Goal: Information Seeking & Learning: Check status

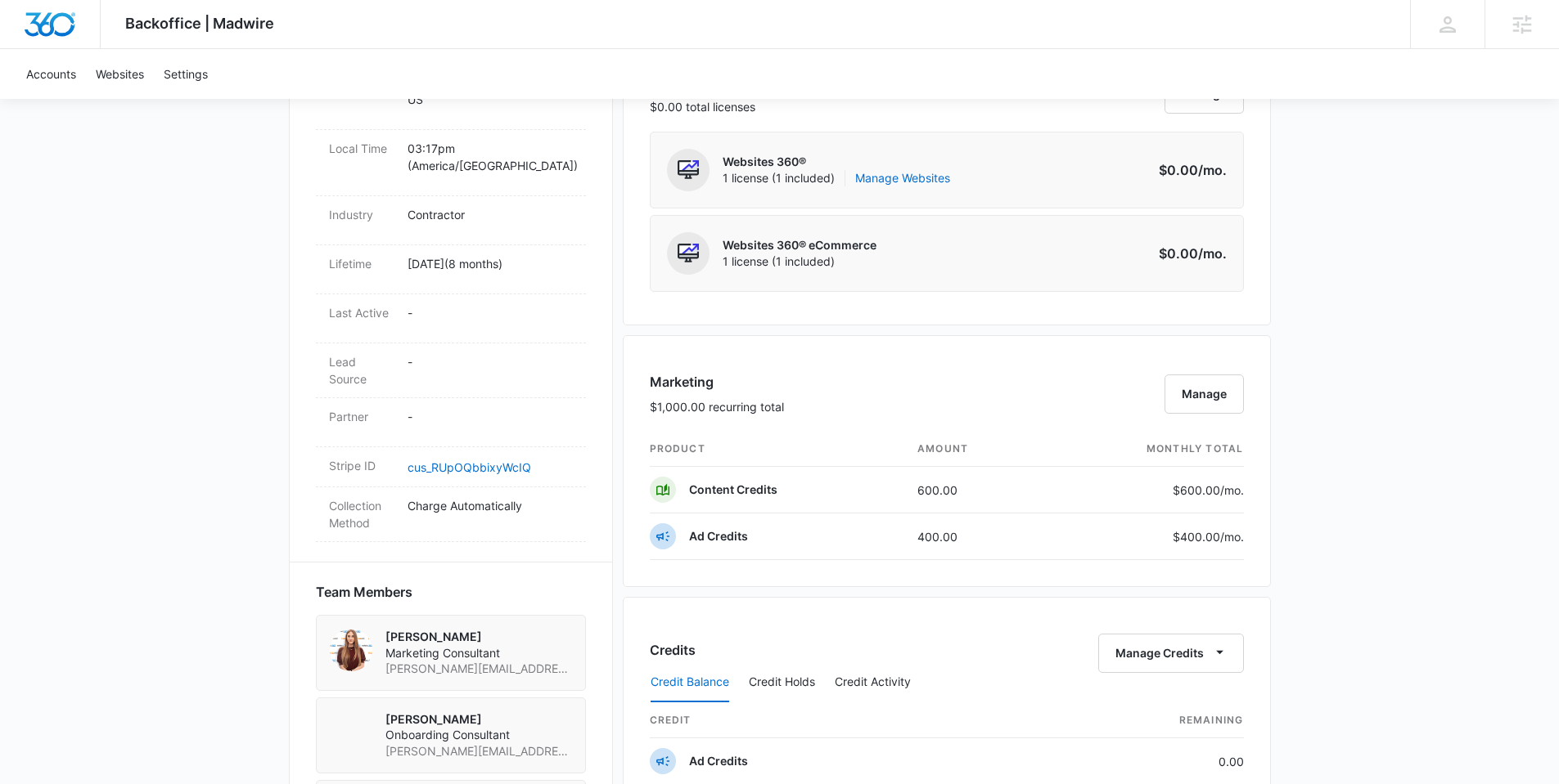
scroll to position [896, 0]
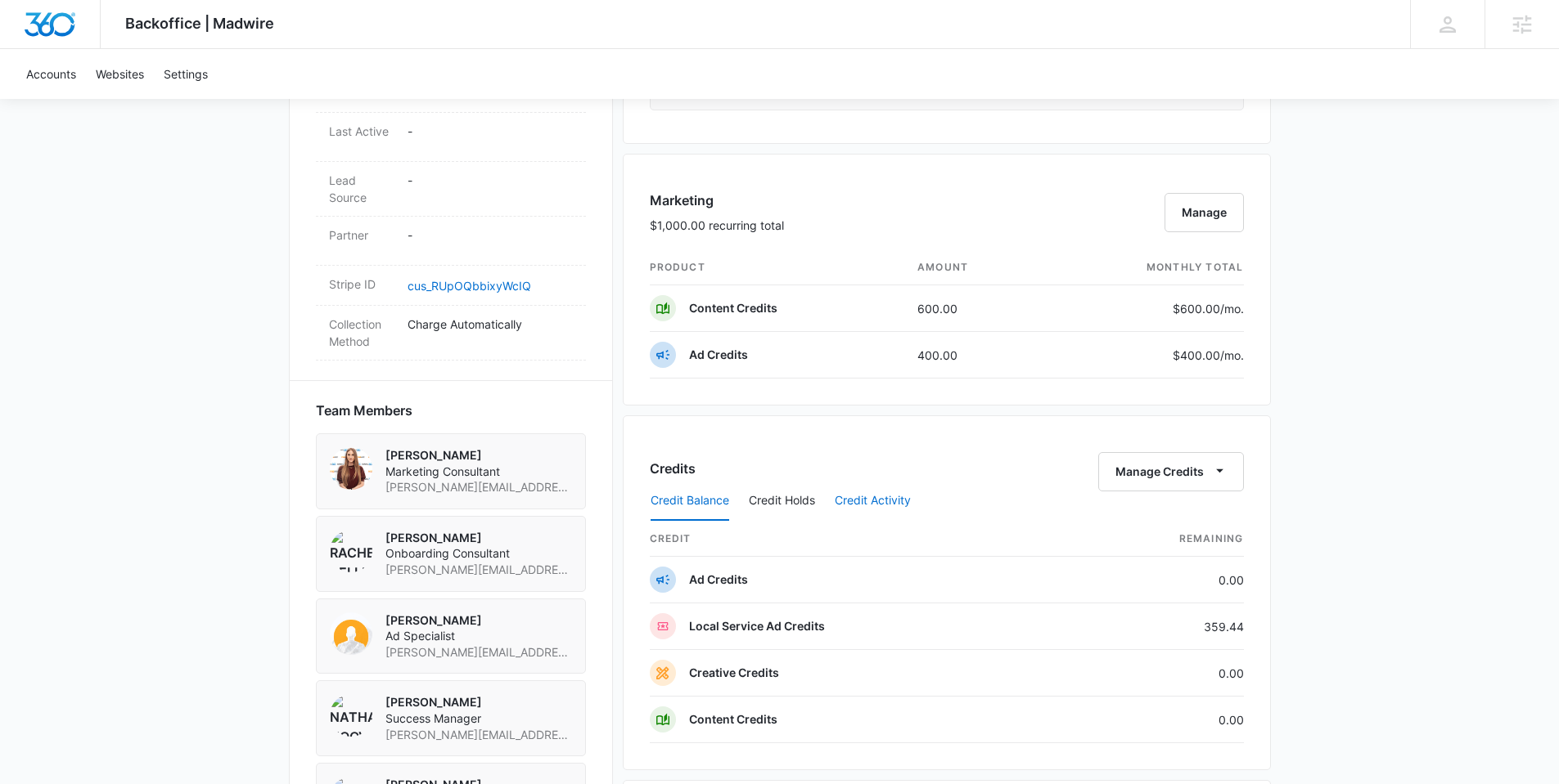
click at [866, 501] on button "Credit Activity" at bounding box center [873, 500] width 76 height 39
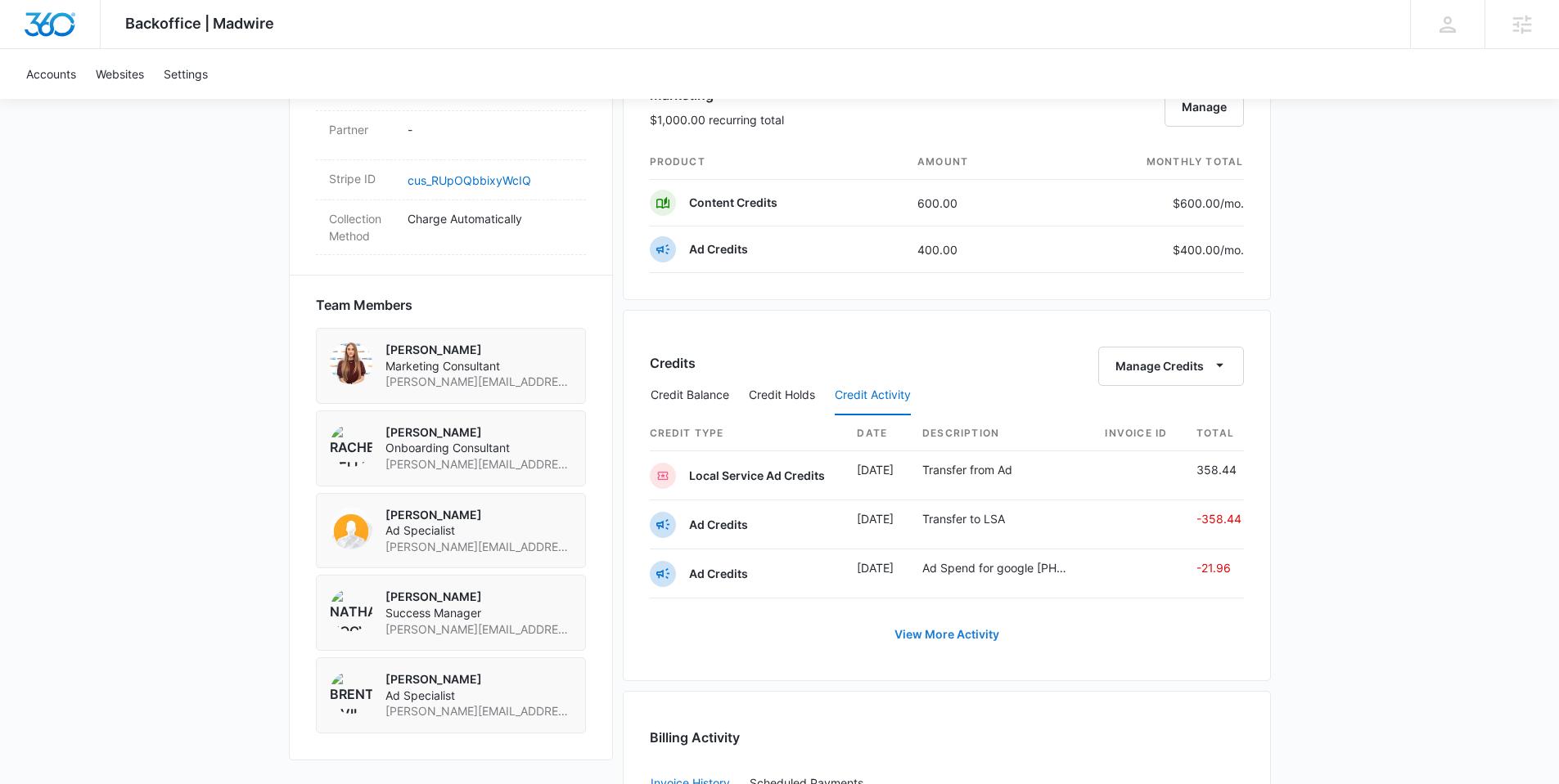
scroll to position [1016, 0]
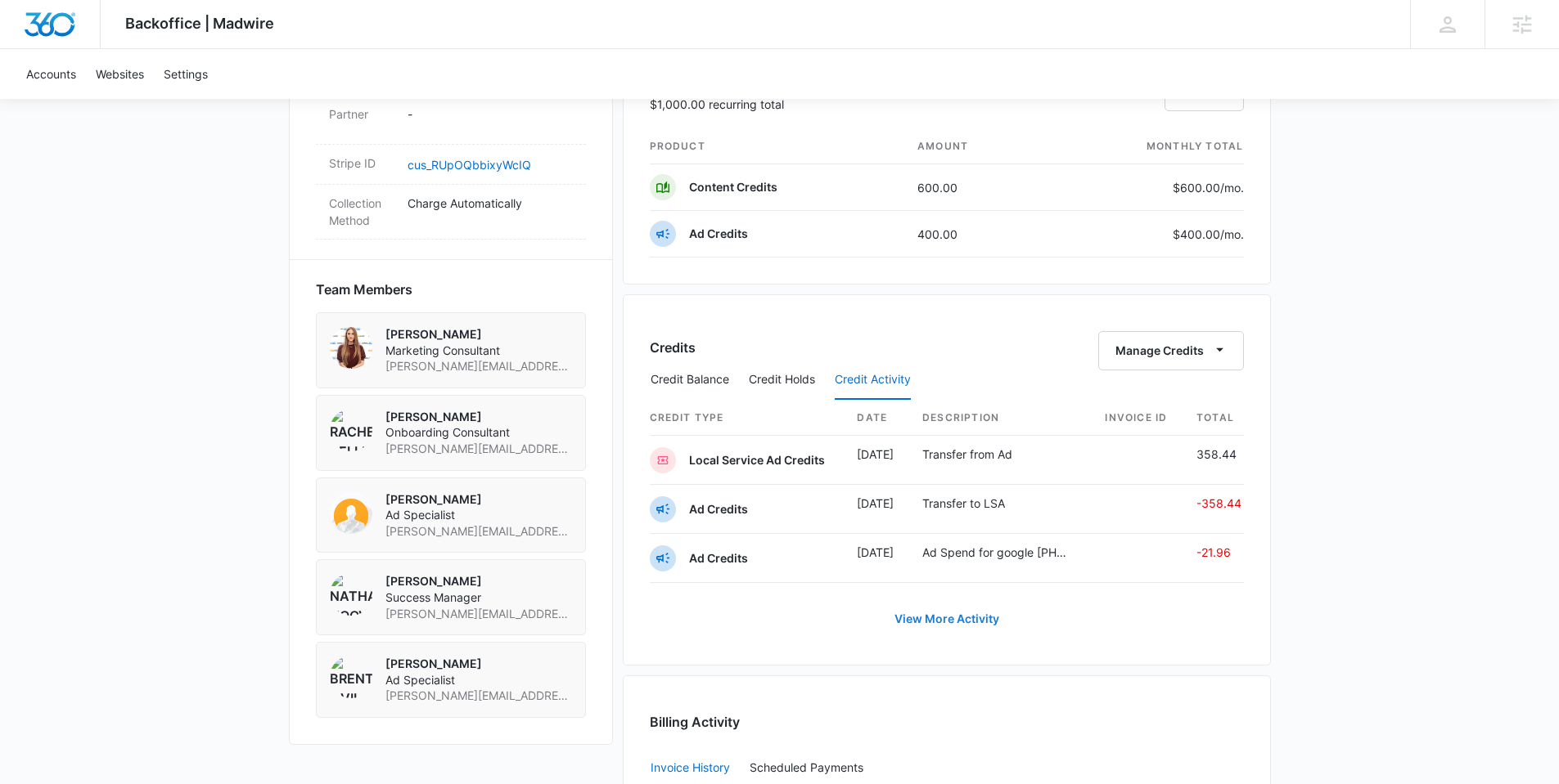
click at [960, 621] on link "View More Activity" at bounding box center [947, 619] width 137 height 39
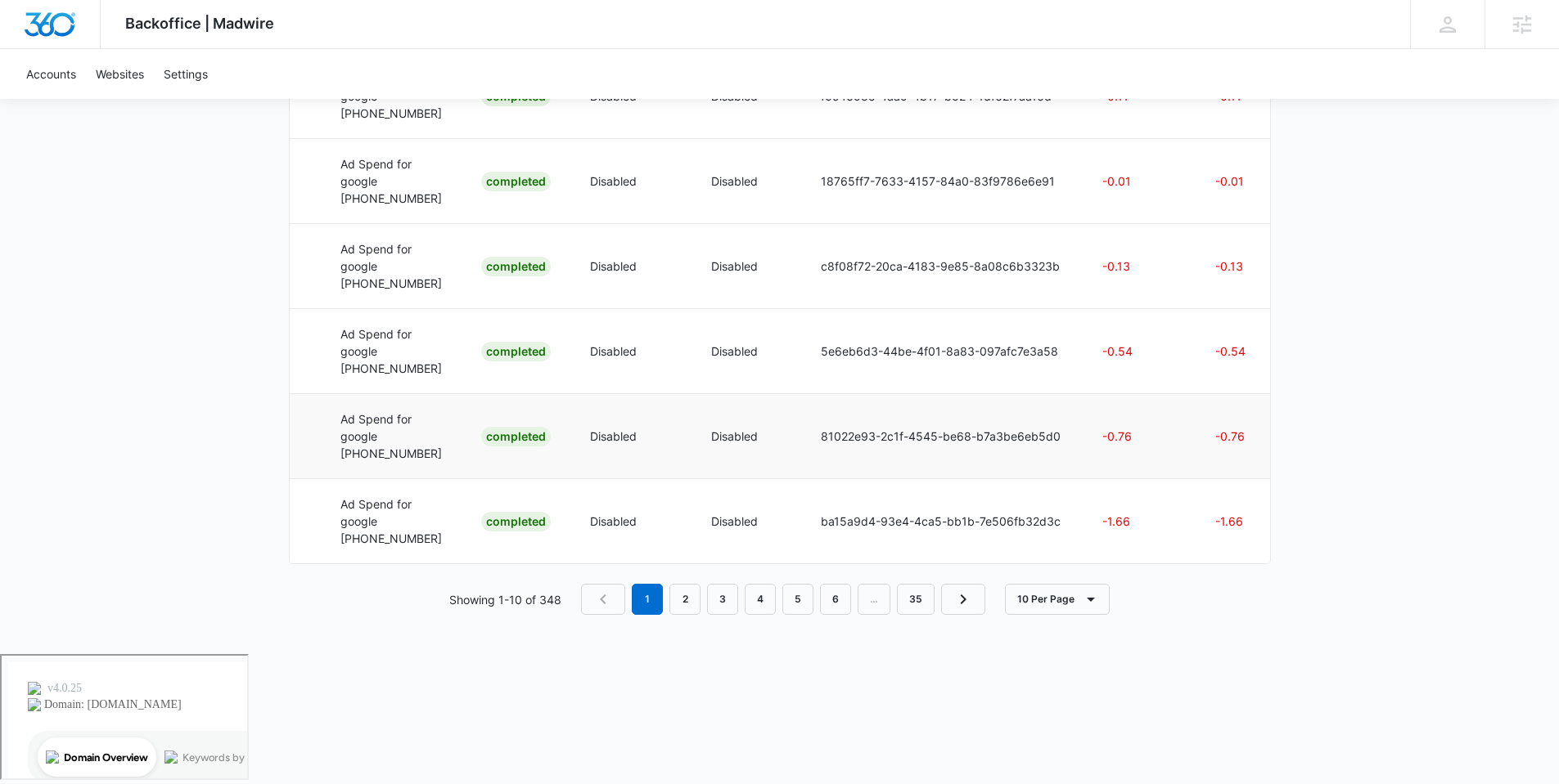
scroll to position [911, 0]
click at [695, 615] on link "2" at bounding box center [685, 600] width 31 height 31
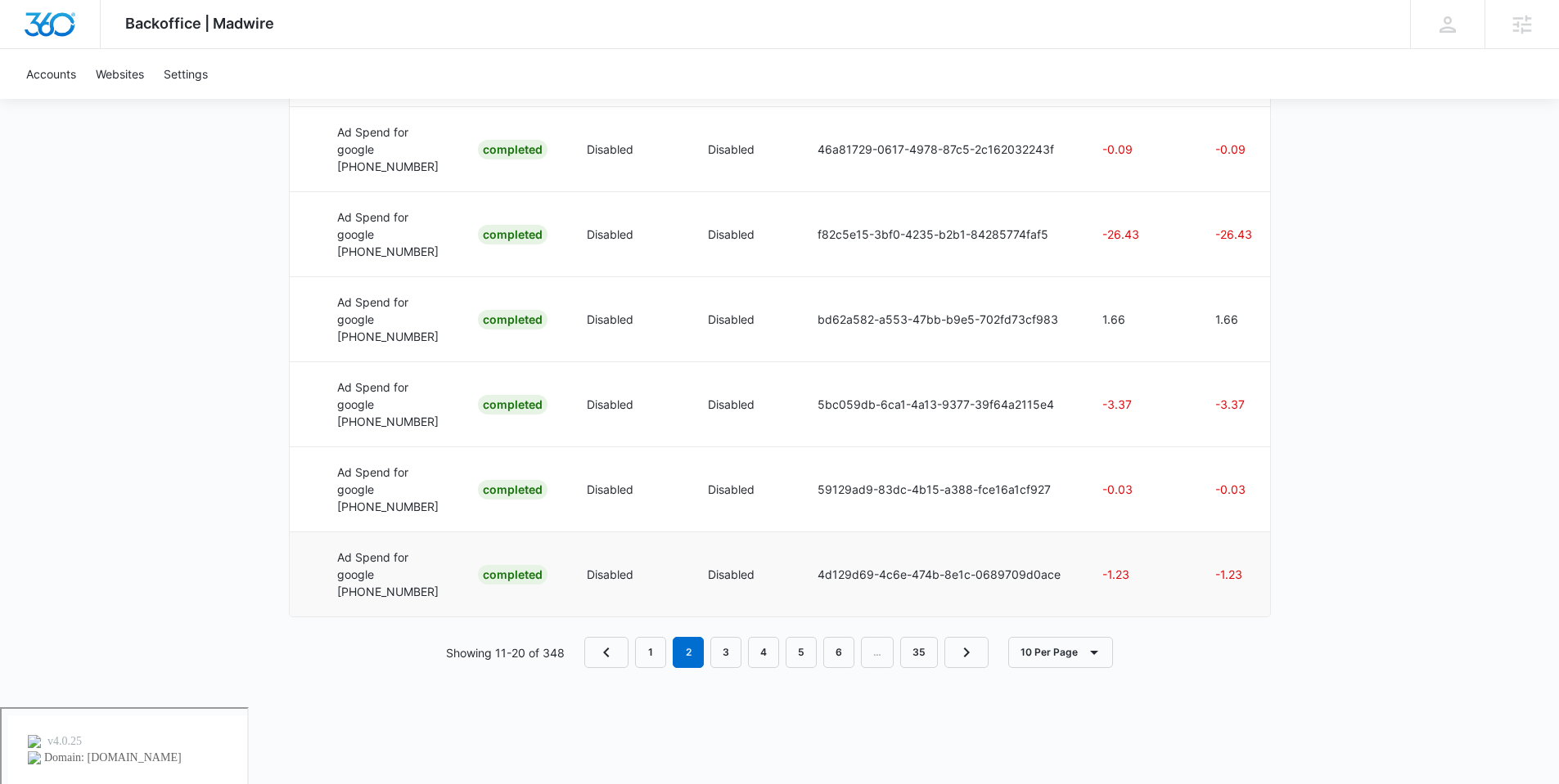
scroll to position [721, 0]
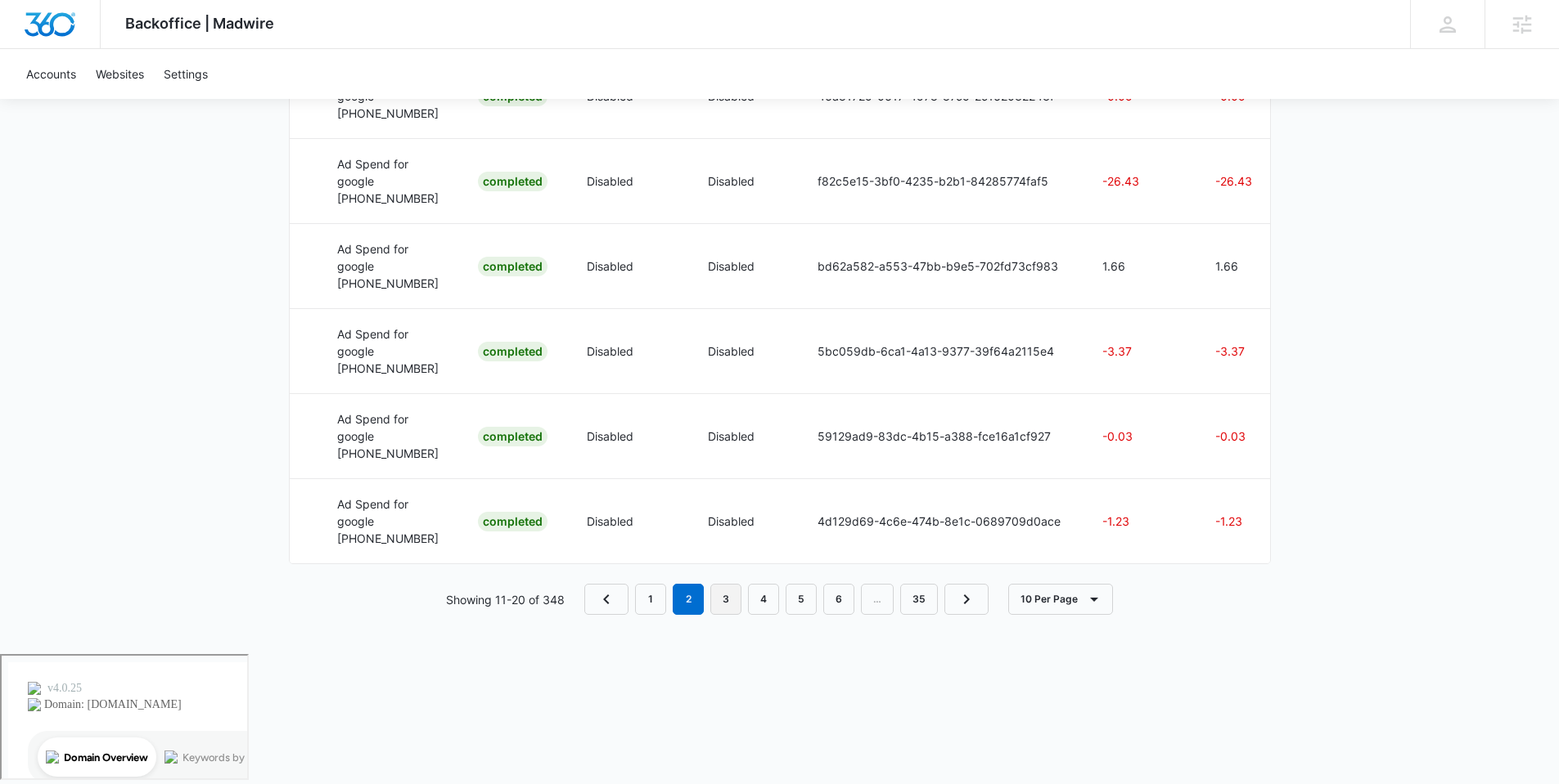
click at [736, 615] on link "3" at bounding box center [726, 600] width 31 height 31
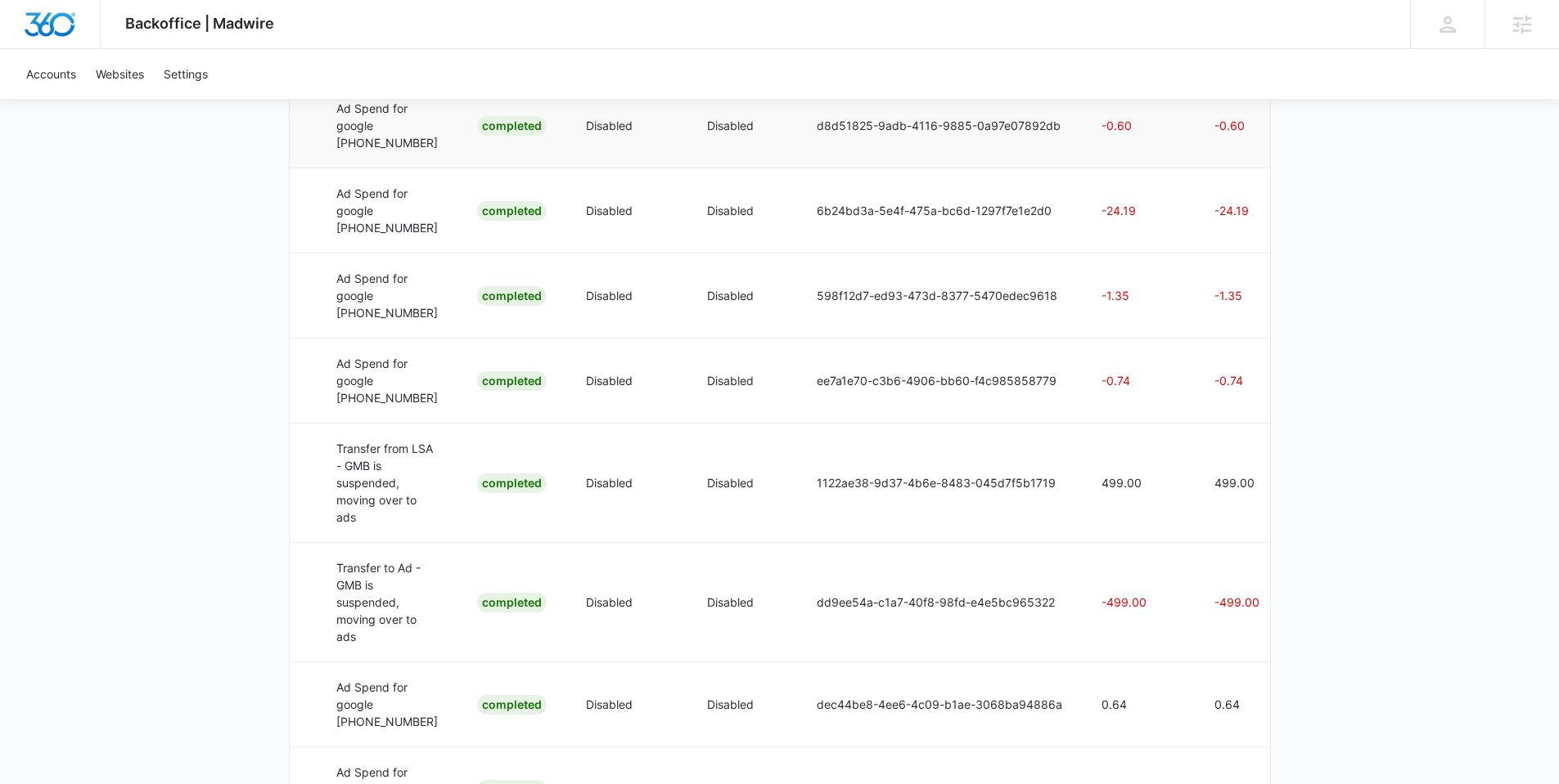
scroll to position [790, 0]
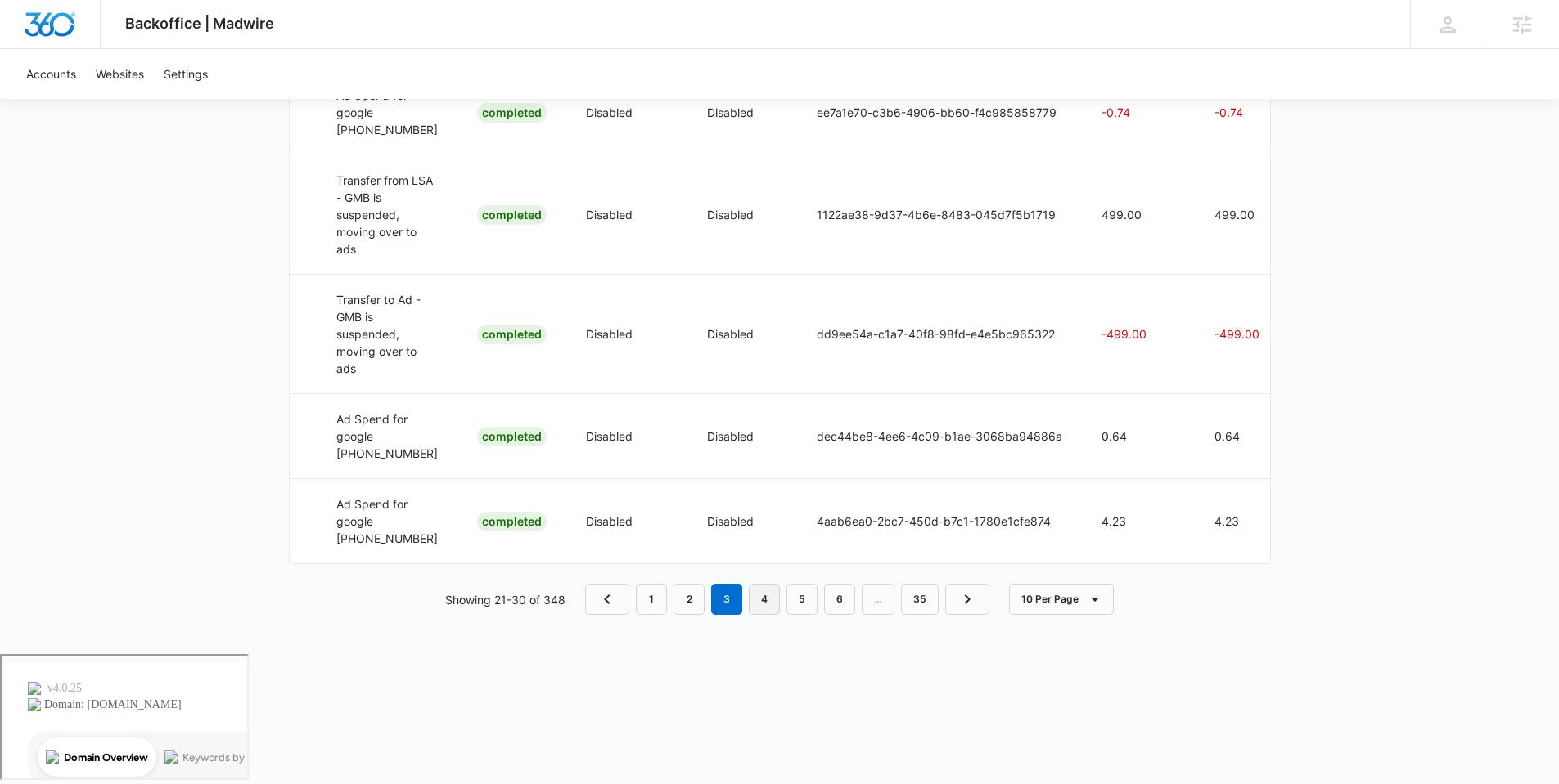
click at [763, 615] on link "4" at bounding box center [765, 600] width 31 height 31
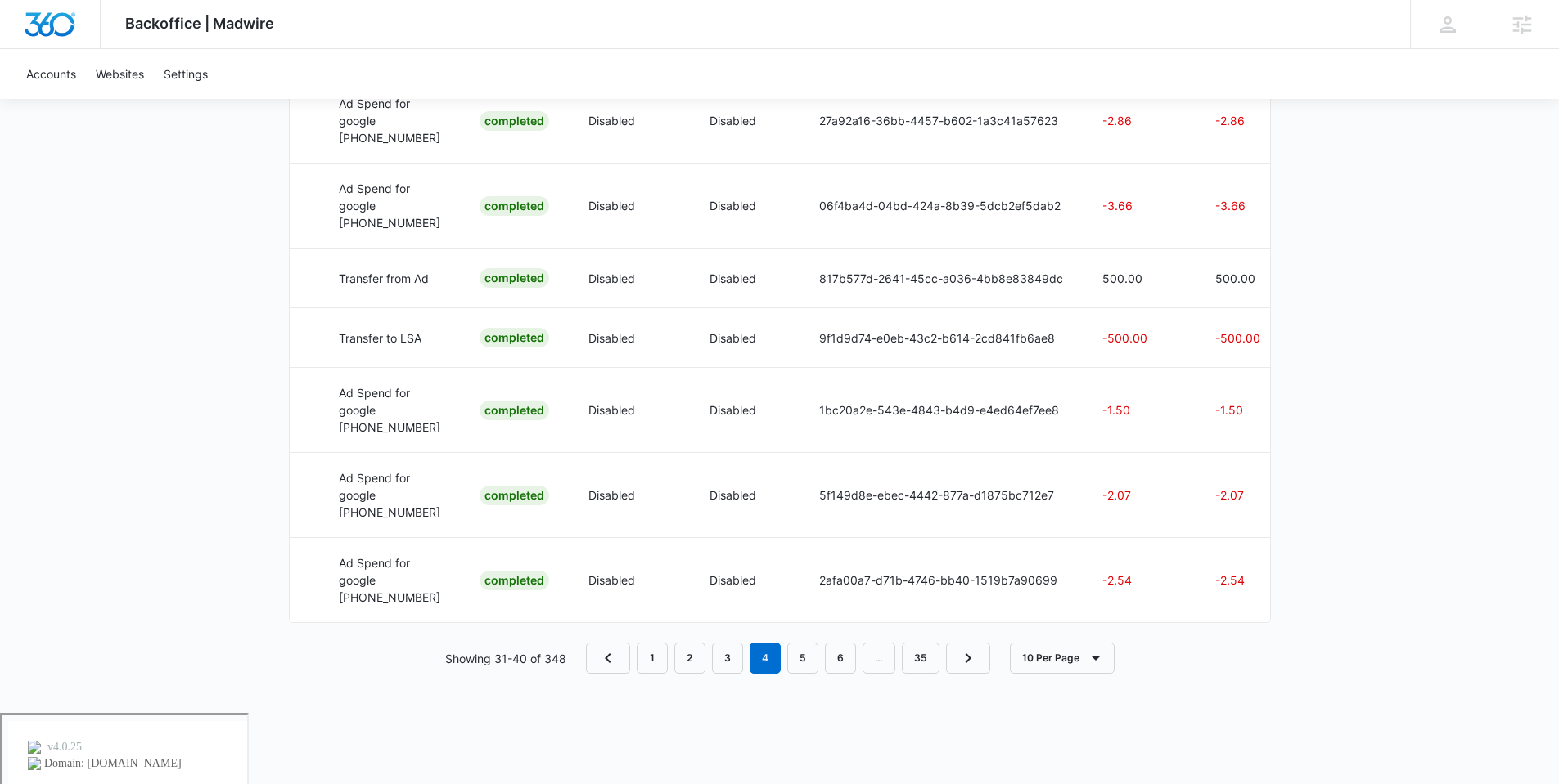
scroll to position [551, 0]
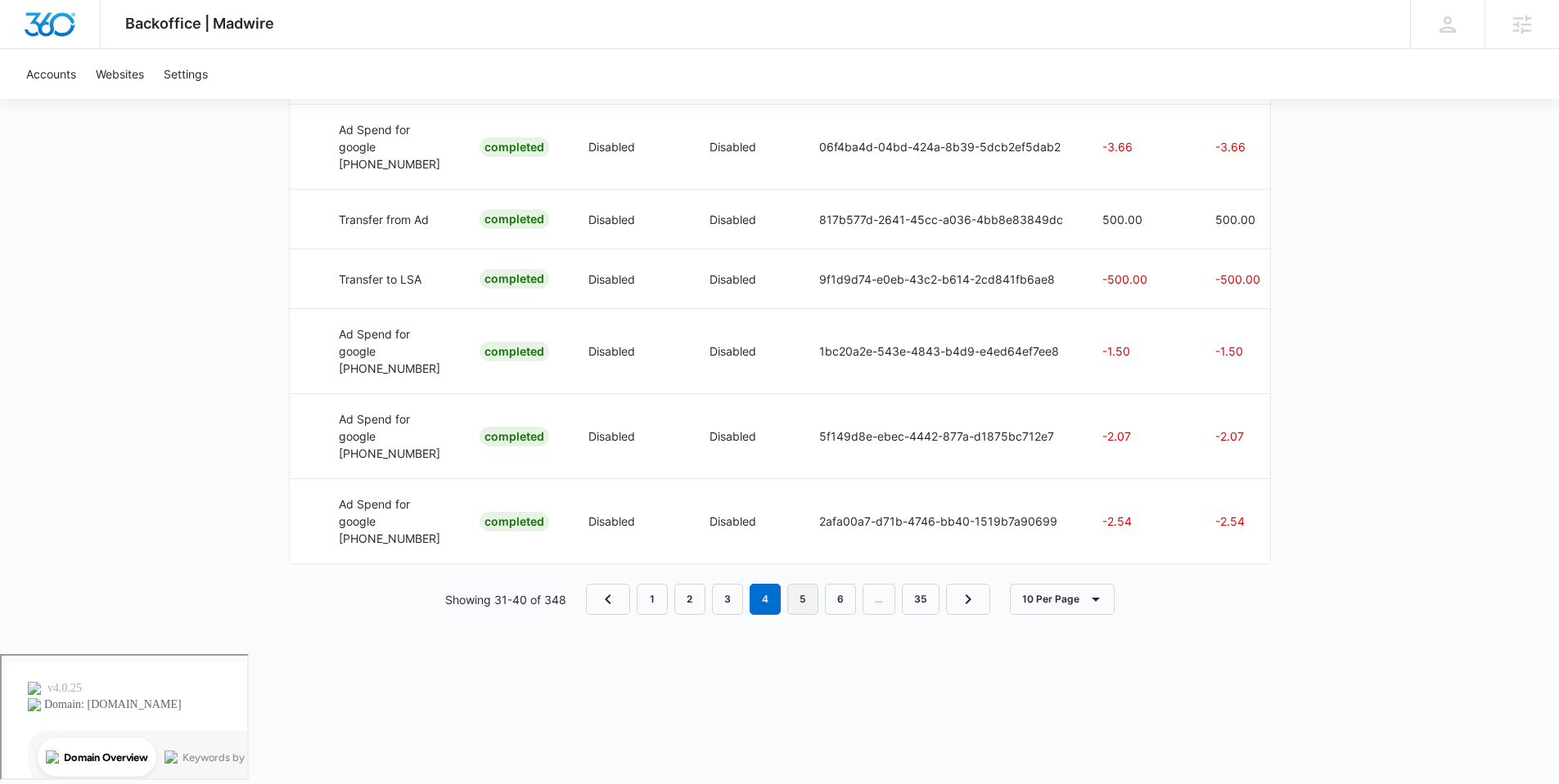
click at [803, 615] on link "5" at bounding box center [803, 600] width 31 height 31
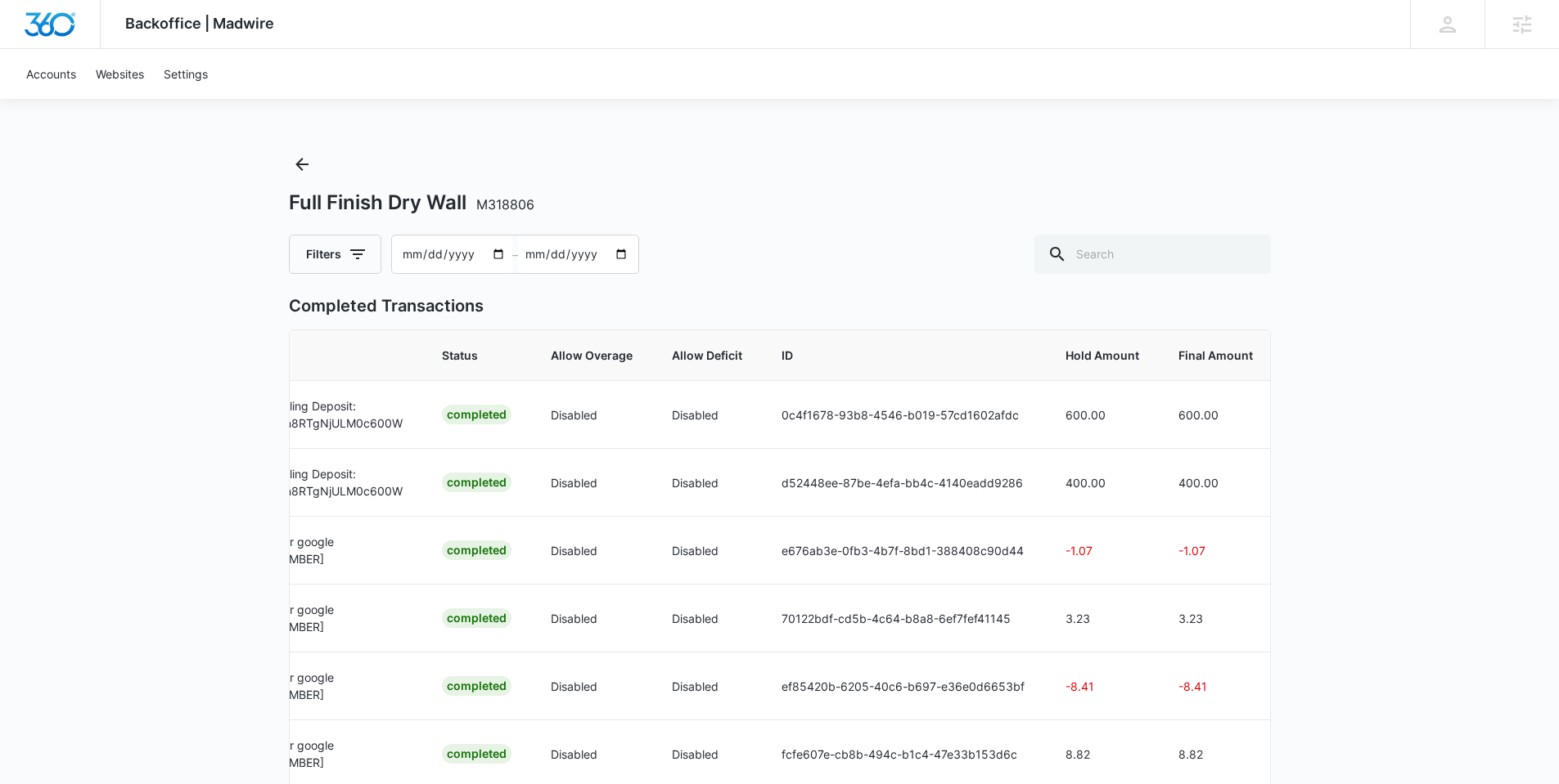
click at [1192, 356] on span "Final Amount" at bounding box center [1216, 355] width 74 height 17
click at [350, 252] on icon "button" at bounding box center [357, 255] width 20 height 20
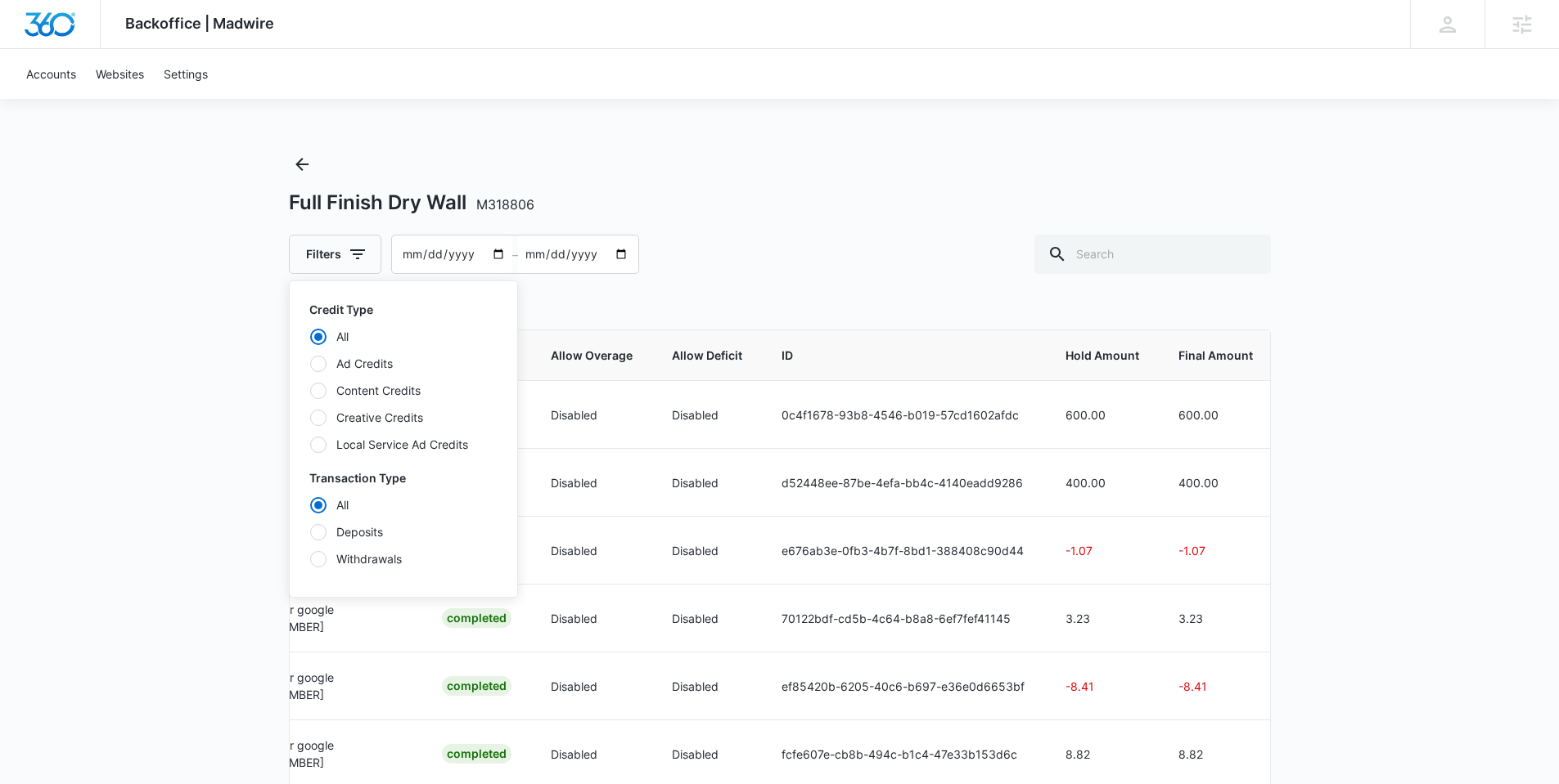
click at [324, 360] on div at bounding box center [319, 364] width 17 height 17
click at [310, 363] on input "Ad Credits" at bounding box center [309, 363] width 1 height 1
radio input "false"
radio input "true"
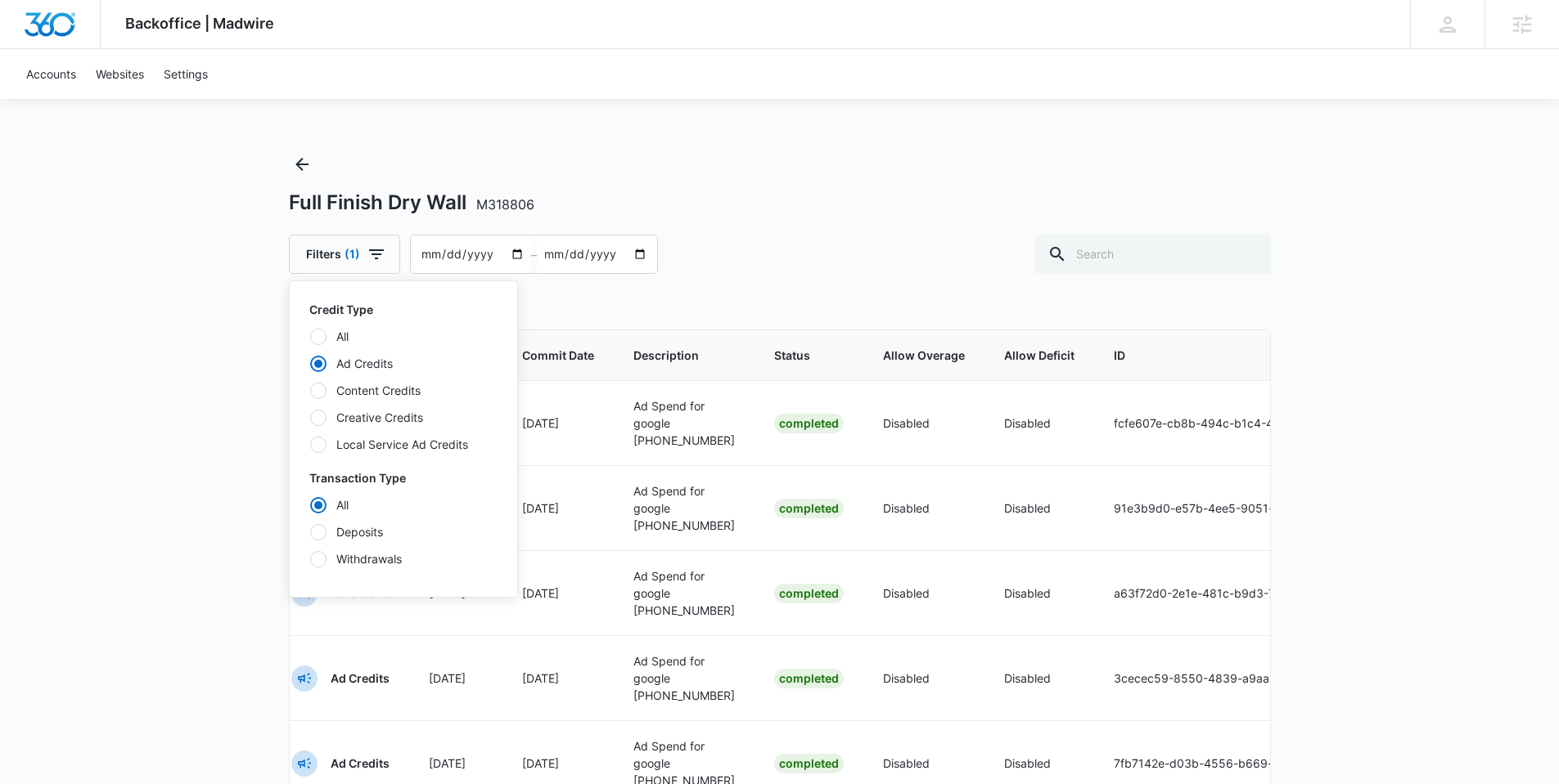
click at [311, 529] on div at bounding box center [319, 533] width 17 height 17
click at [310, 532] on input "Deposits" at bounding box center [309, 532] width 1 height 1
radio input "false"
radio input "true"
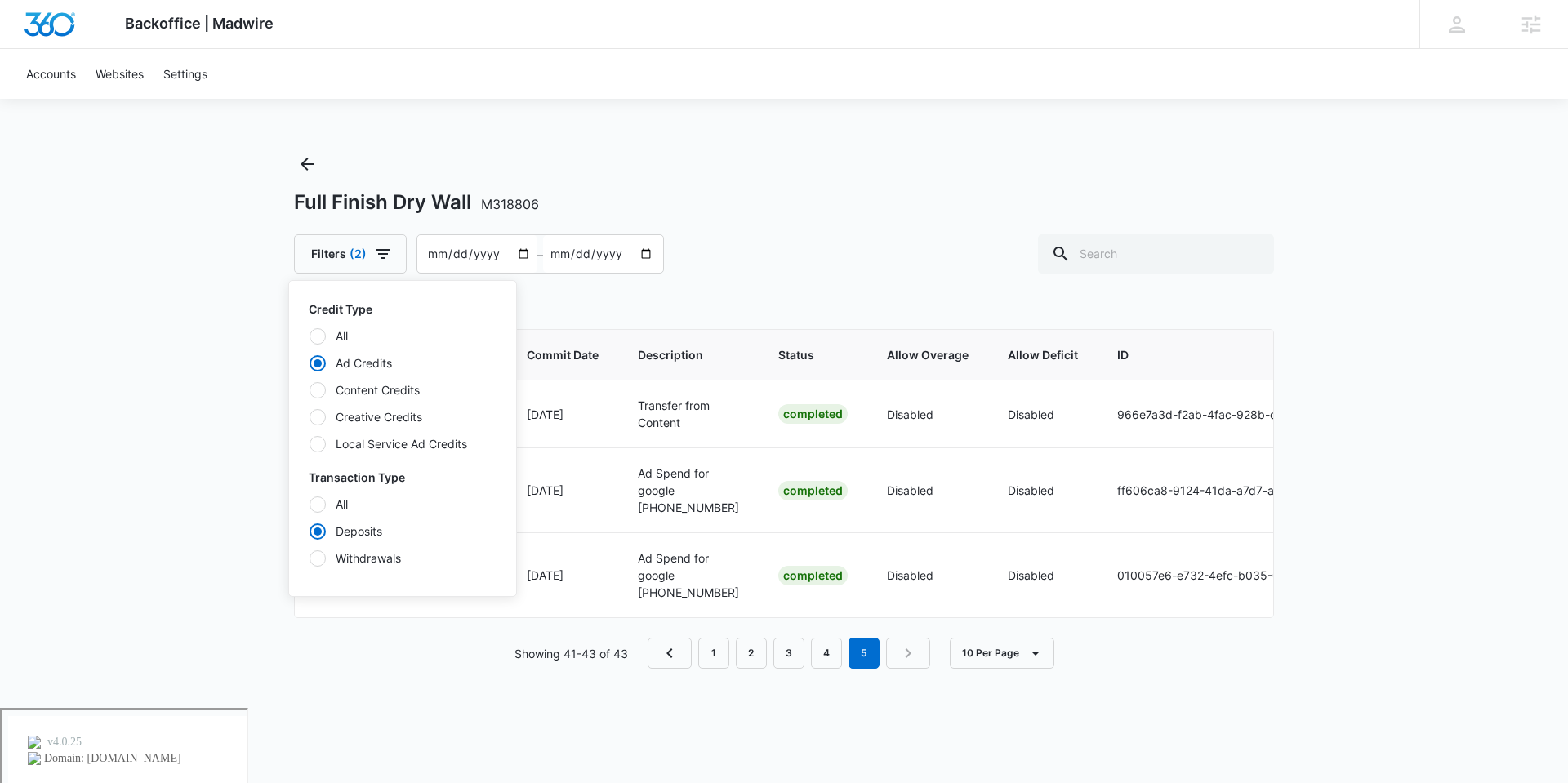
click at [564, 708] on div "Full Finish Dry Wall M318806 Filters (2) Credit Type All Ad Credits Content Cre…" at bounding box center [784, 429] width 980 height 557
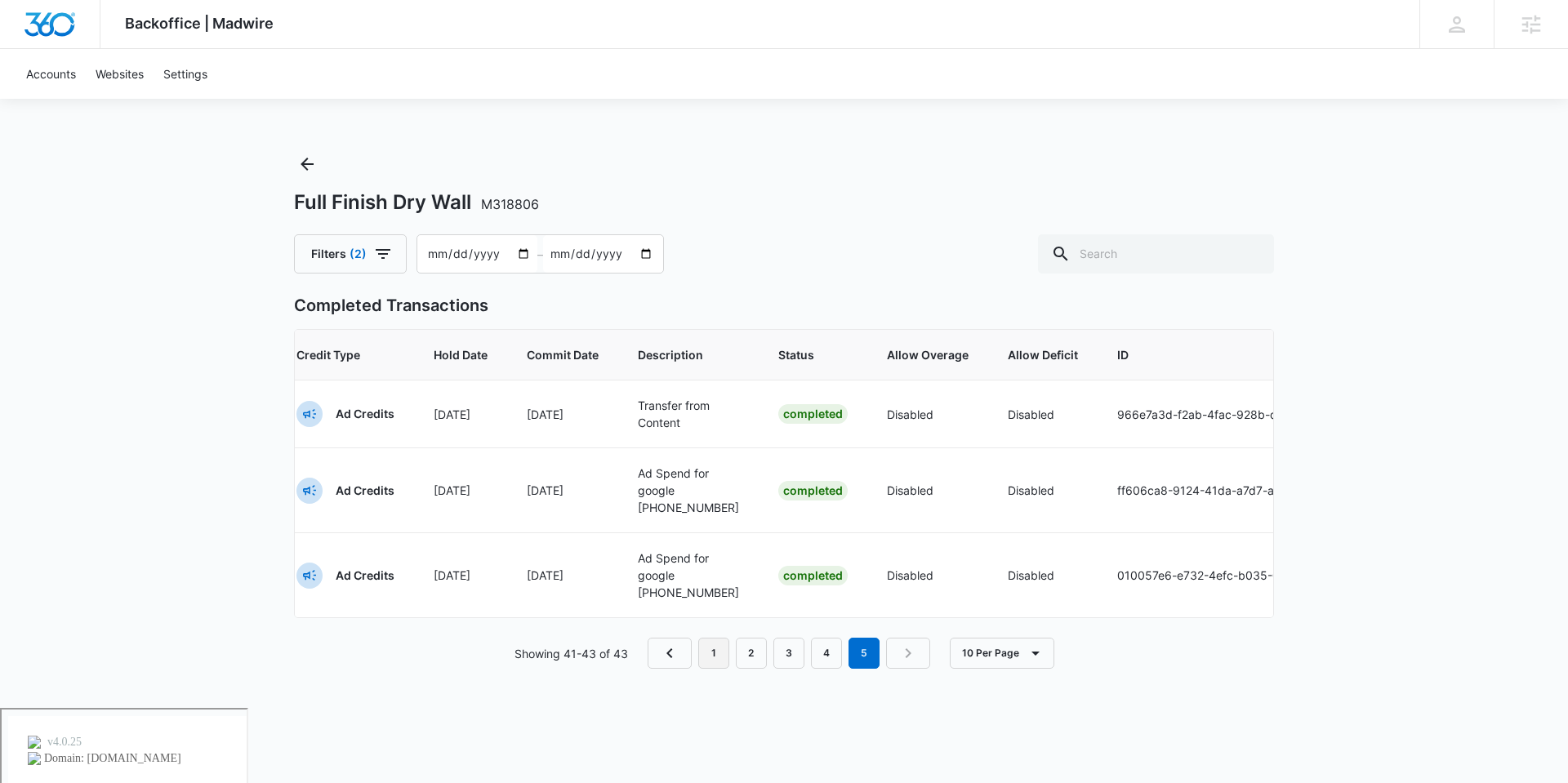
click at [708, 669] on link "1" at bounding box center [714, 653] width 31 height 31
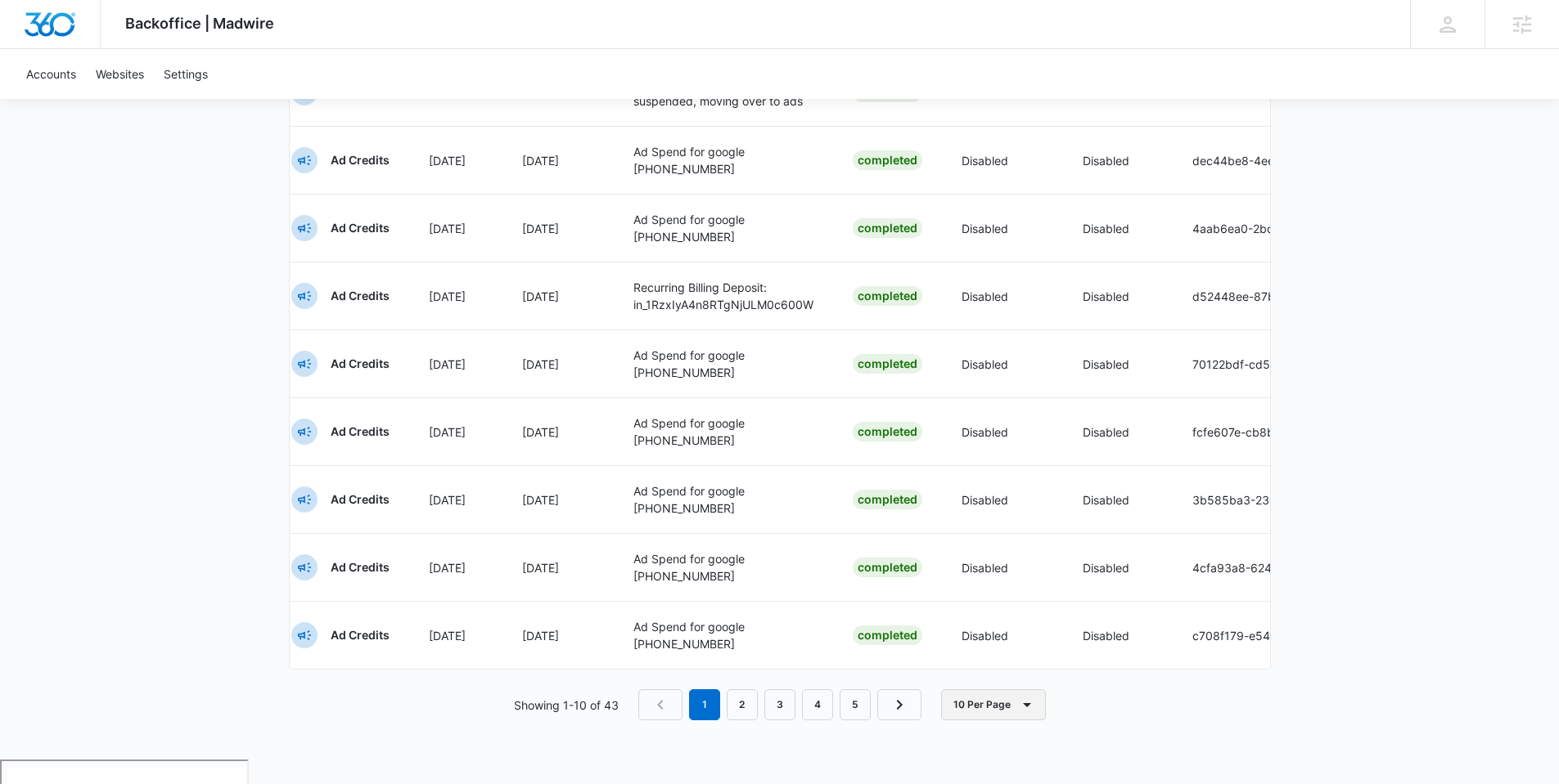
click at [995, 719] on button "10 Per Page" at bounding box center [993, 705] width 105 height 31
click at [992, 683] on div "100 Per Page" at bounding box center [998, 681] width 73 height 12
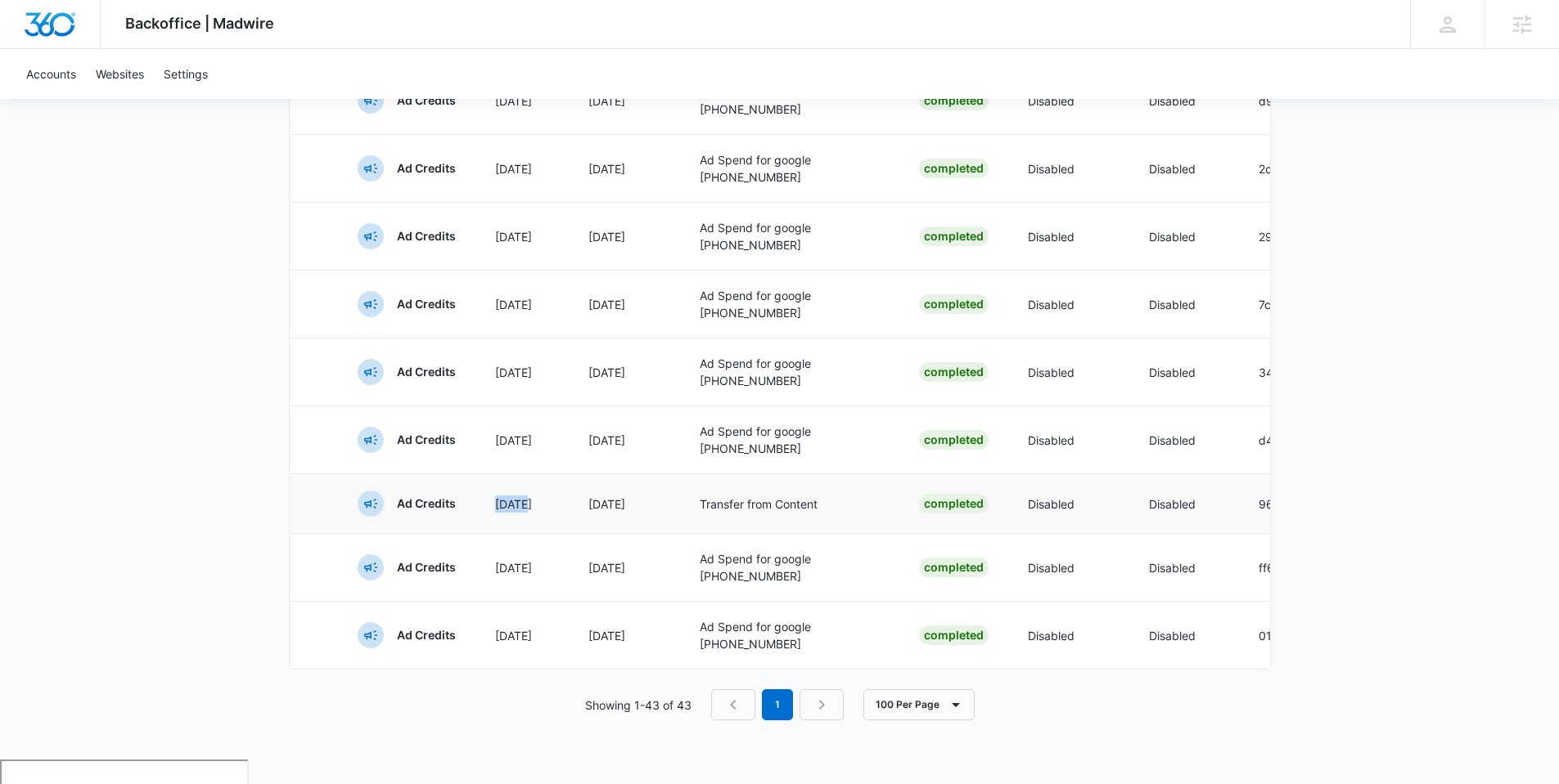
drag, startPoint x: 520, startPoint y: 506, endPoint x: 529, endPoint y: 510, distance: 9.8
click at [529, 510] on p "Jul 9" at bounding box center [521, 504] width 54 height 17
copy p "Jul 9"
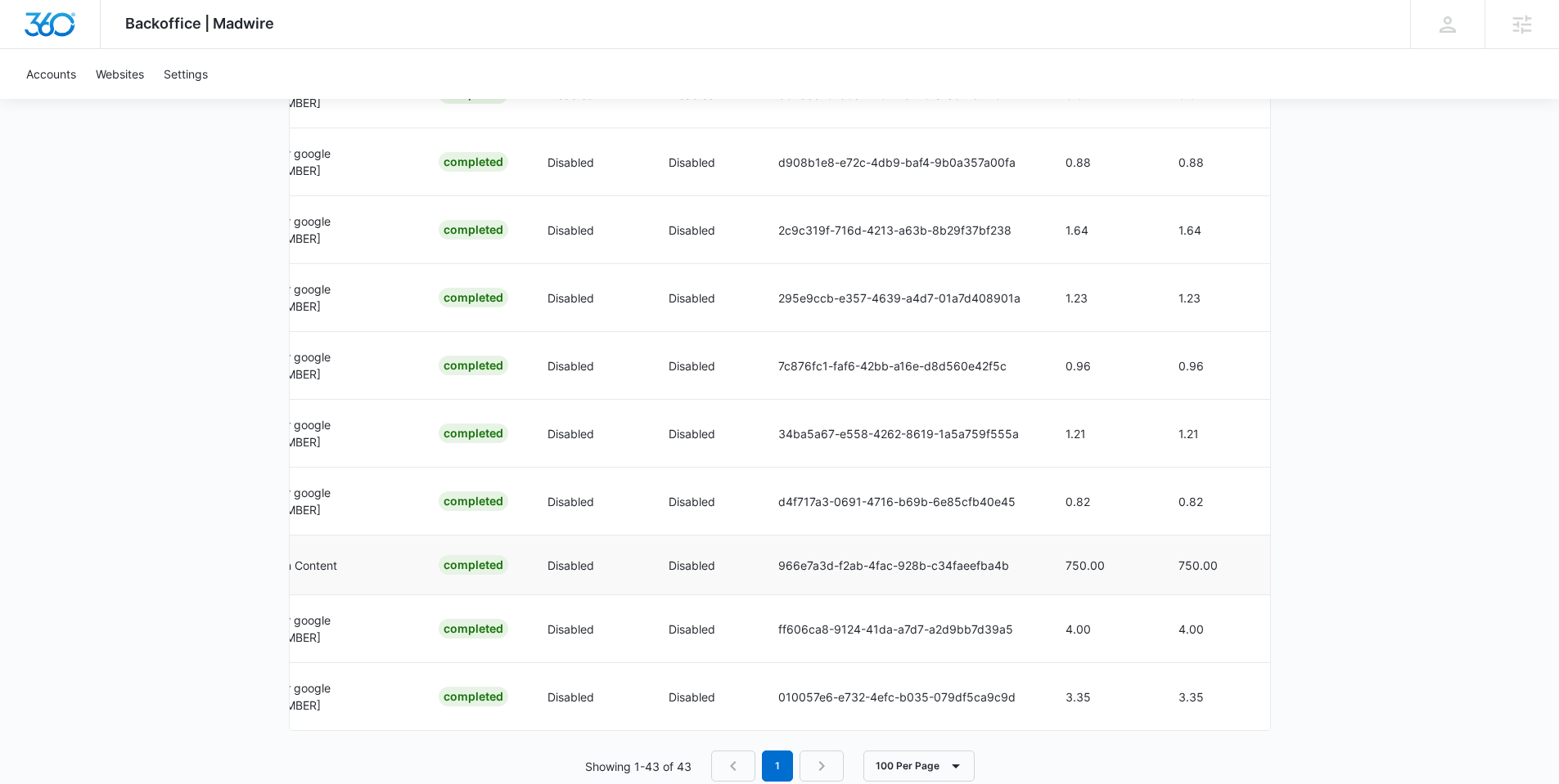
scroll to position [2904, 0]
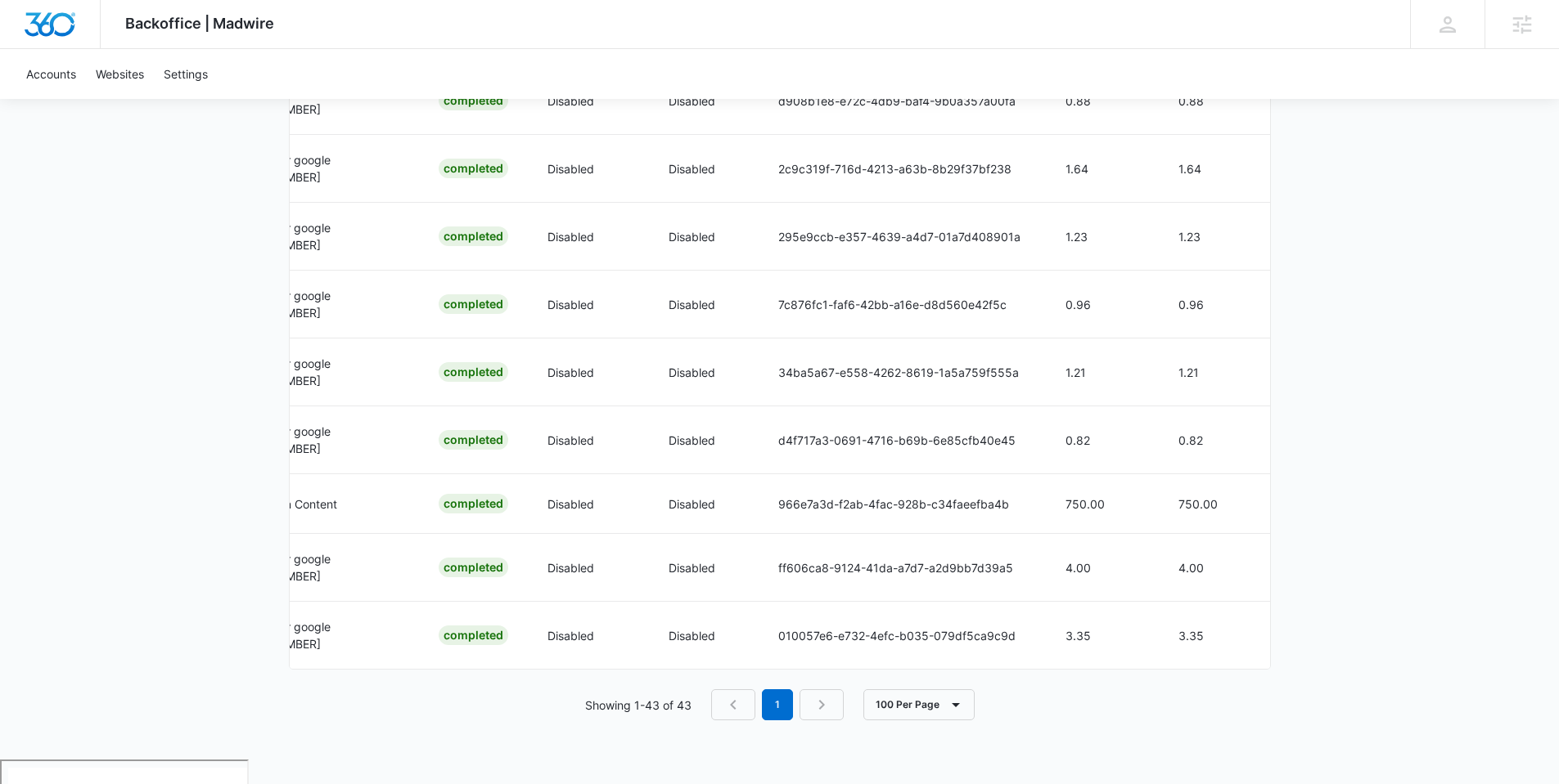
drag, startPoint x: 790, startPoint y: 696, endPoint x: 722, endPoint y: 696, distance: 68.0
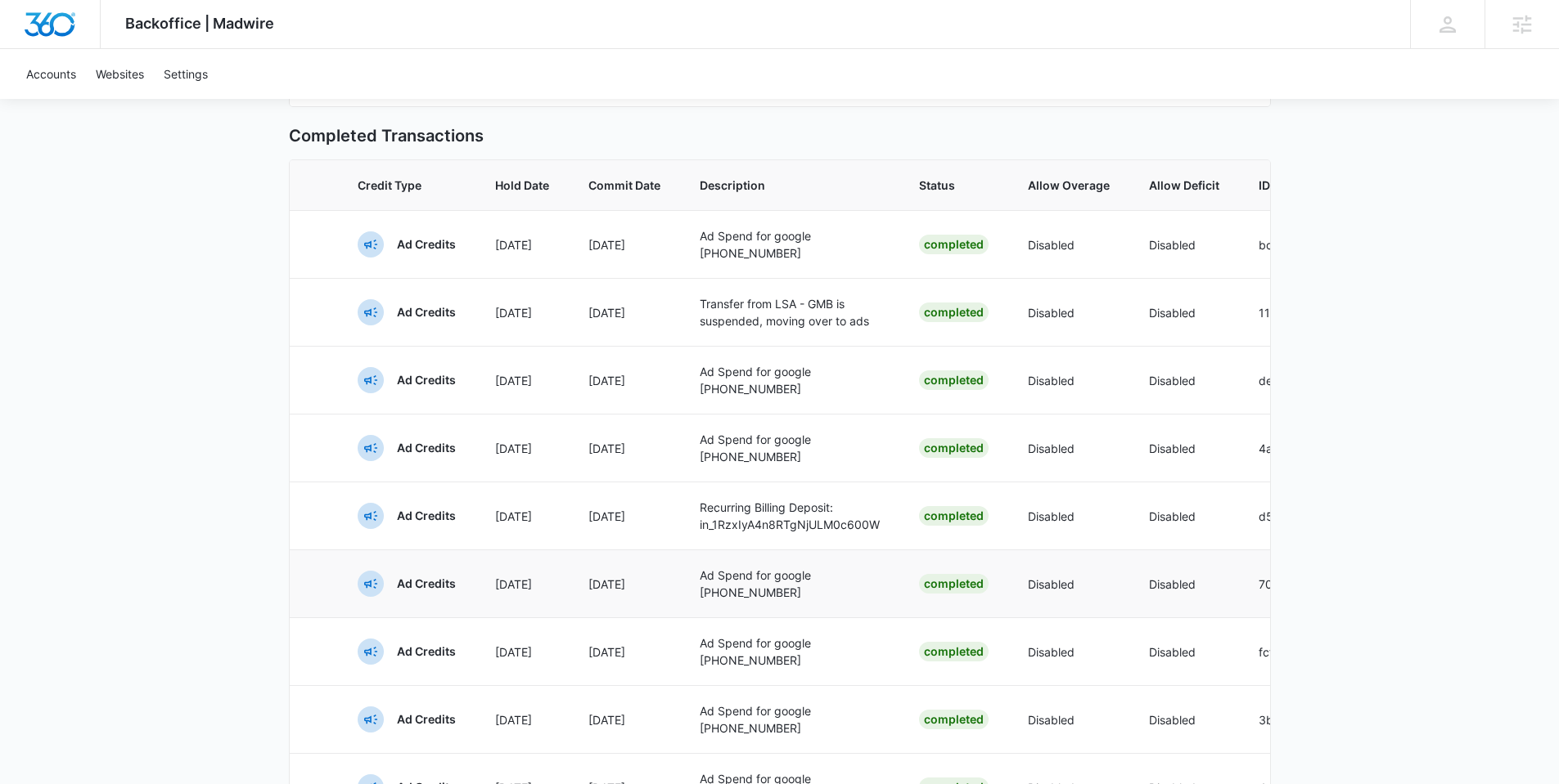
scroll to position [0, 0]
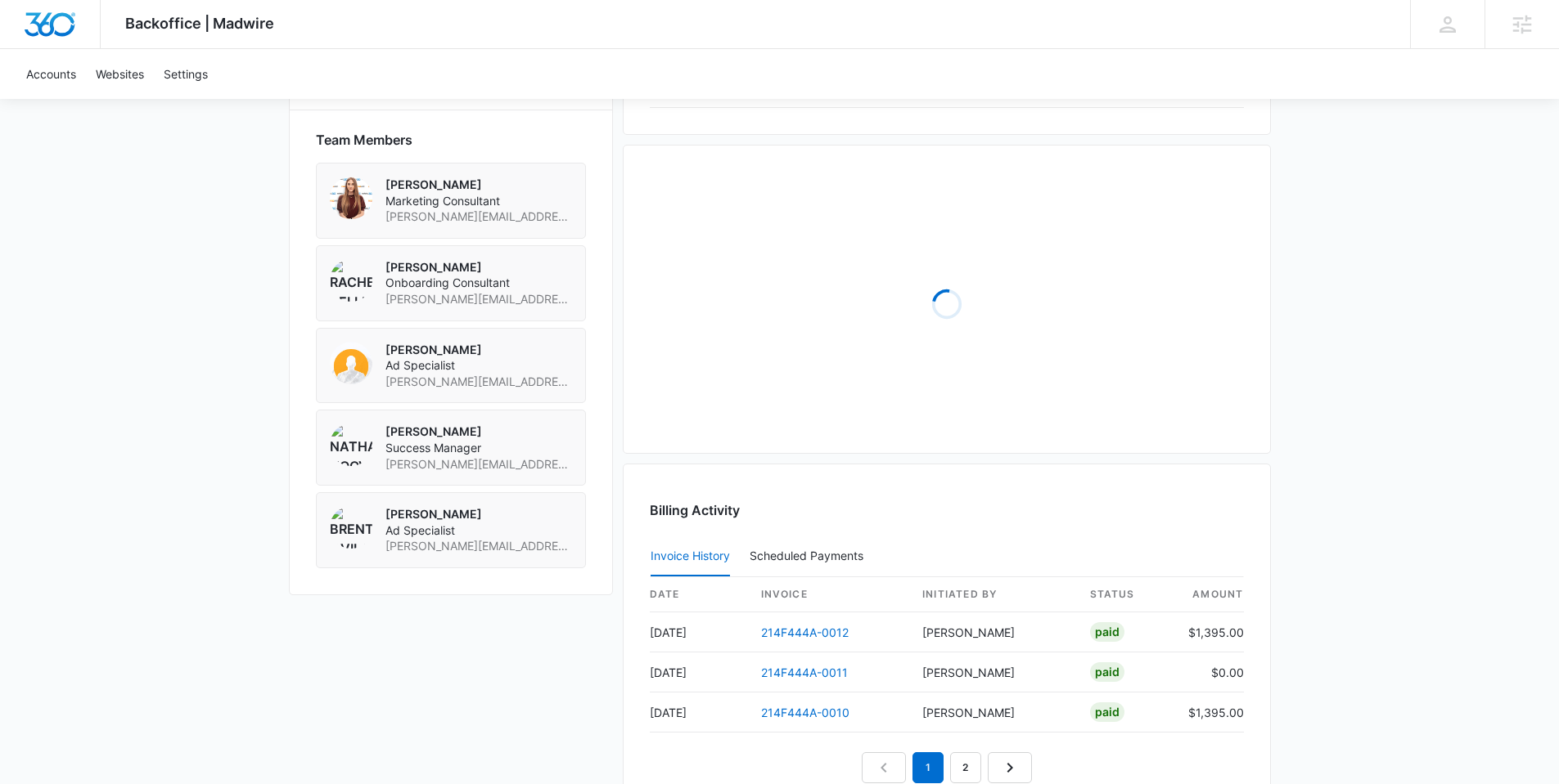
scroll to position [1476, 0]
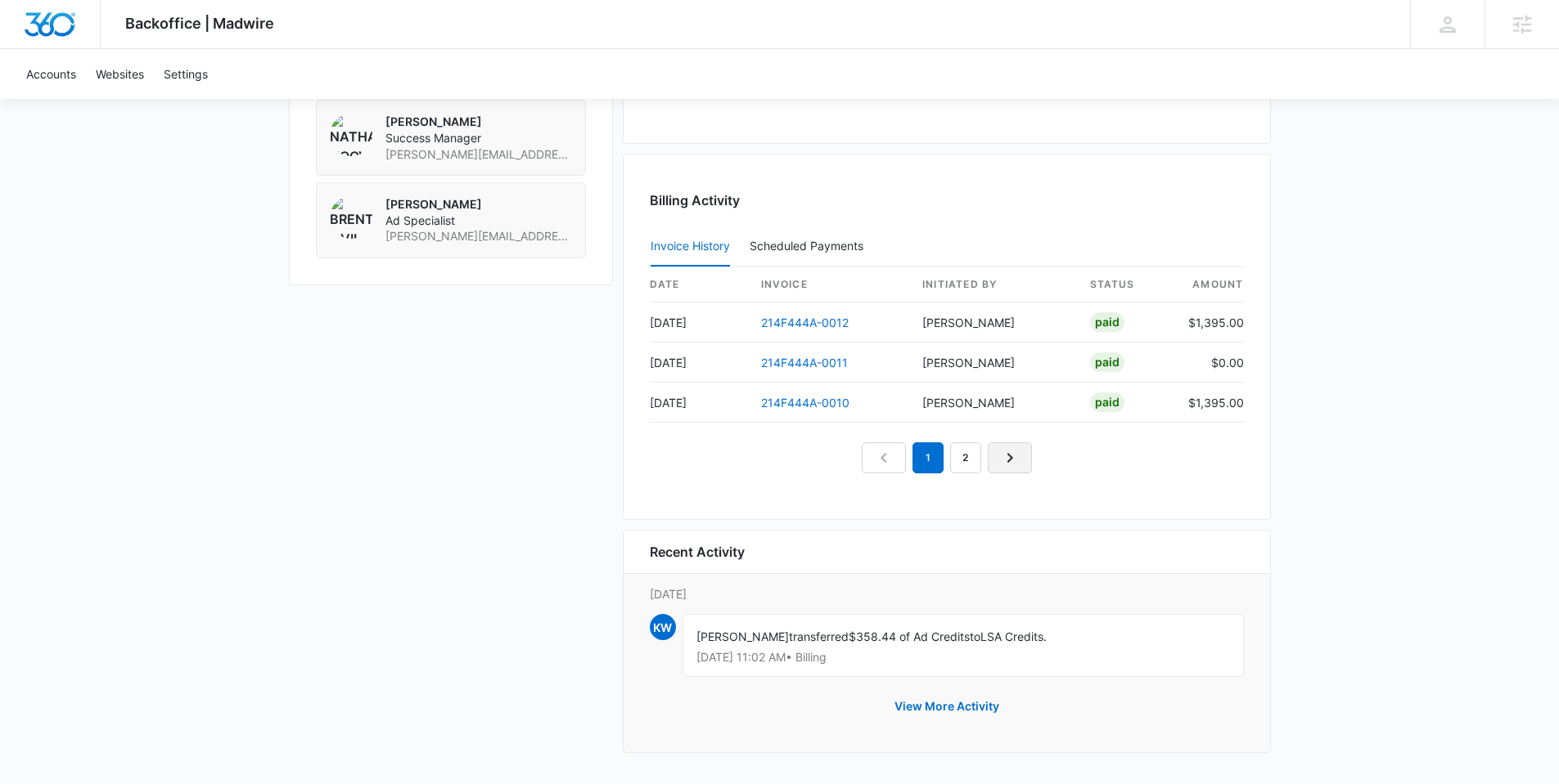
click at [1009, 464] on icon "Next Page" at bounding box center [1010, 458] width 20 height 20
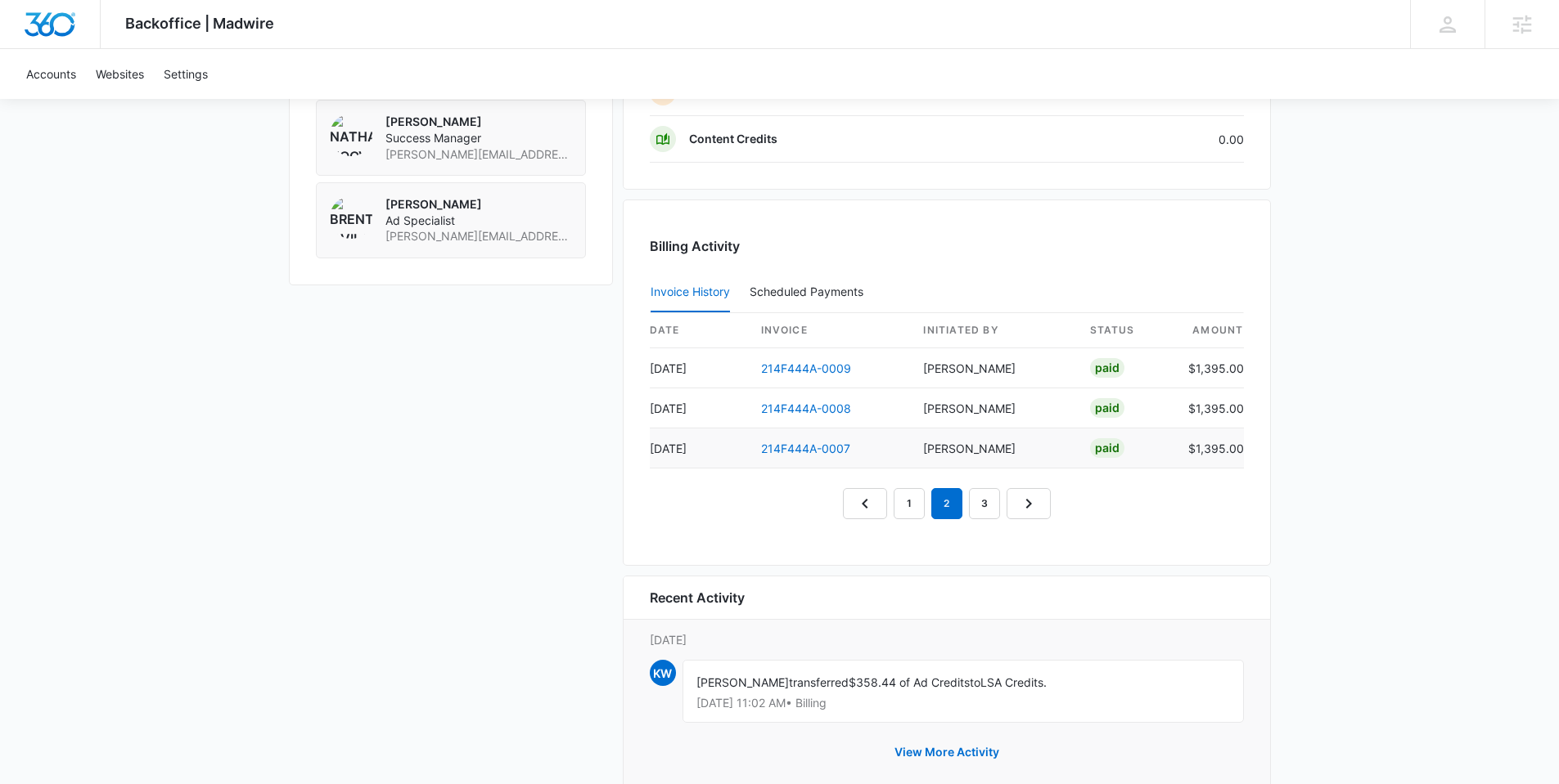
click at [1010, 461] on td "Kait Weagraff" at bounding box center [993, 448] width 166 height 40
click at [1038, 501] on icon "Next Page" at bounding box center [1029, 504] width 20 height 20
click at [1033, 499] on link "Next Page" at bounding box center [1047, 504] width 44 height 31
click at [1064, 508] on nav "1 2 3 4" at bounding box center [947, 504] width 246 height 31
click at [849, 502] on icon "Previous Page" at bounding box center [847, 504] width 20 height 20
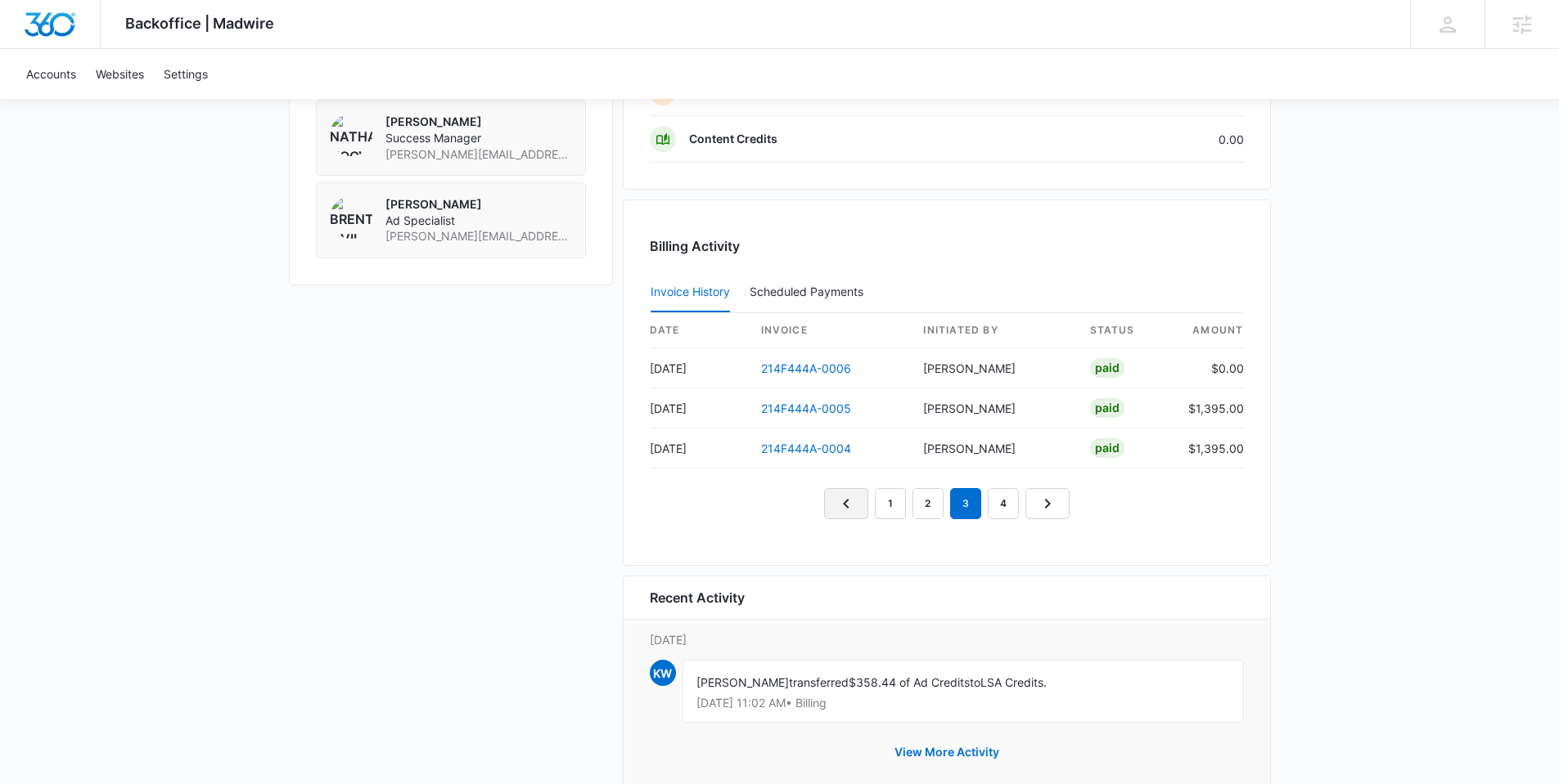
click at [849, 502] on icon "Previous Page" at bounding box center [847, 504] width 20 height 20
click at [848, 502] on nav "1 2 3 4" at bounding box center [947, 504] width 246 height 31
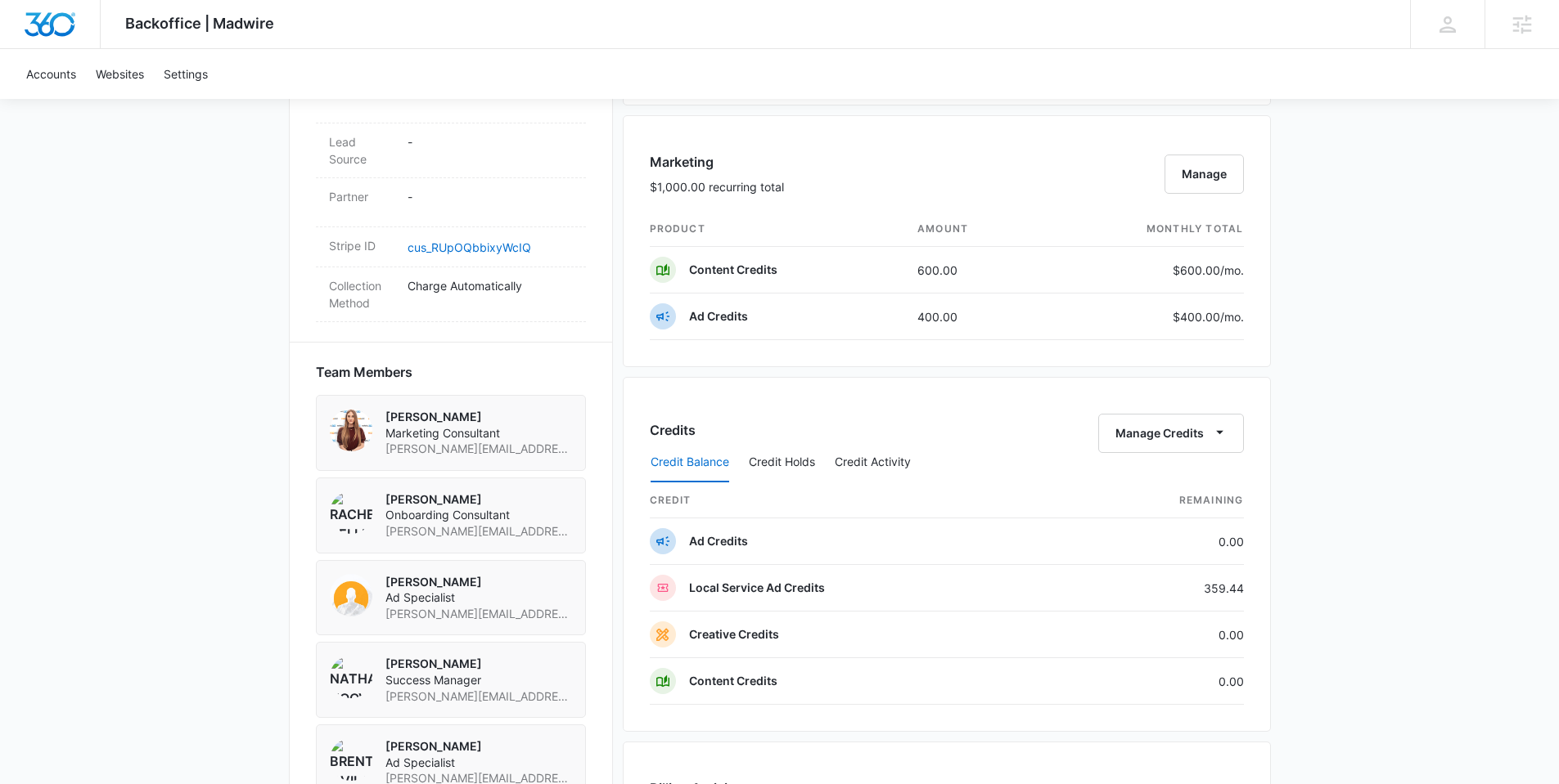
scroll to position [917, 0]
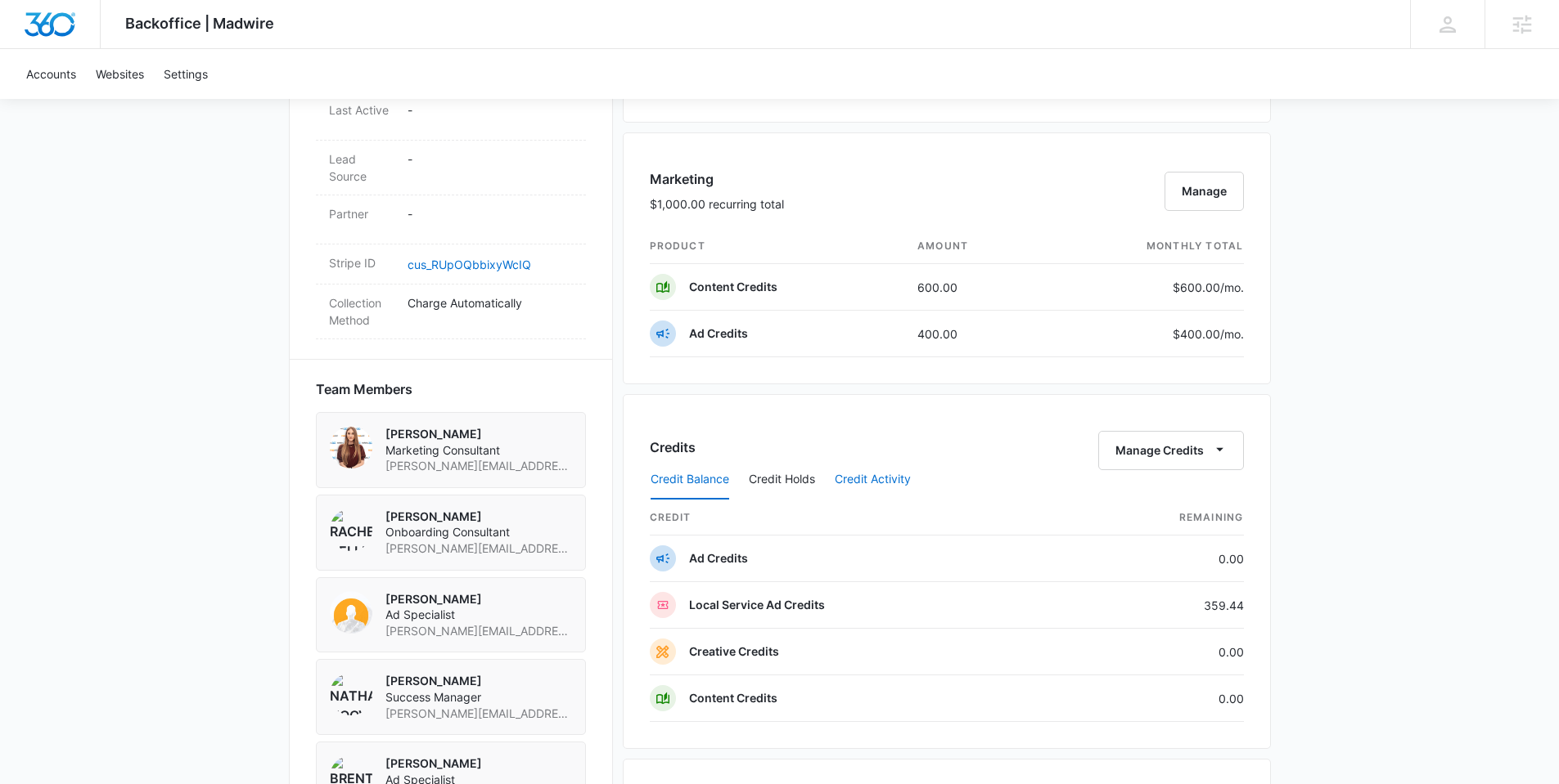
click at [885, 480] on button "Credit Activity" at bounding box center [873, 480] width 76 height 39
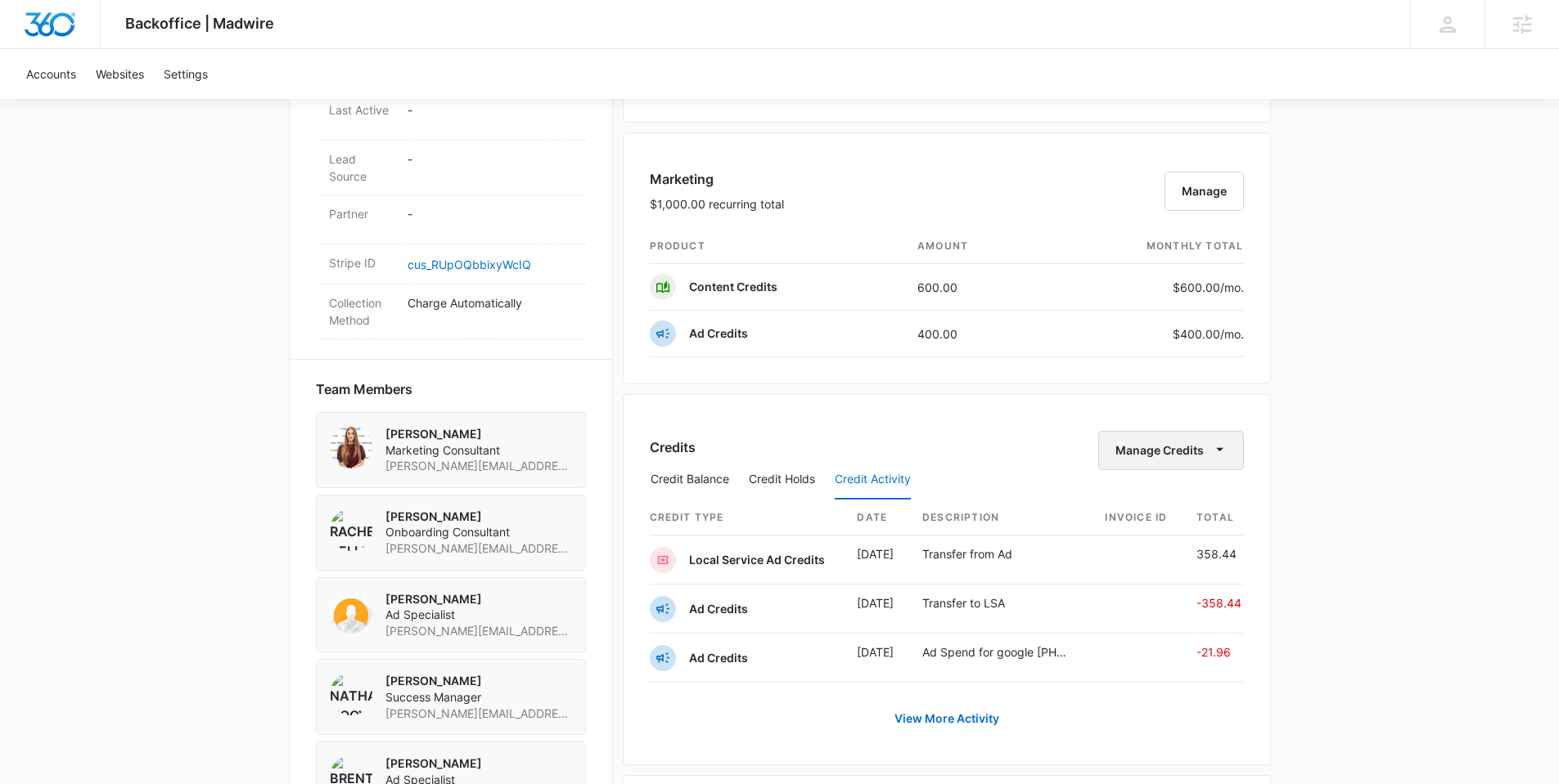
scroll to position [920, 0]
click at [923, 706] on link "View More Activity" at bounding box center [947, 715] width 137 height 39
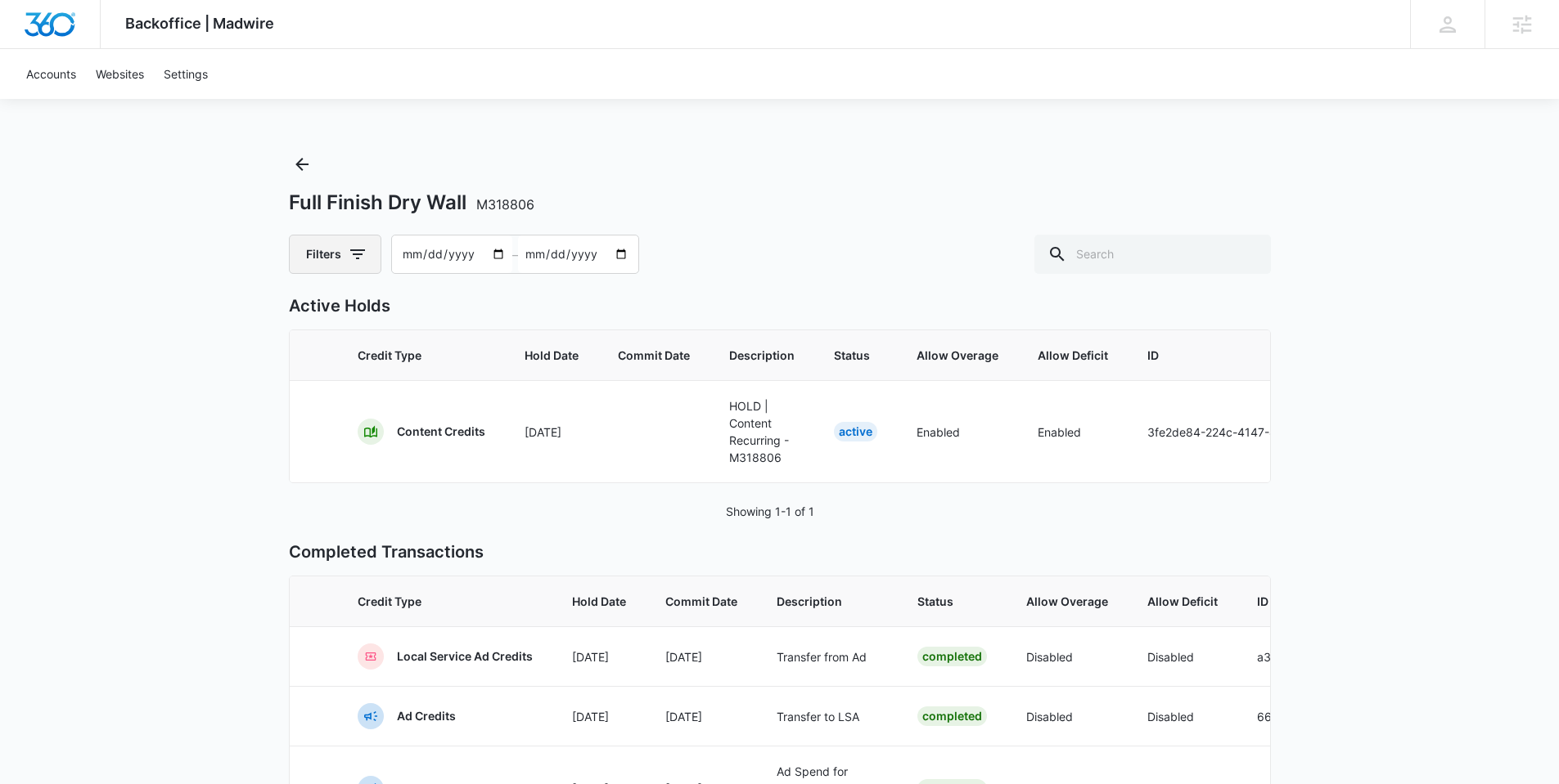
click at [361, 252] on icon "button" at bounding box center [357, 255] width 20 height 20
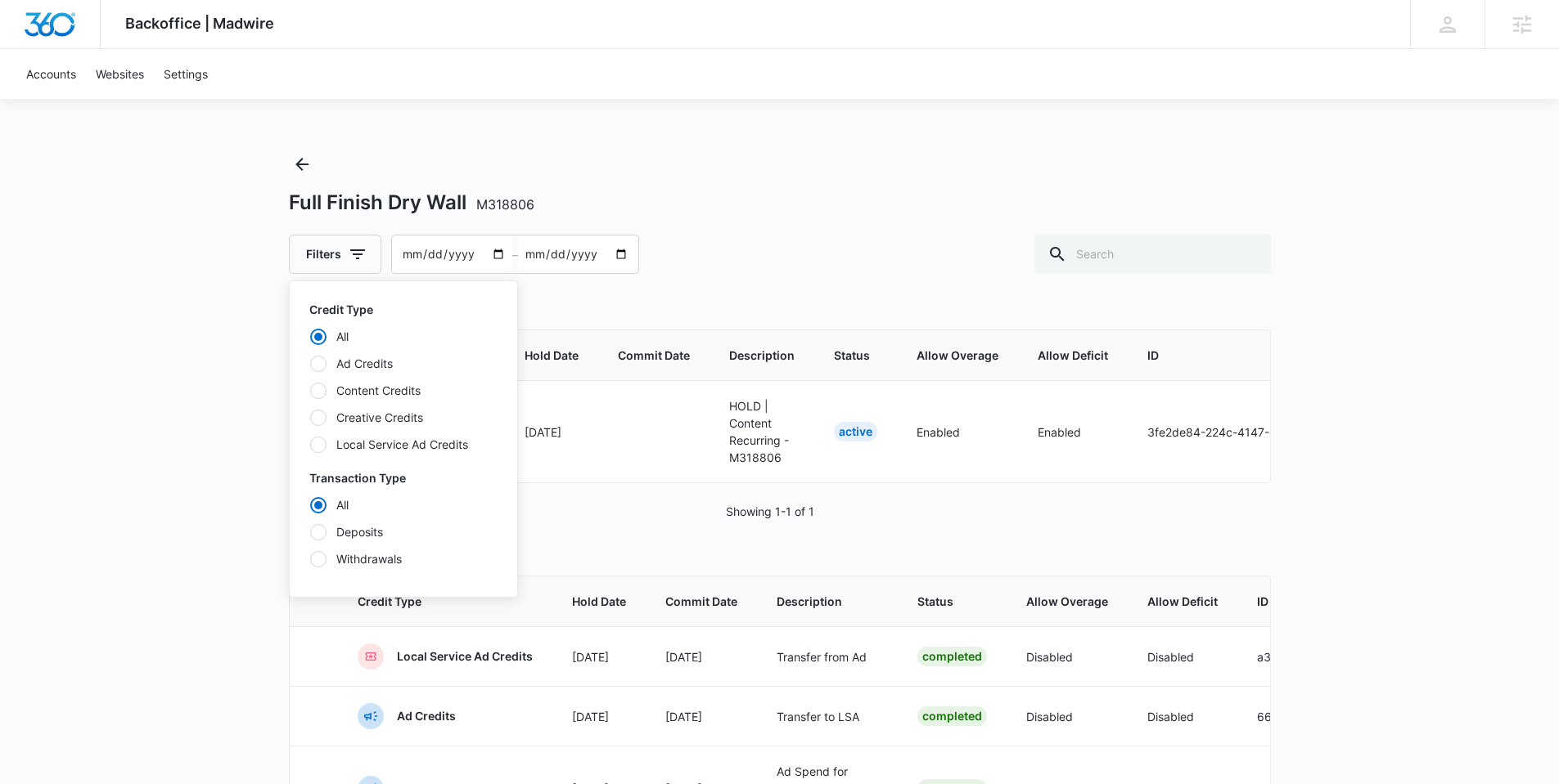
click at [315, 365] on div at bounding box center [319, 364] width 17 height 17
click at [310, 364] on input "Ad Credits" at bounding box center [309, 363] width 1 height 1
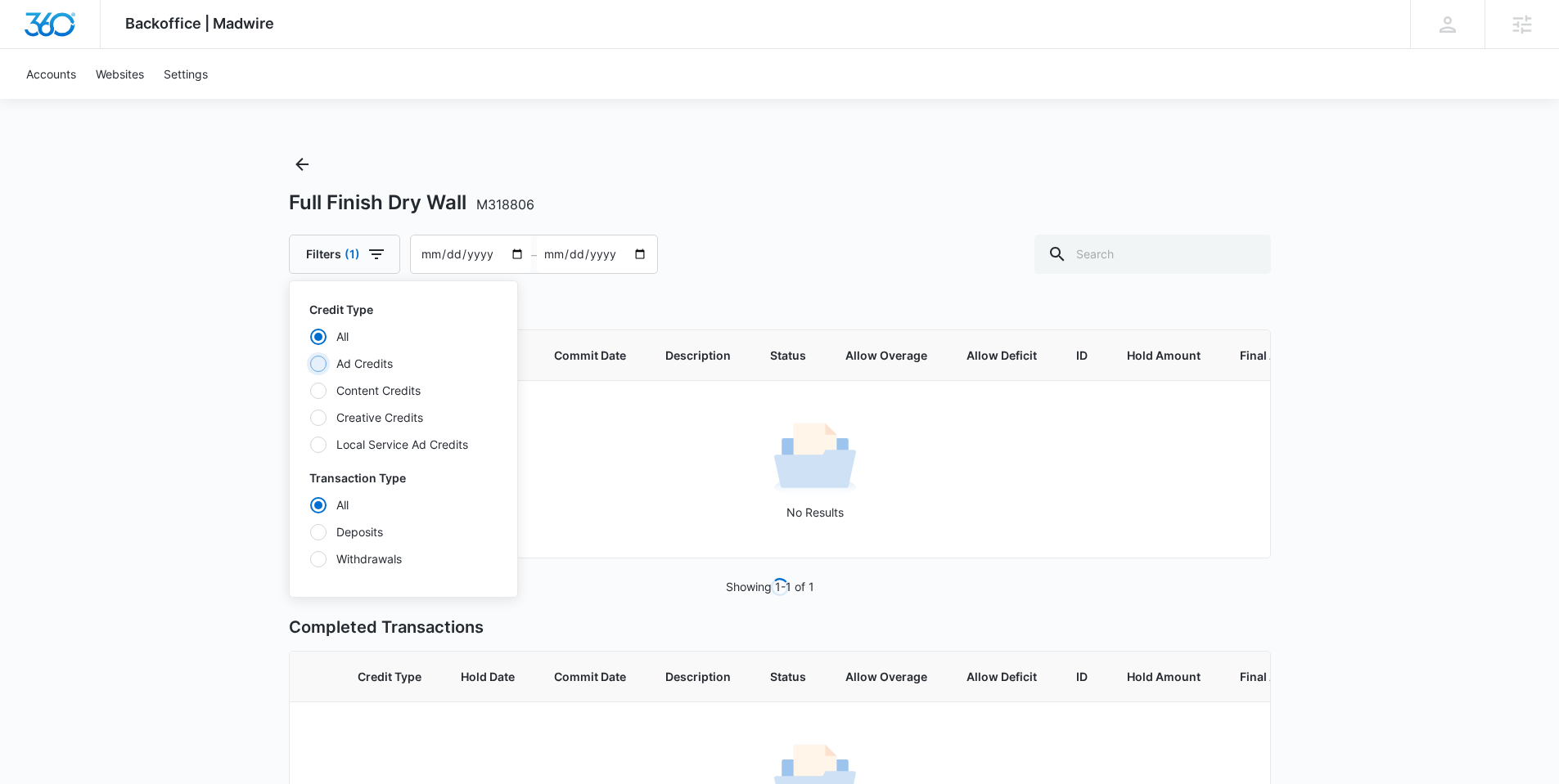
radio input "false"
radio input "true"
click at [324, 525] on label "Deposits" at bounding box center [403, 532] width 188 height 17
click at [310, 532] on input "Deposits" at bounding box center [309, 532] width 1 height 1
radio input "false"
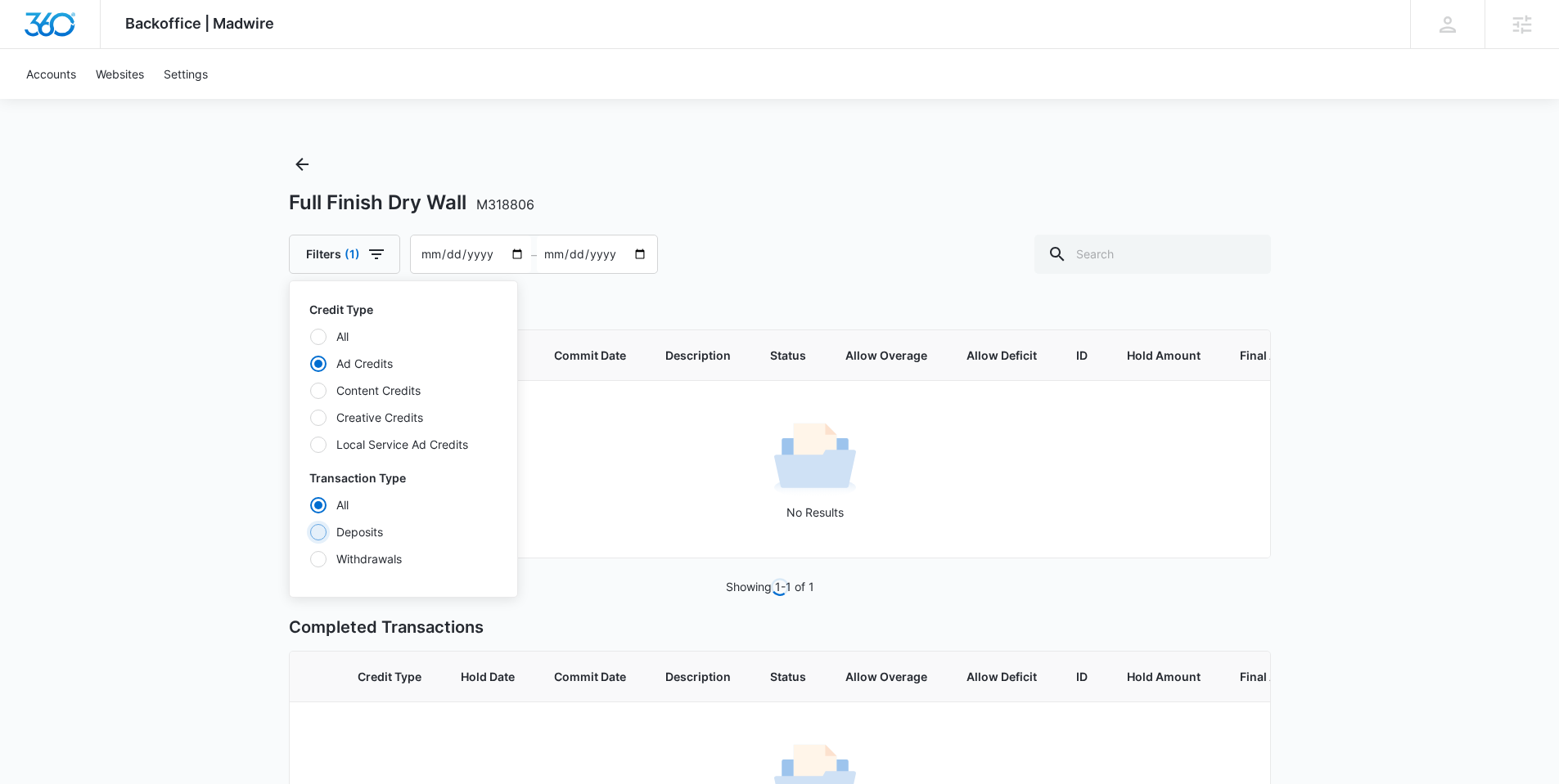
radio input "true"
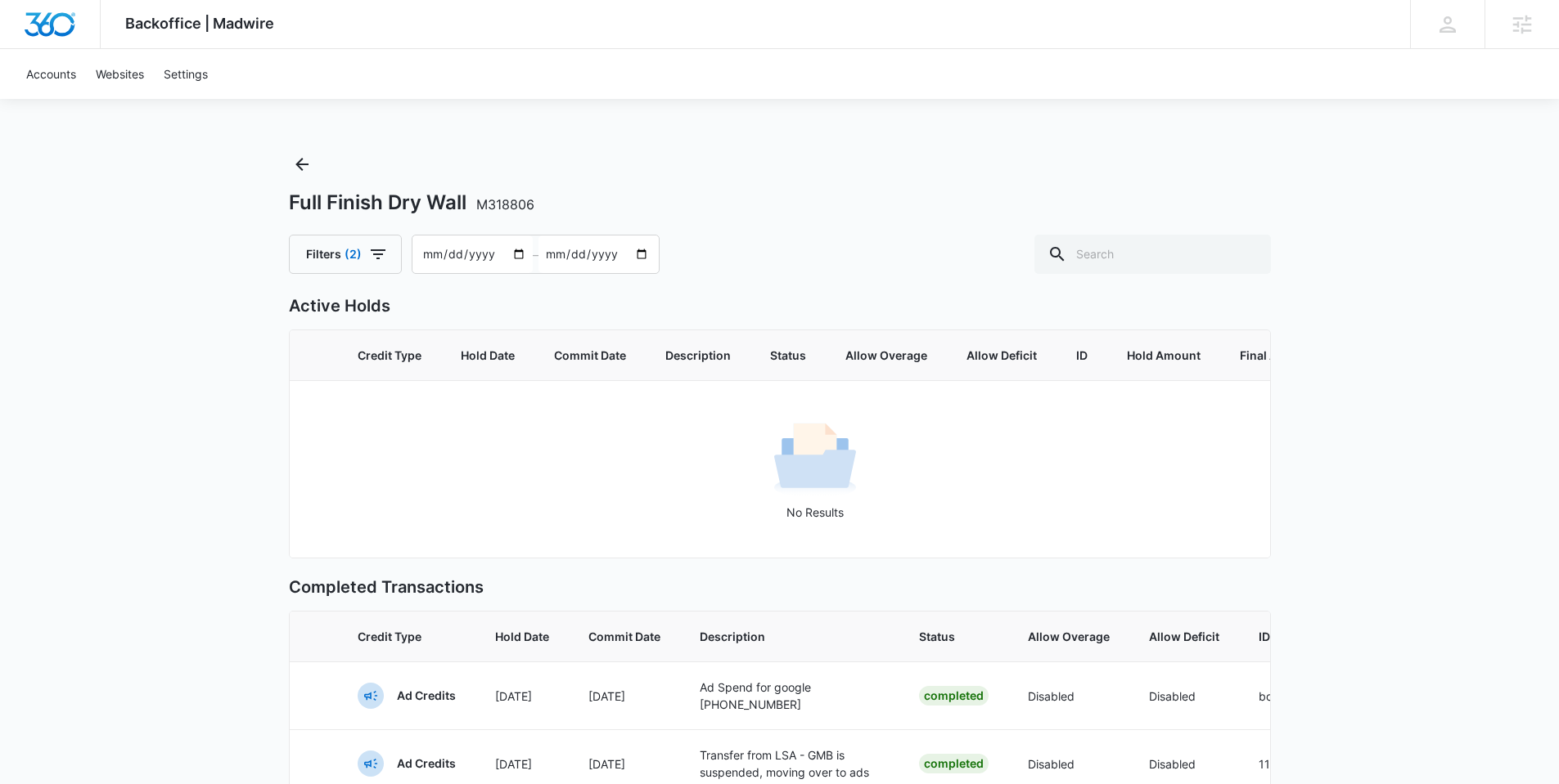
click at [1443, 414] on div "Backoffice | Madwire Apps Settings Nathan Hoover nathan.hoover@madwire.com My P…" at bounding box center [780, 715] width 1559 height 1432
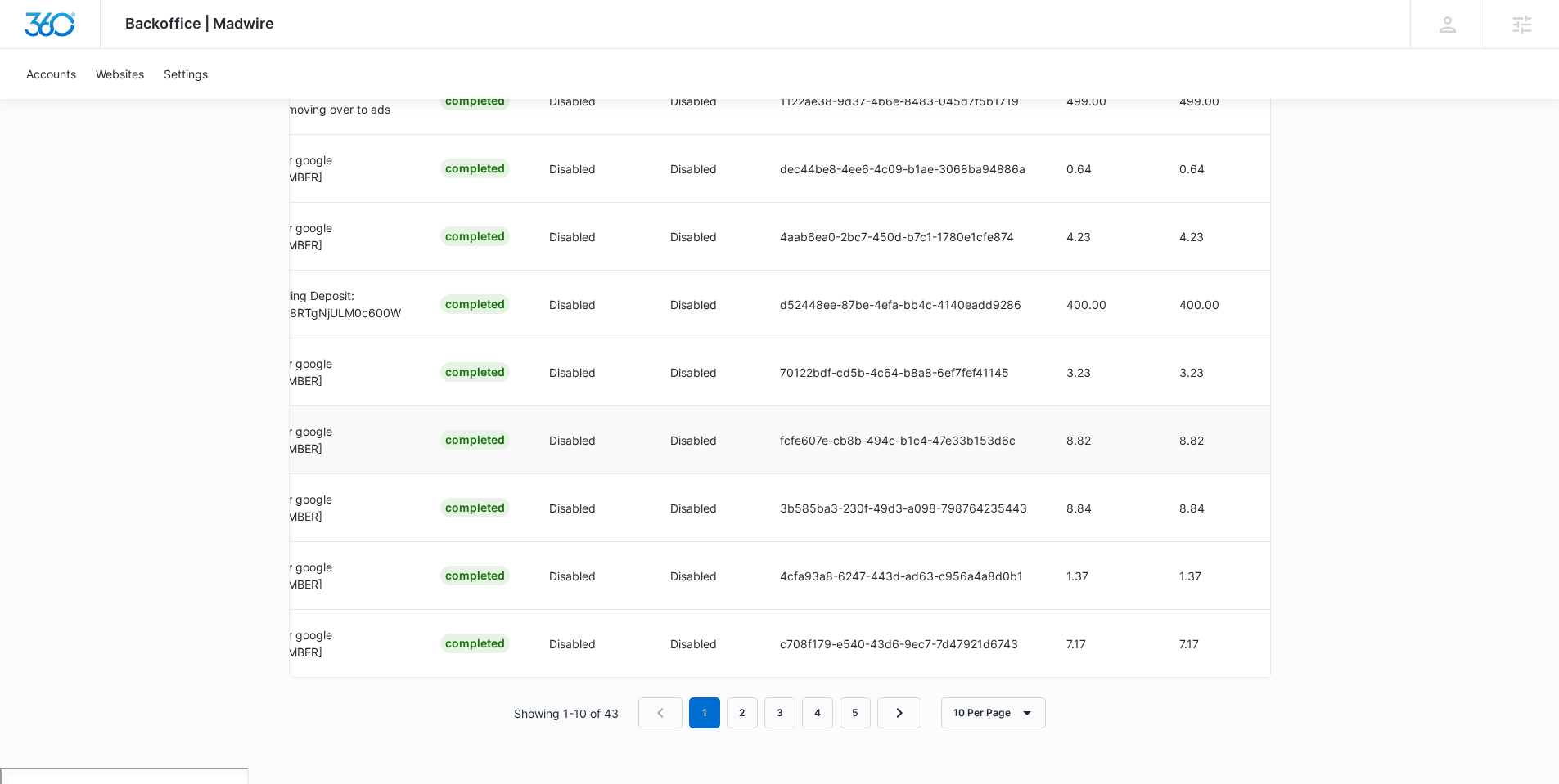
scroll to position [672, 0]
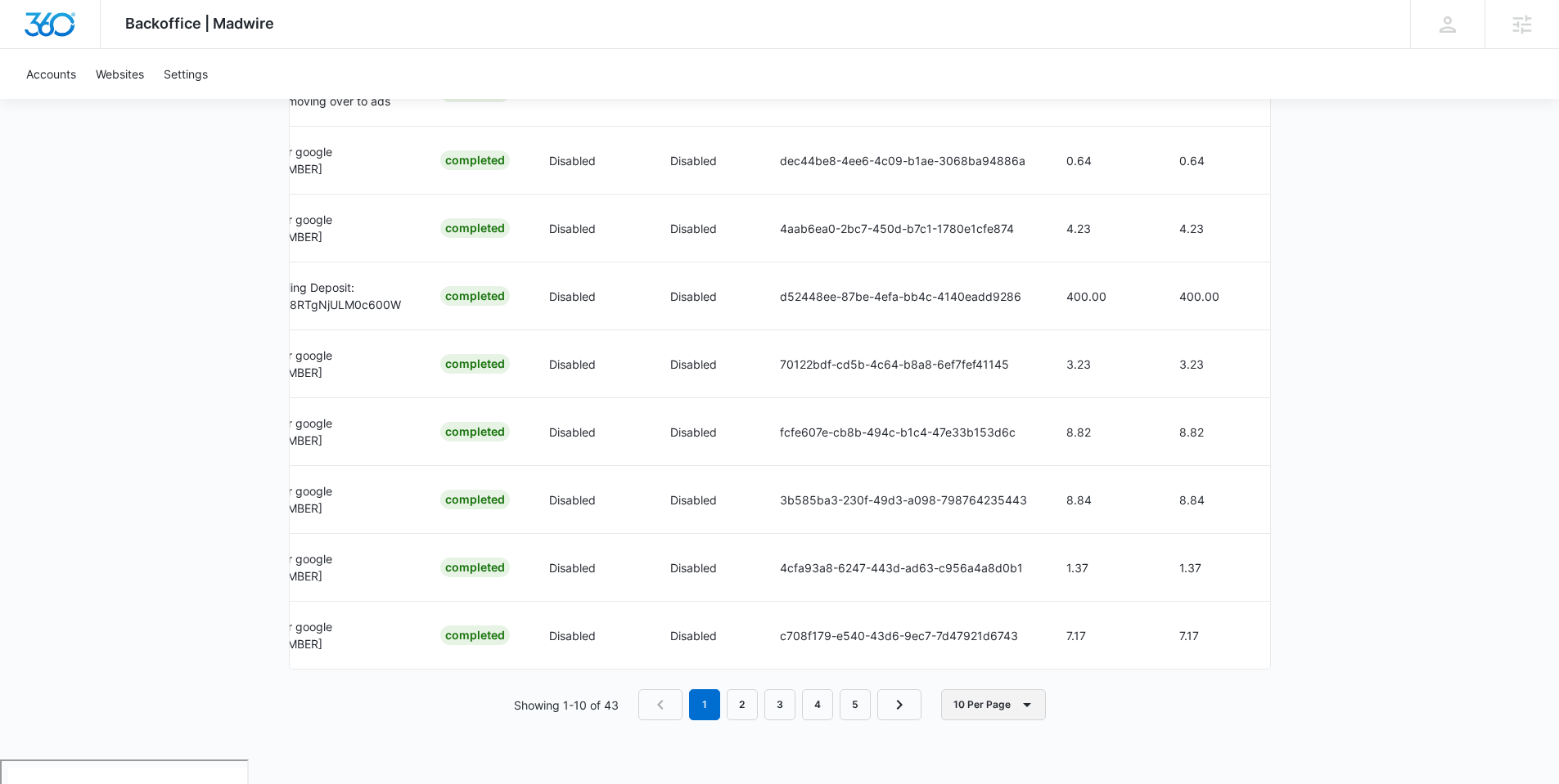
click at [976, 720] on button "10 Per Page" at bounding box center [993, 705] width 105 height 31
click at [987, 662] on div "50 Per Page" at bounding box center [998, 657] width 73 height 12
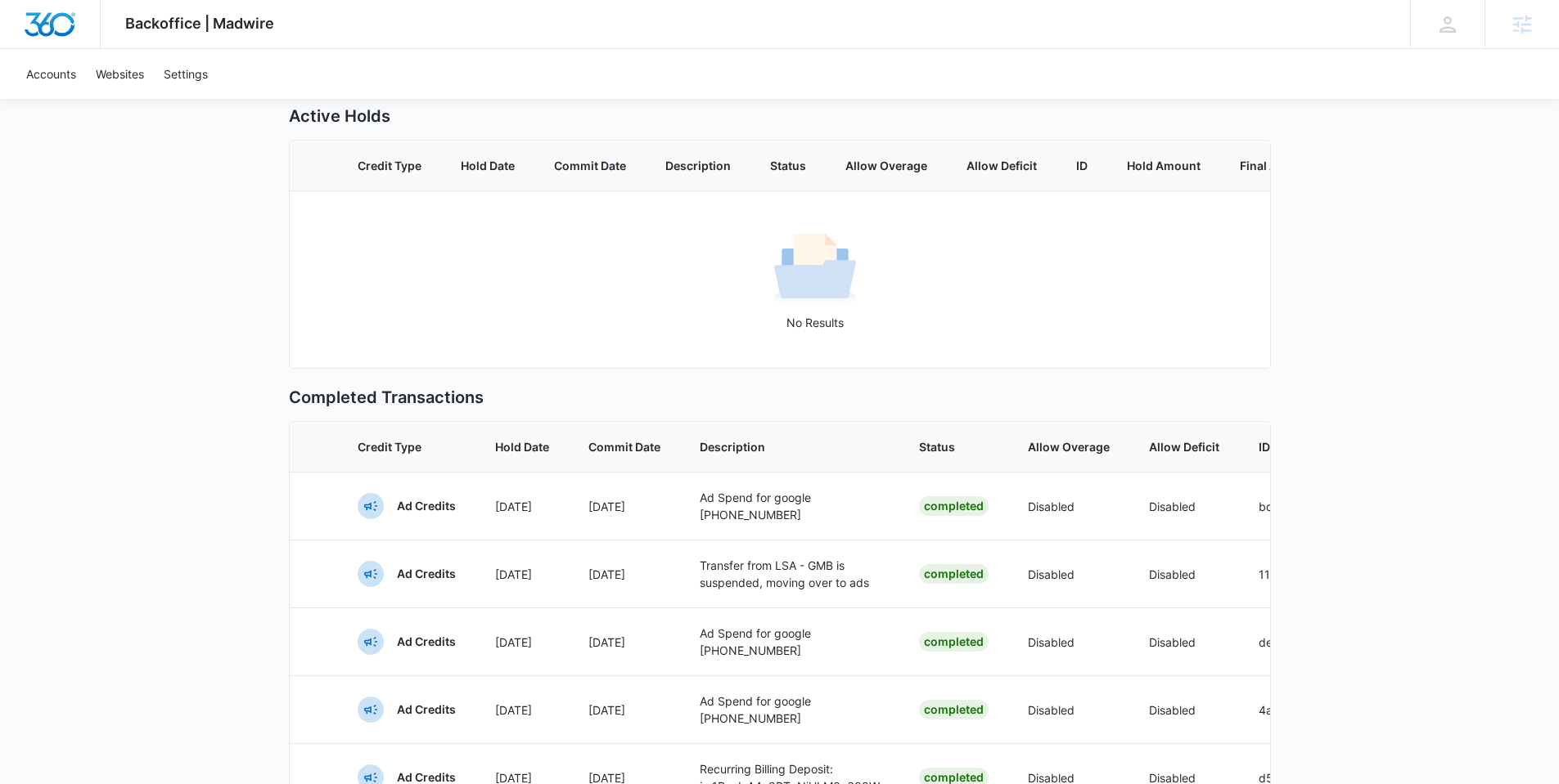
scroll to position [0, 0]
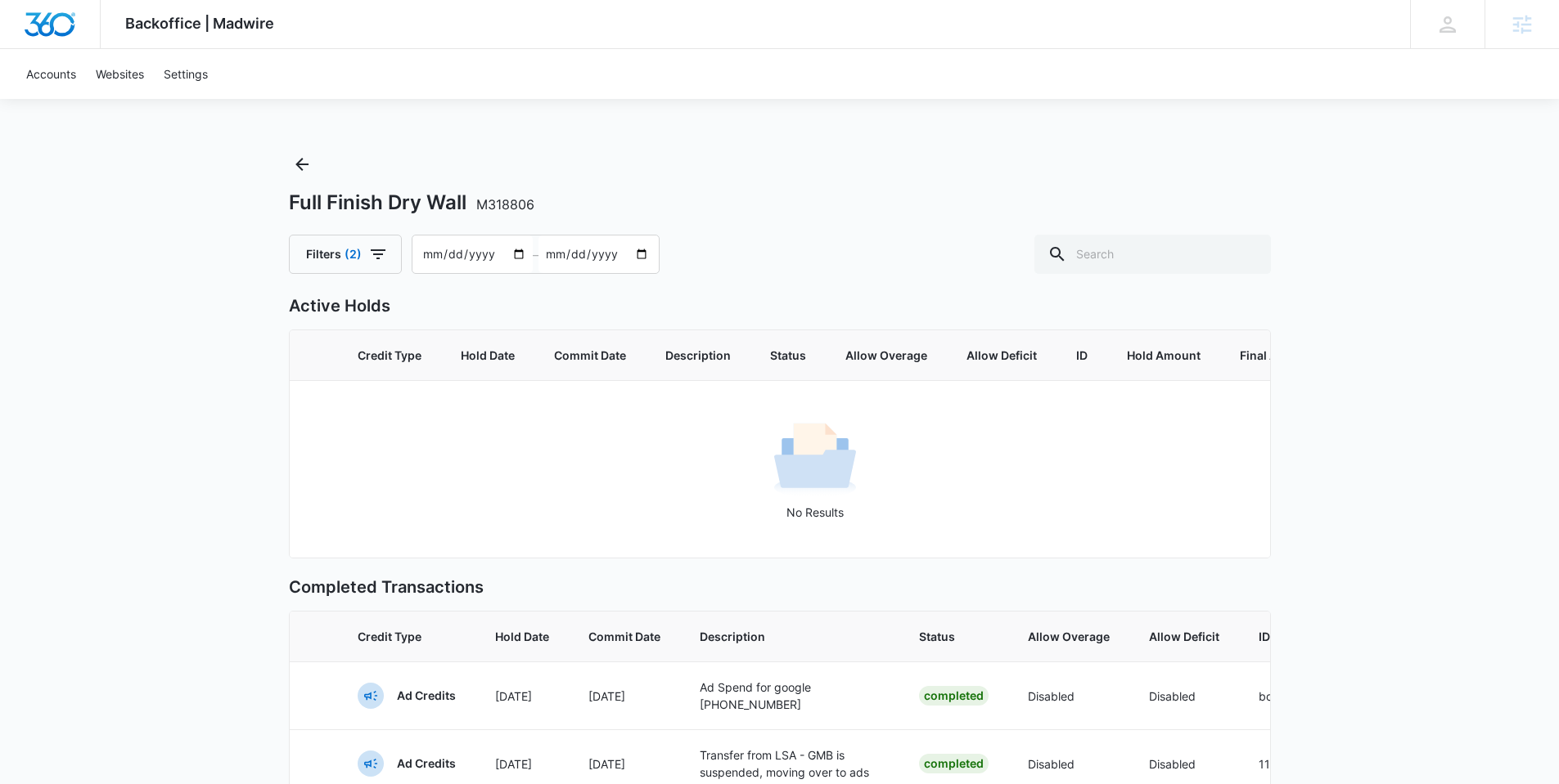
click at [236, 25] on span "Backoffice | Madwire" at bounding box center [199, 23] width 149 height 17
click at [163, 22] on span "Backoffice | Madwire" at bounding box center [199, 23] width 149 height 17
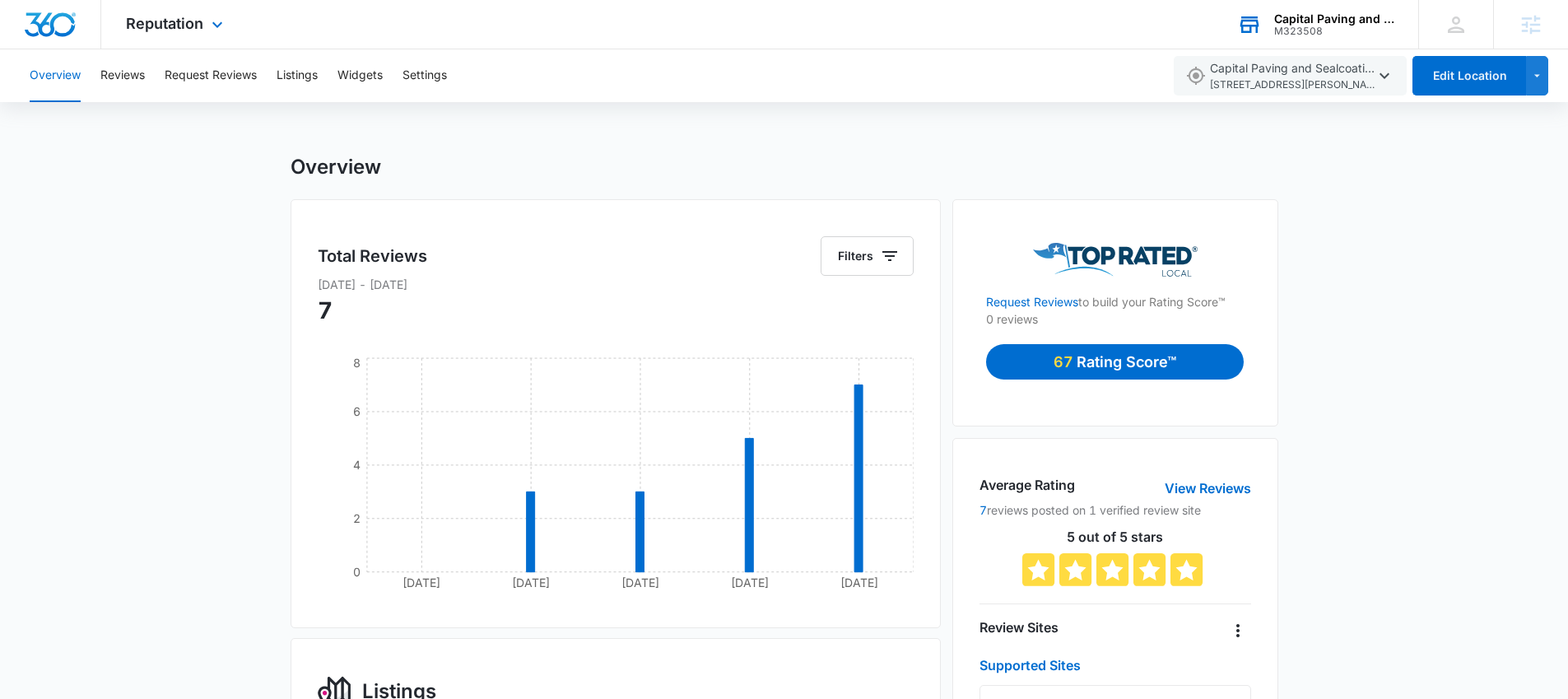
click at [1294, 40] on div "Capital Paving and Sealcoating LLC M323508 Your Accounts View All" at bounding box center [1315, 24] width 206 height 48
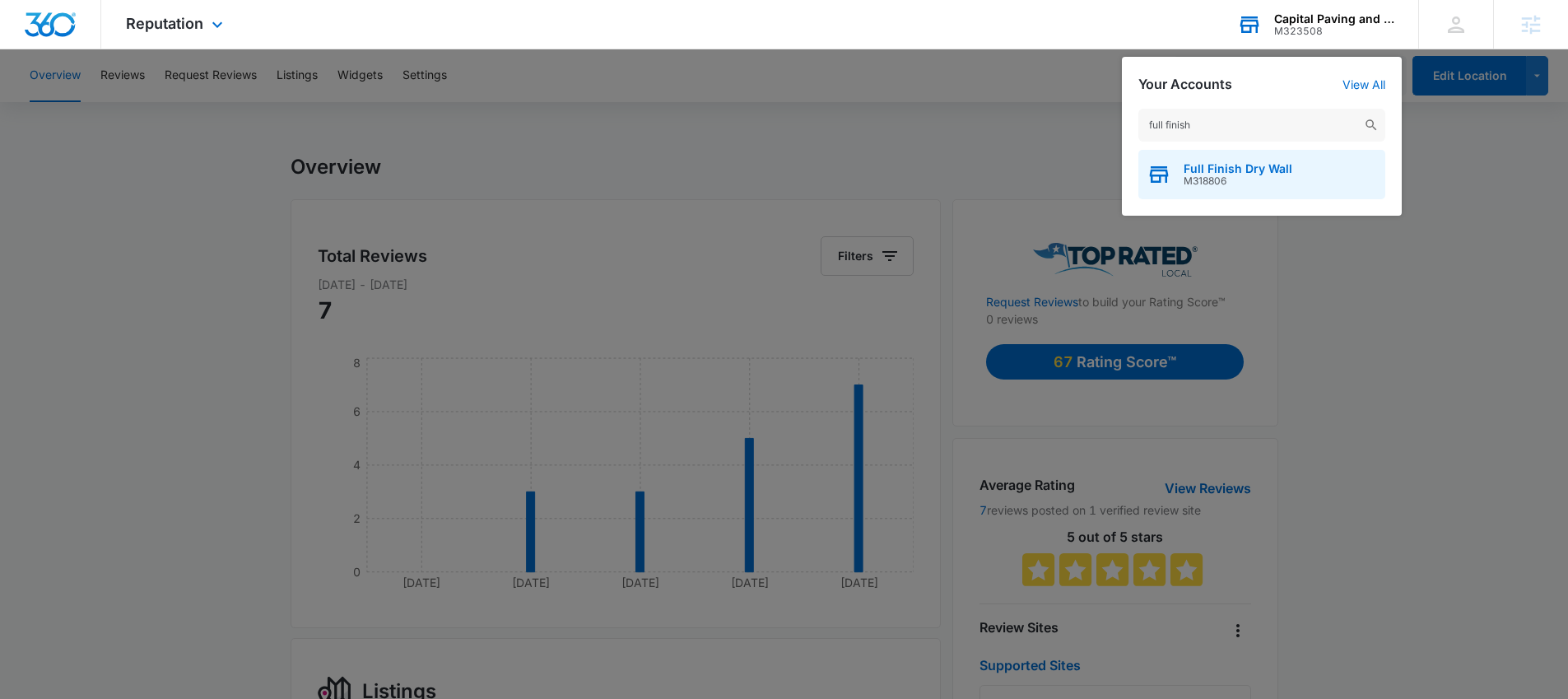
type input "full finish"
click at [1268, 171] on span "Full Finish Dry Wall" at bounding box center [1238, 169] width 109 height 13
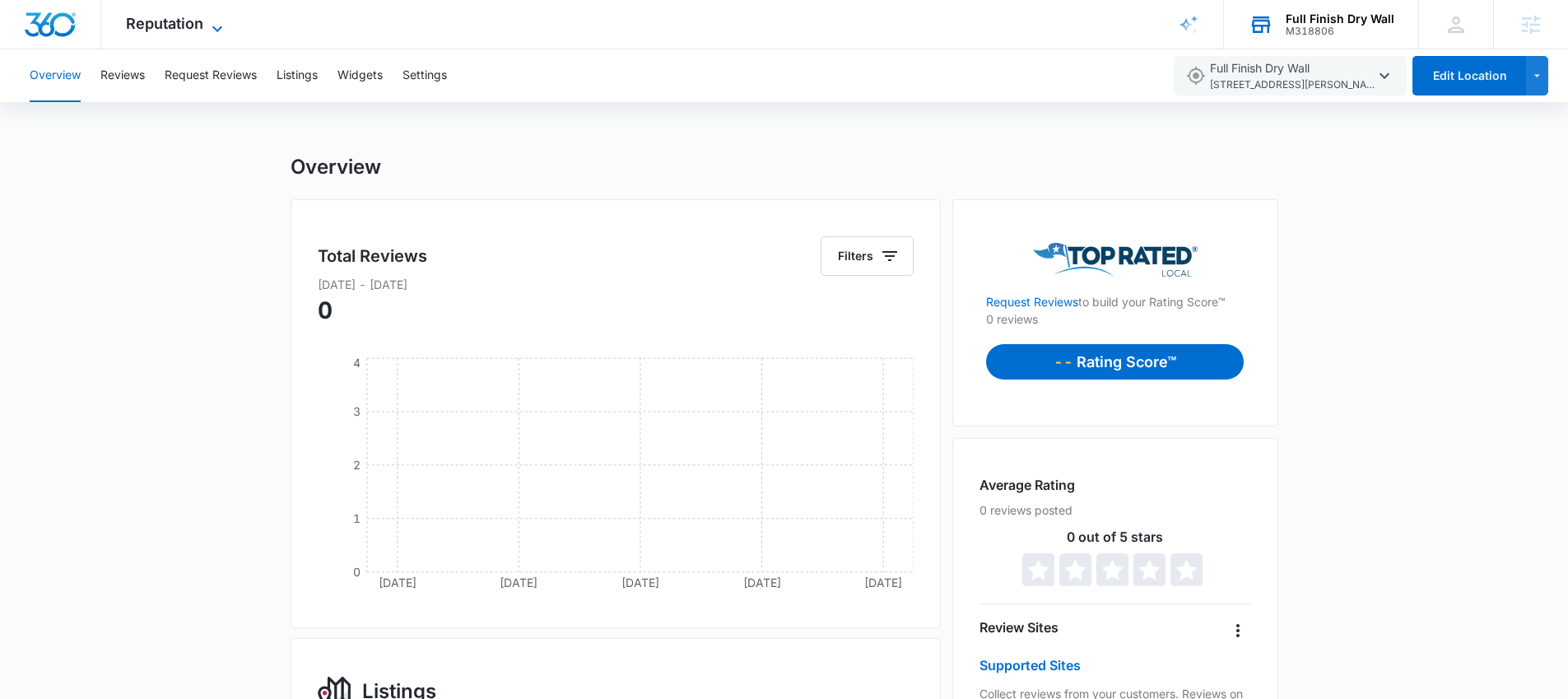
click at [196, 32] on span "Reputation" at bounding box center [164, 23] width 77 height 17
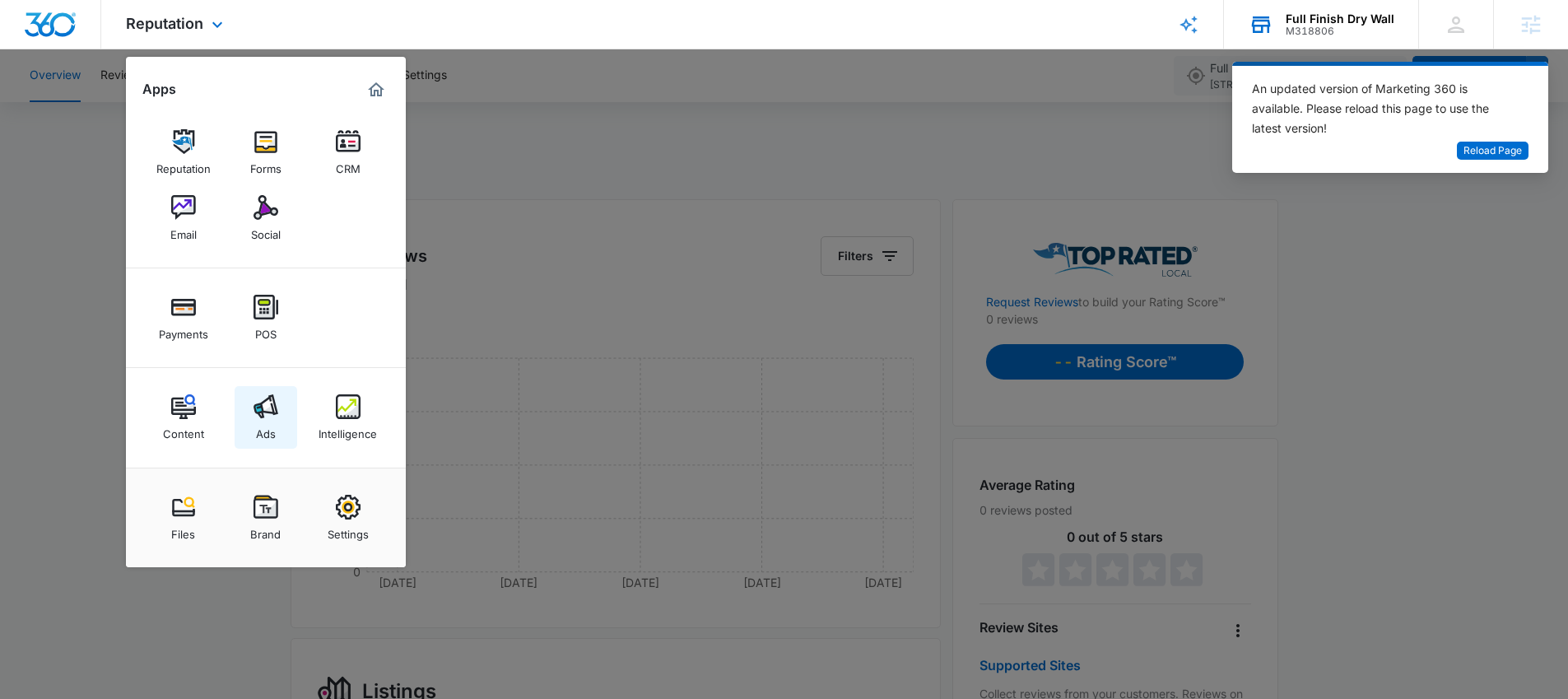
click at [265, 401] on img at bounding box center [266, 407] width 25 height 25
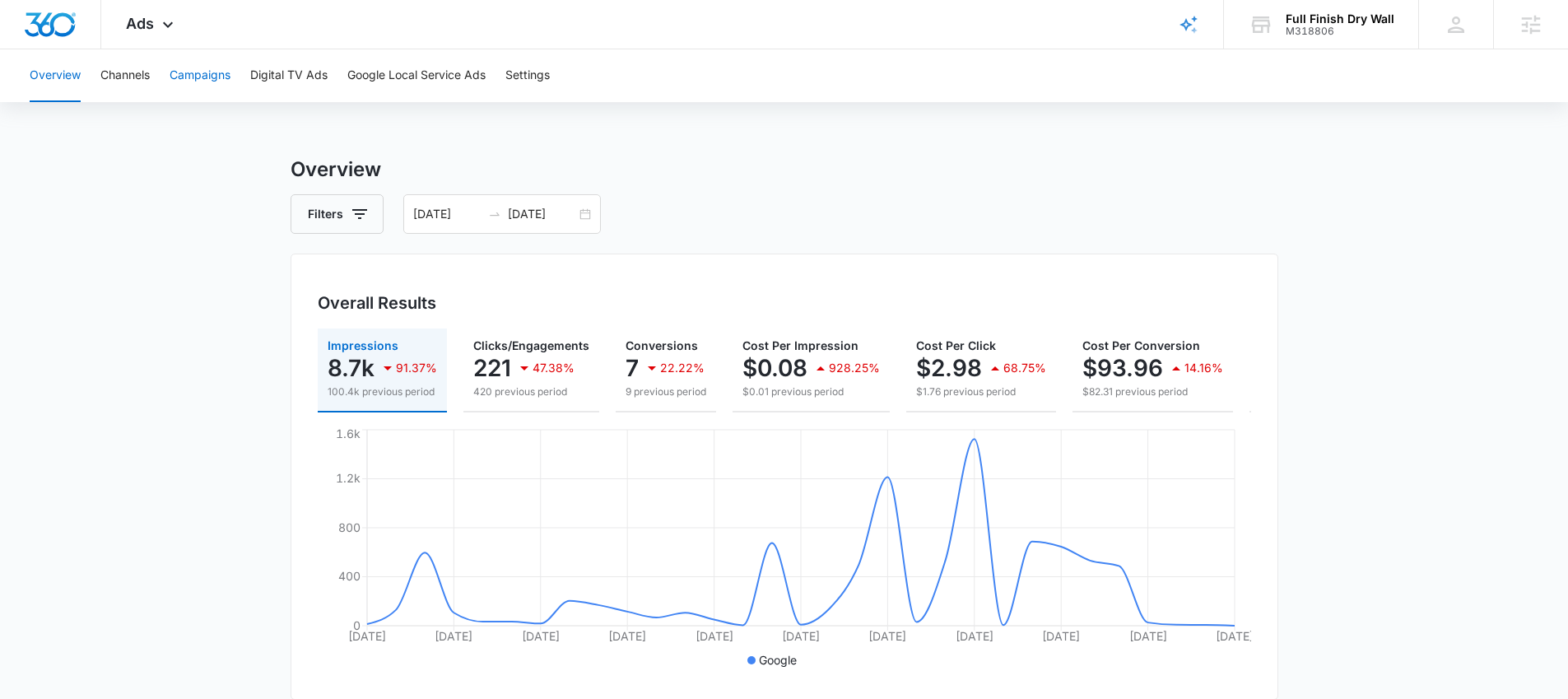
click at [203, 77] on button "Campaigns" at bounding box center [200, 75] width 61 height 52
click at [137, 28] on span "Ads" at bounding box center [140, 23] width 28 height 17
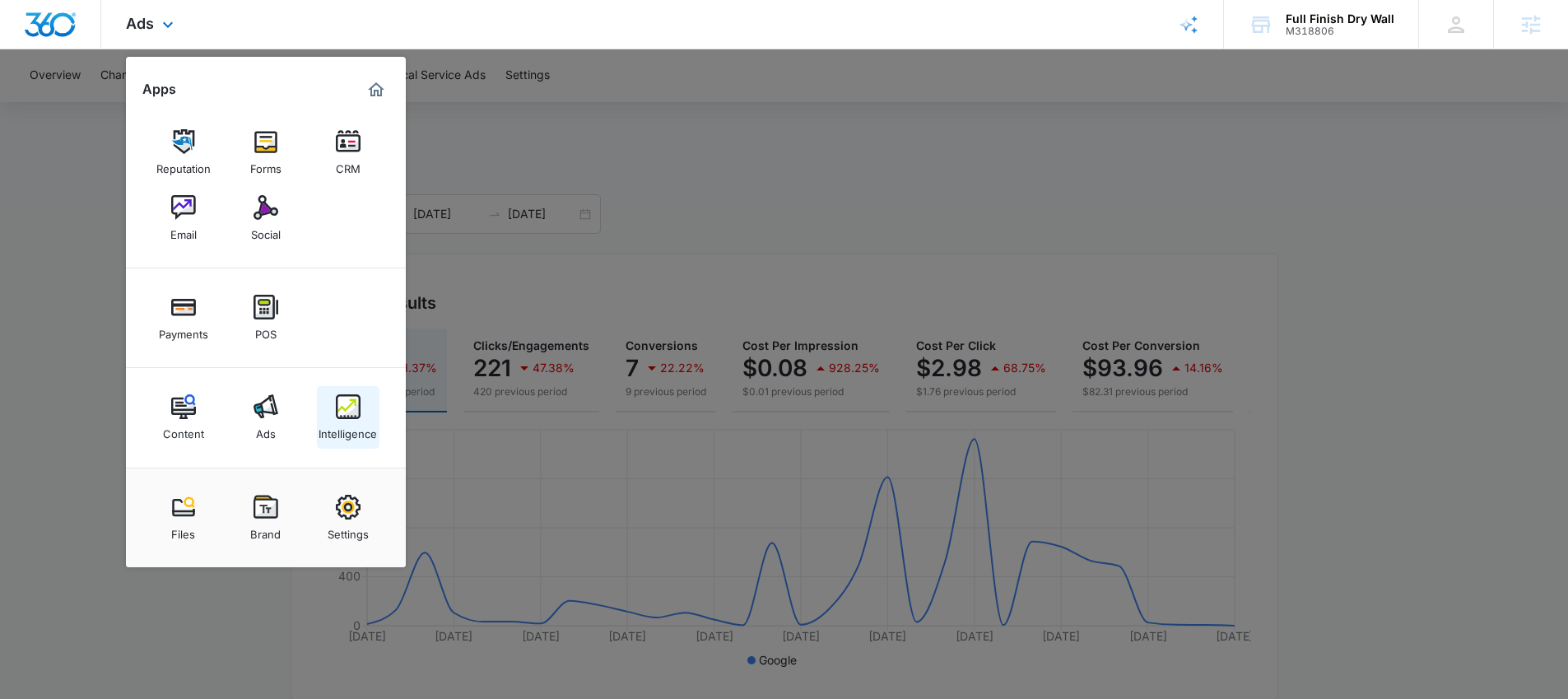
click at [351, 404] on img at bounding box center [348, 407] width 25 height 25
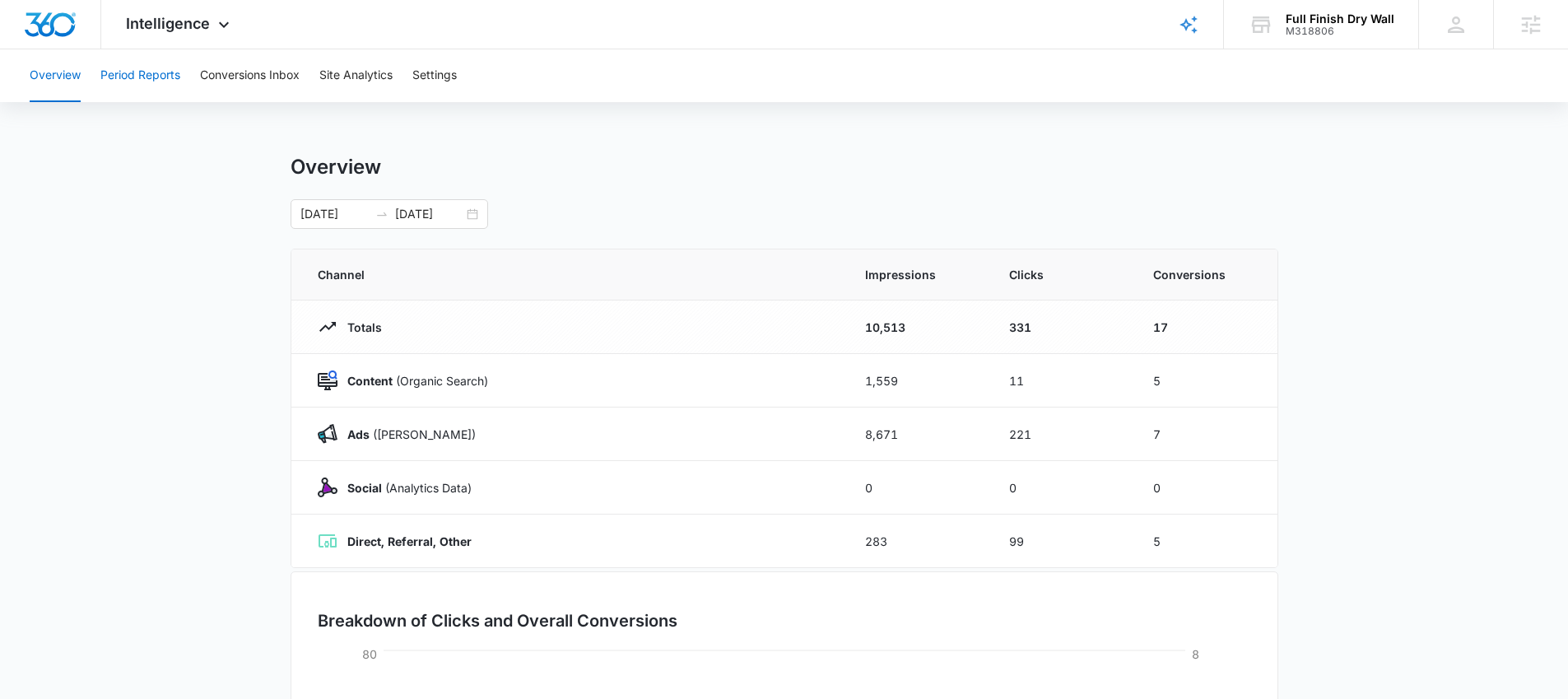
click at [144, 77] on button "Period Reports" at bounding box center [141, 75] width 80 height 52
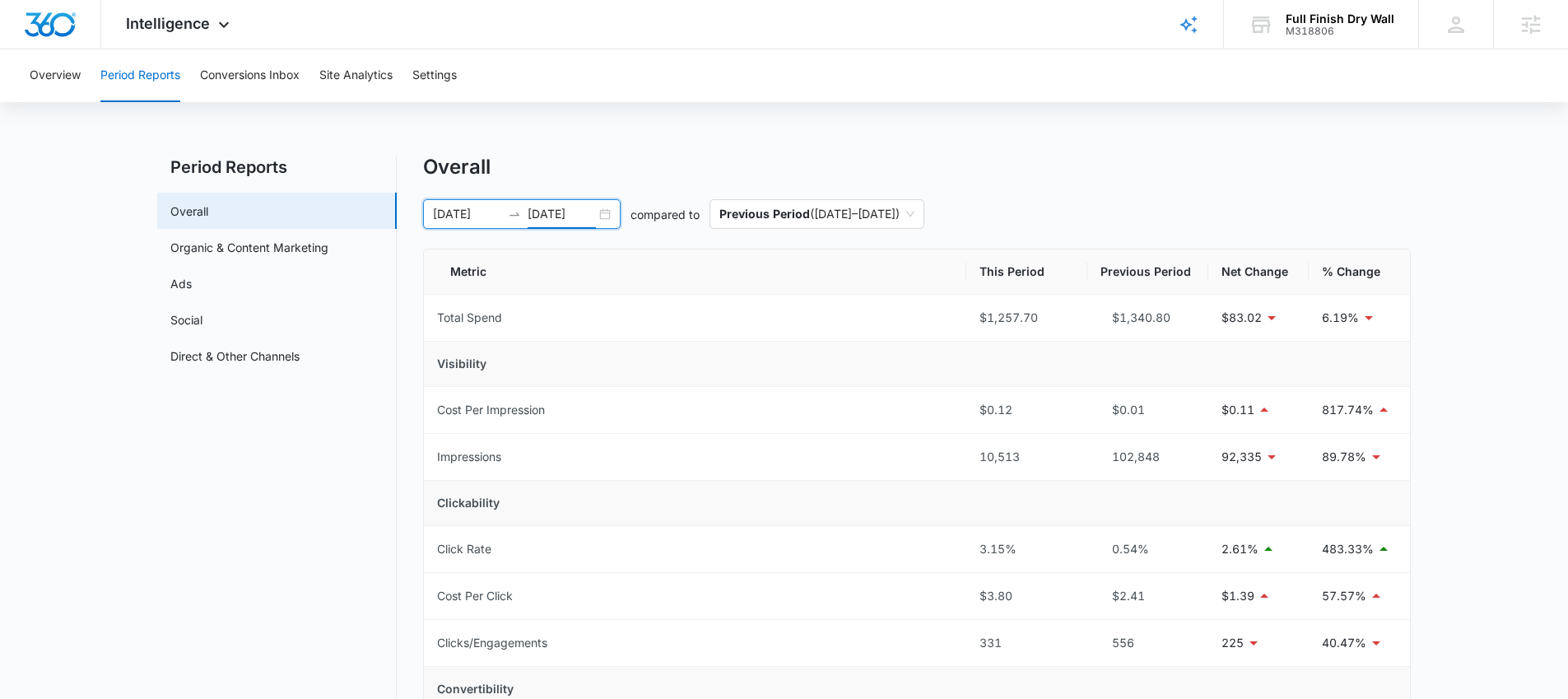
click at [592, 209] on input "[DATE]" at bounding box center [562, 214] width 68 height 18
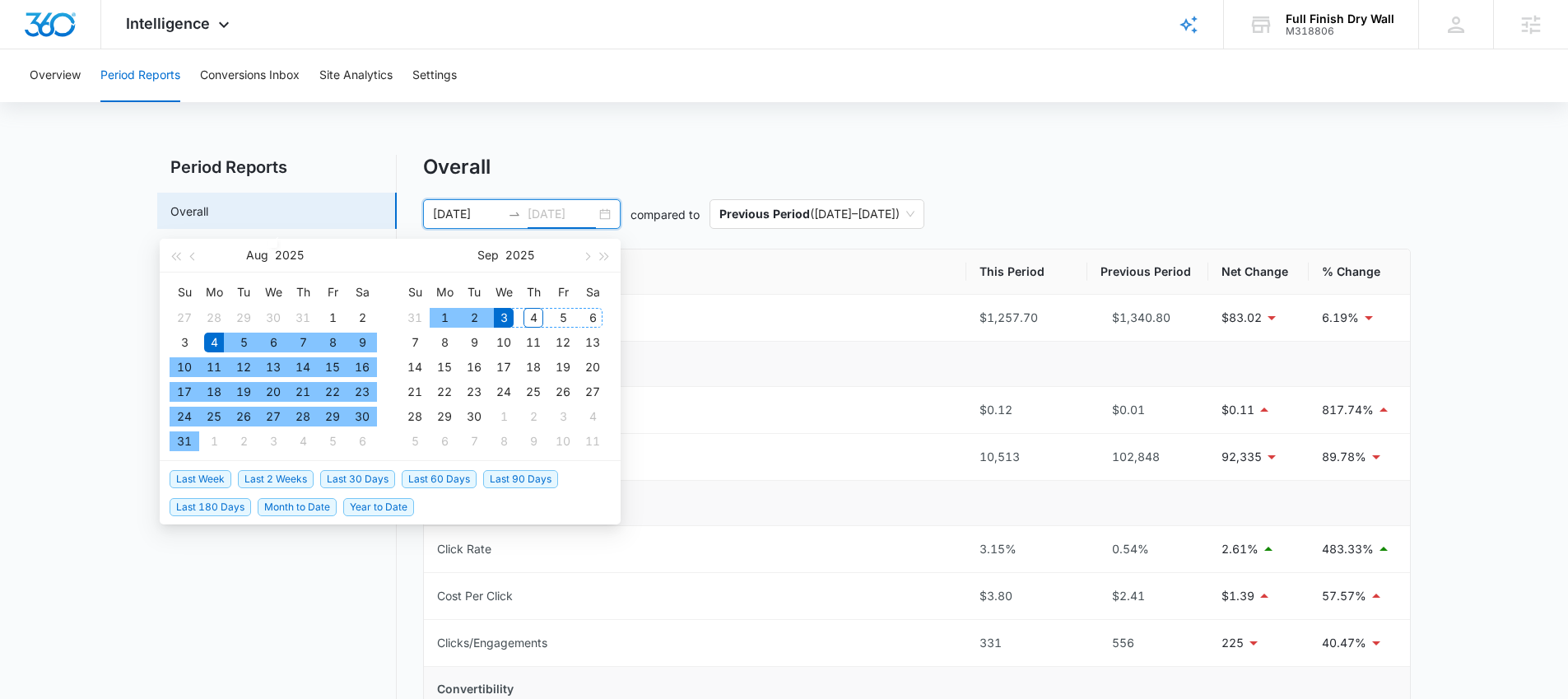
type input "[DATE]"
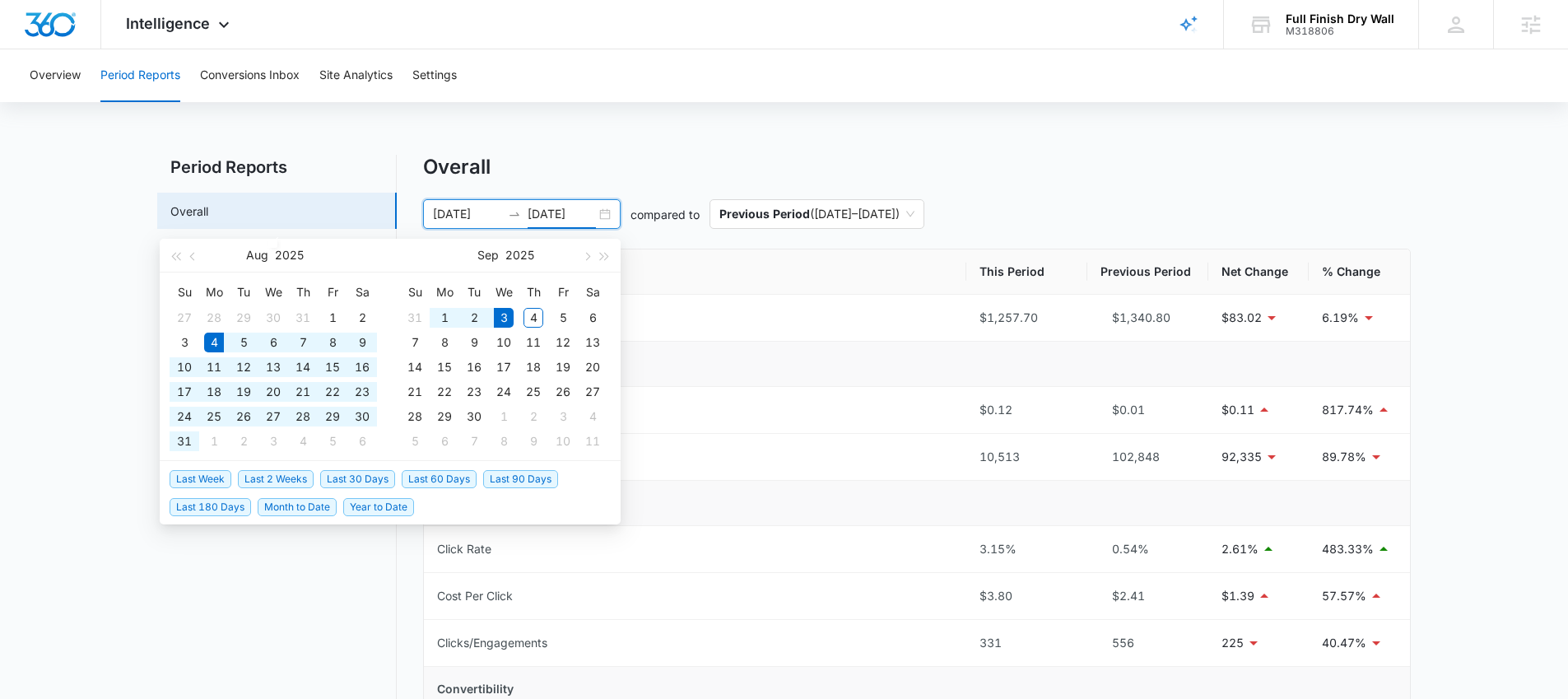
click at [463, 212] on input "[DATE]" at bounding box center [467, 214] width 68 height 18
click at [191, 255] on span "button" at bounding box center [194, 256] width 8 height 8
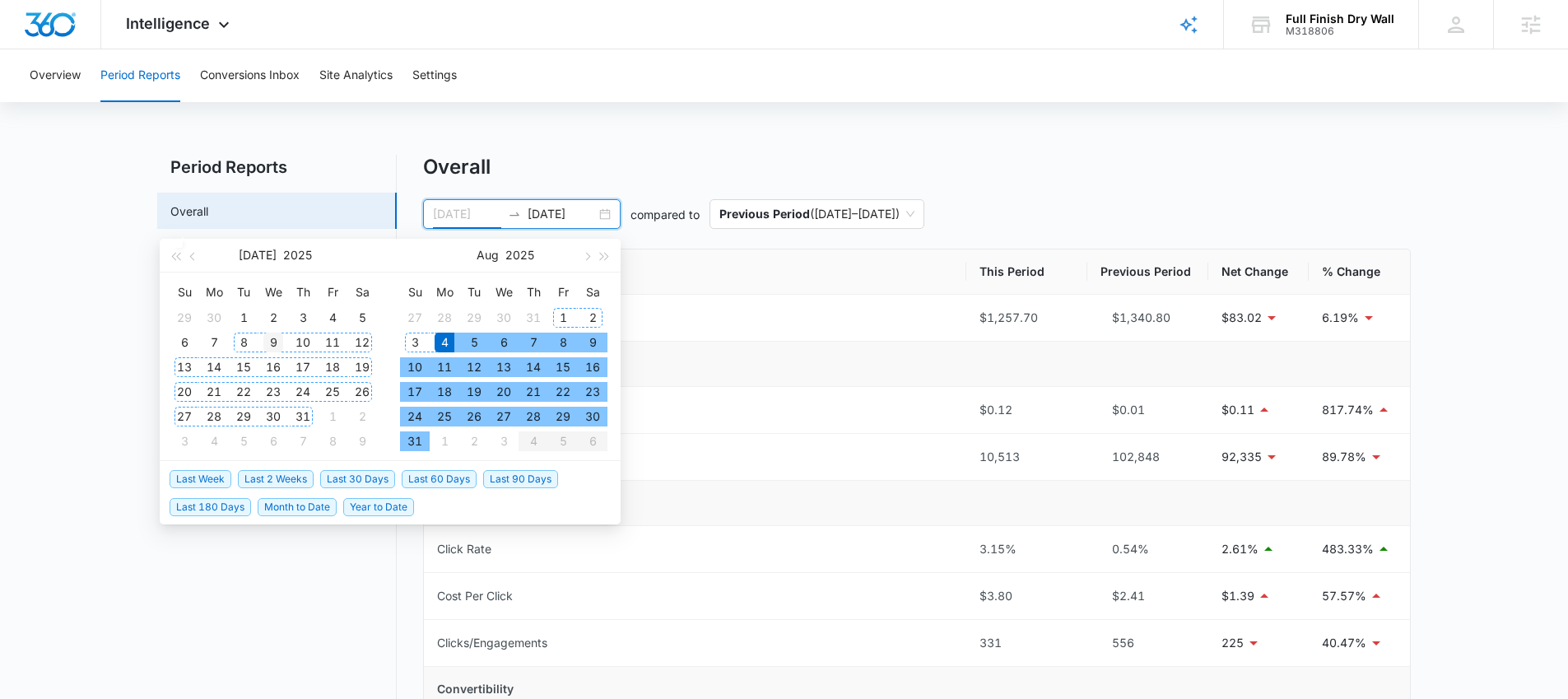
type input "07/09/2025"
click at [269, 340] on div "9" at bounding box center [273, 343] width 20 height 20
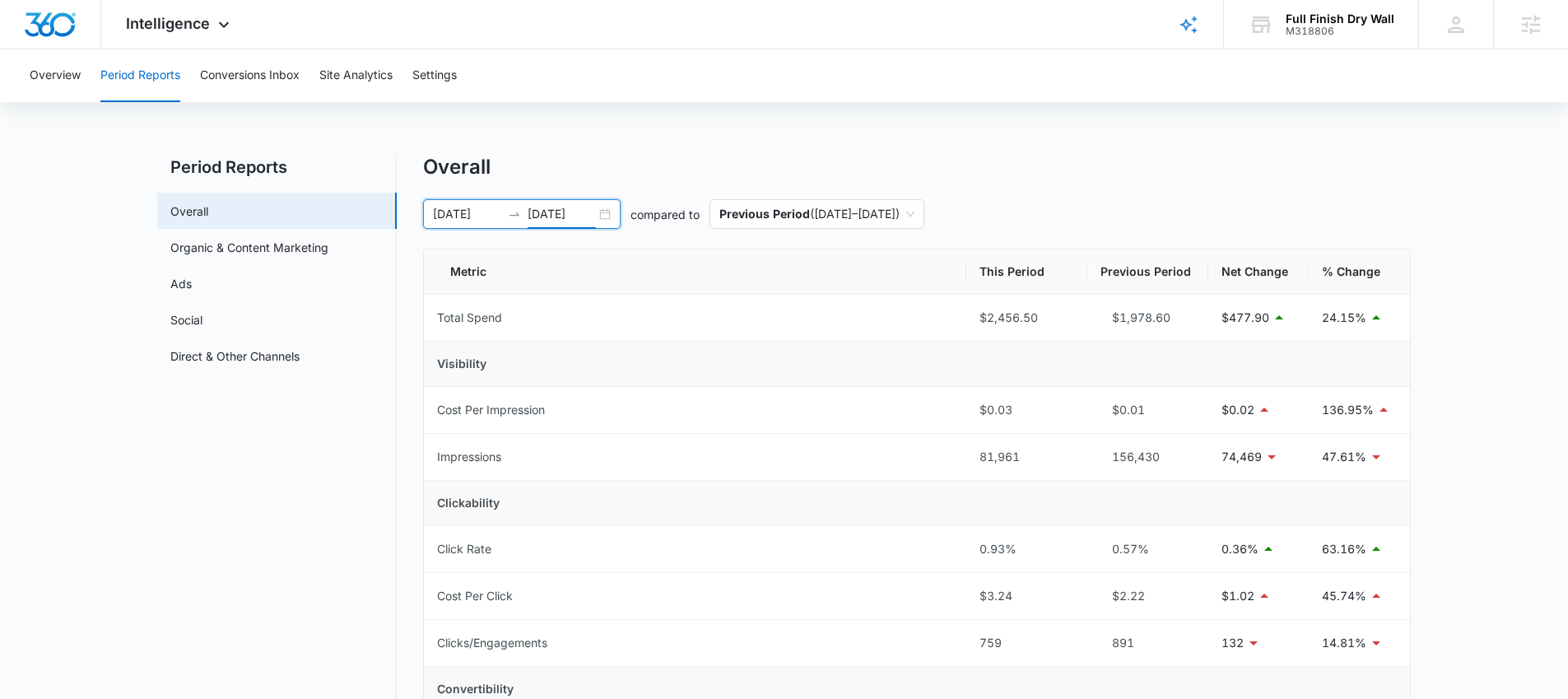
click at [555, 212] on input "[DATE]" at bounding box center [562, 214] width 68 height 18
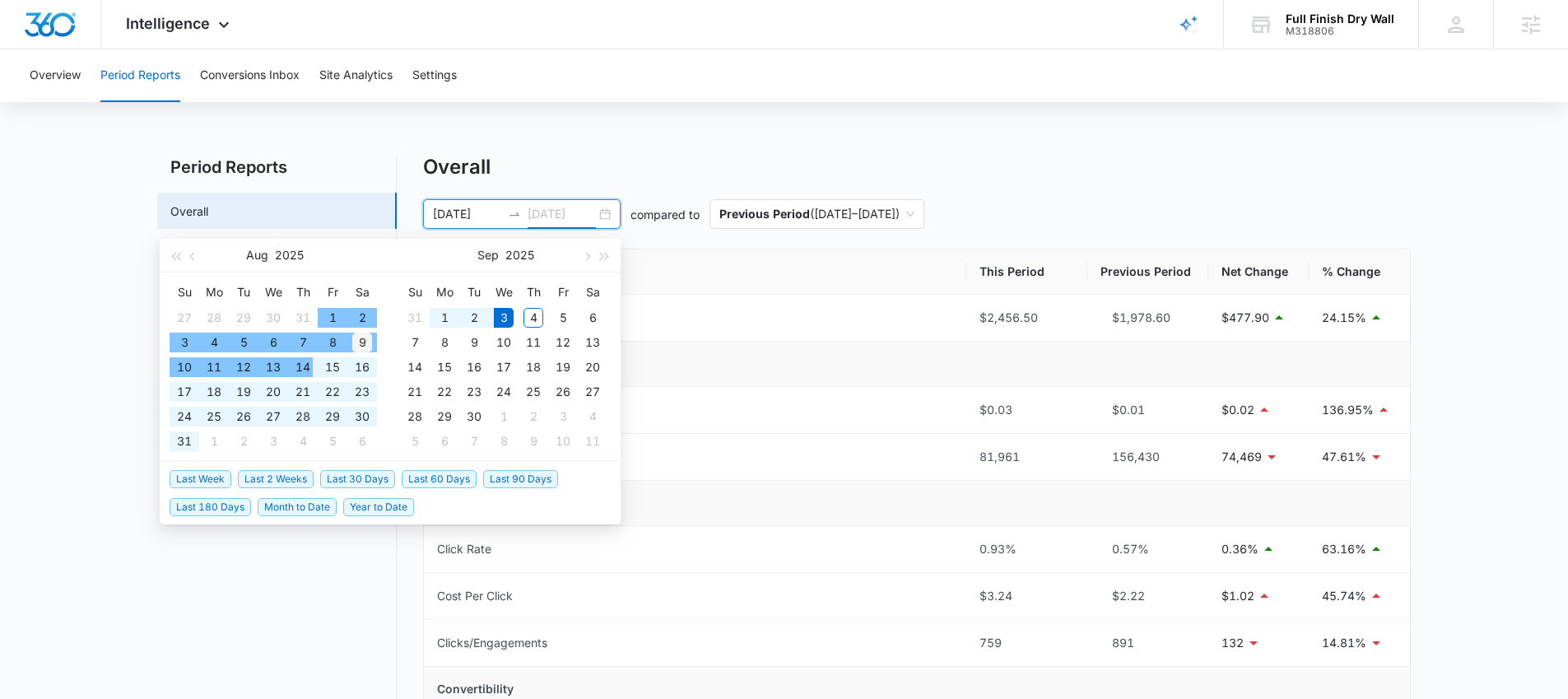
type input "[DATE]"
click at [364, 335] on div "9" at bounding box center [362, 343] width 20 height 20
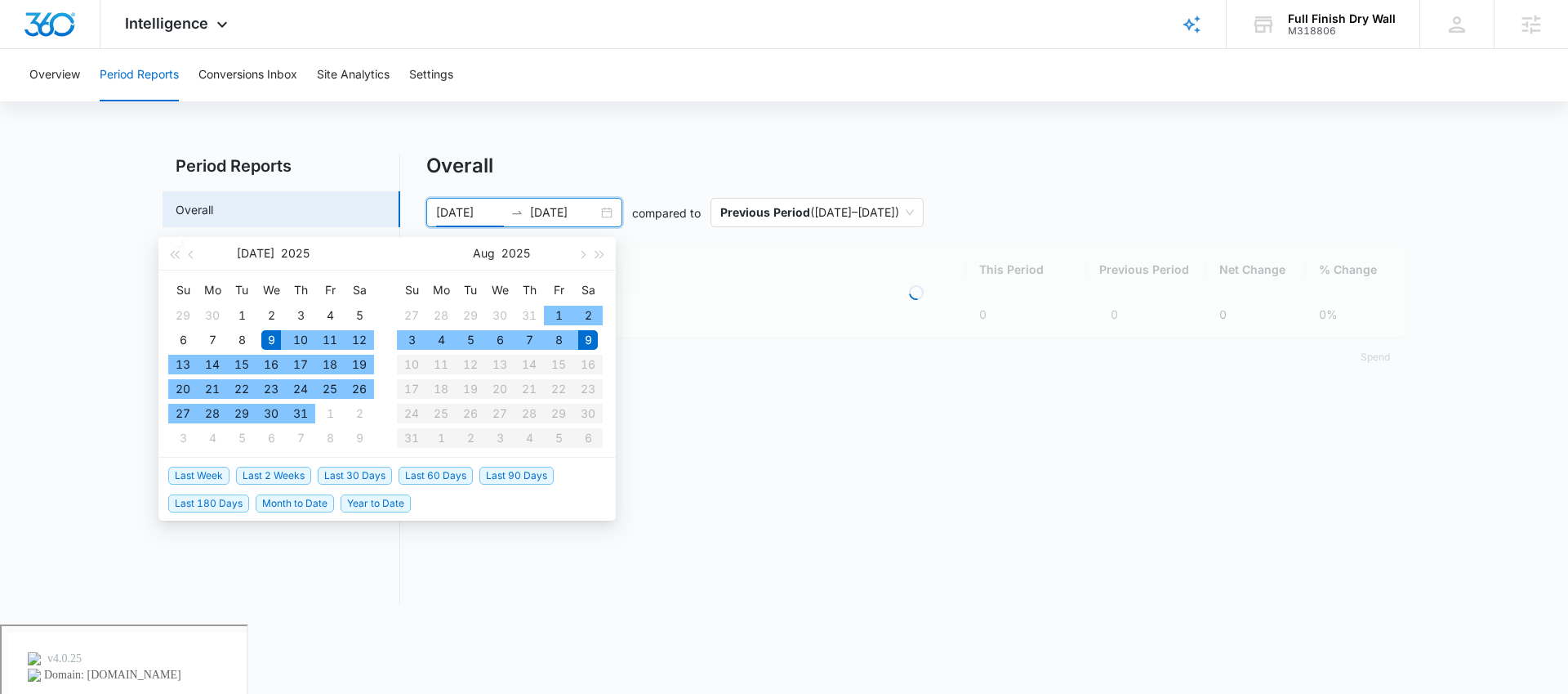
type input "07/09/2025"
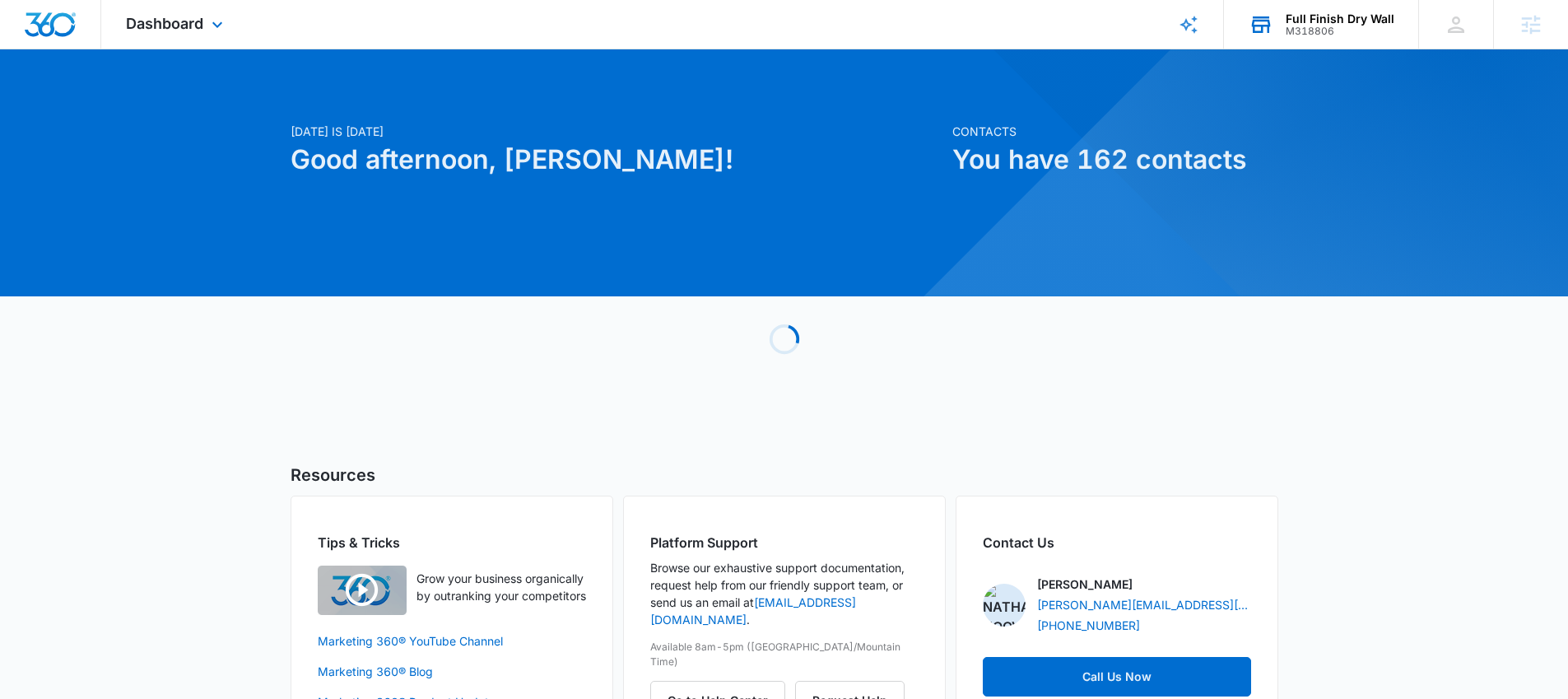
click at [1315, 34] on div "M318806" at bounding box center [1340, 32] width 109 height 12
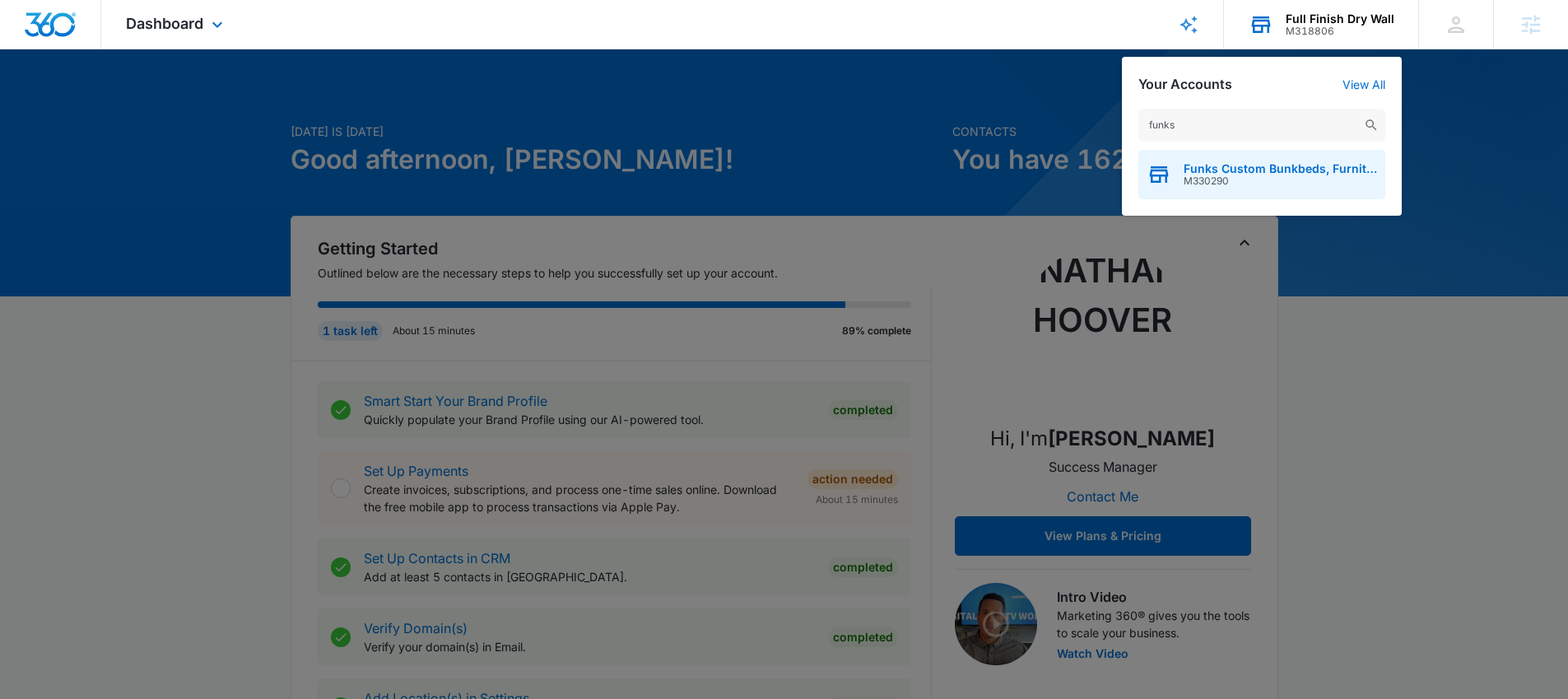
type input "funks"
click at [1282, 173] on span "Funks Custom Bunkbeds, Furniture & Sawmill" at bounding box center [1280, 169] width 193 height 13
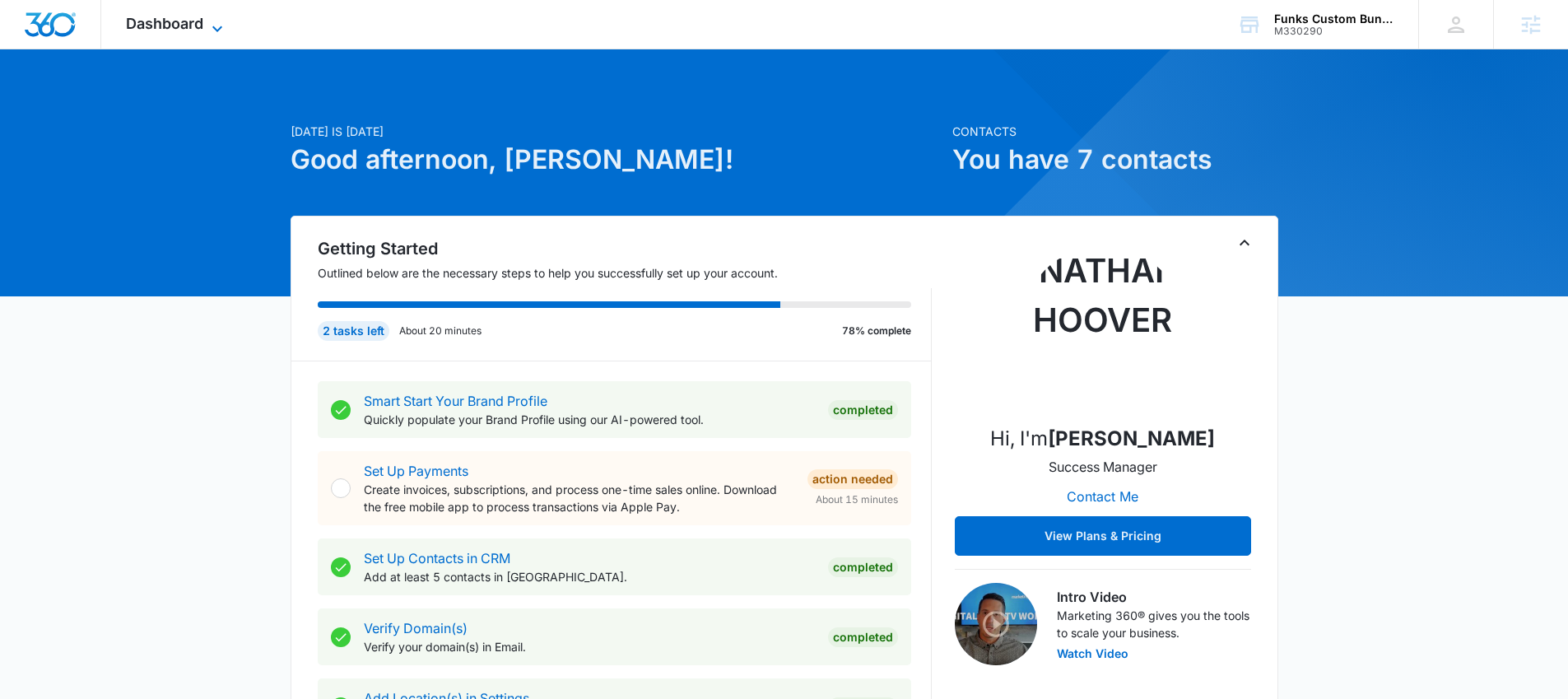
click at [199, 15] on span "Dashboard" at bounding box center [164, 23] width 77 height 17
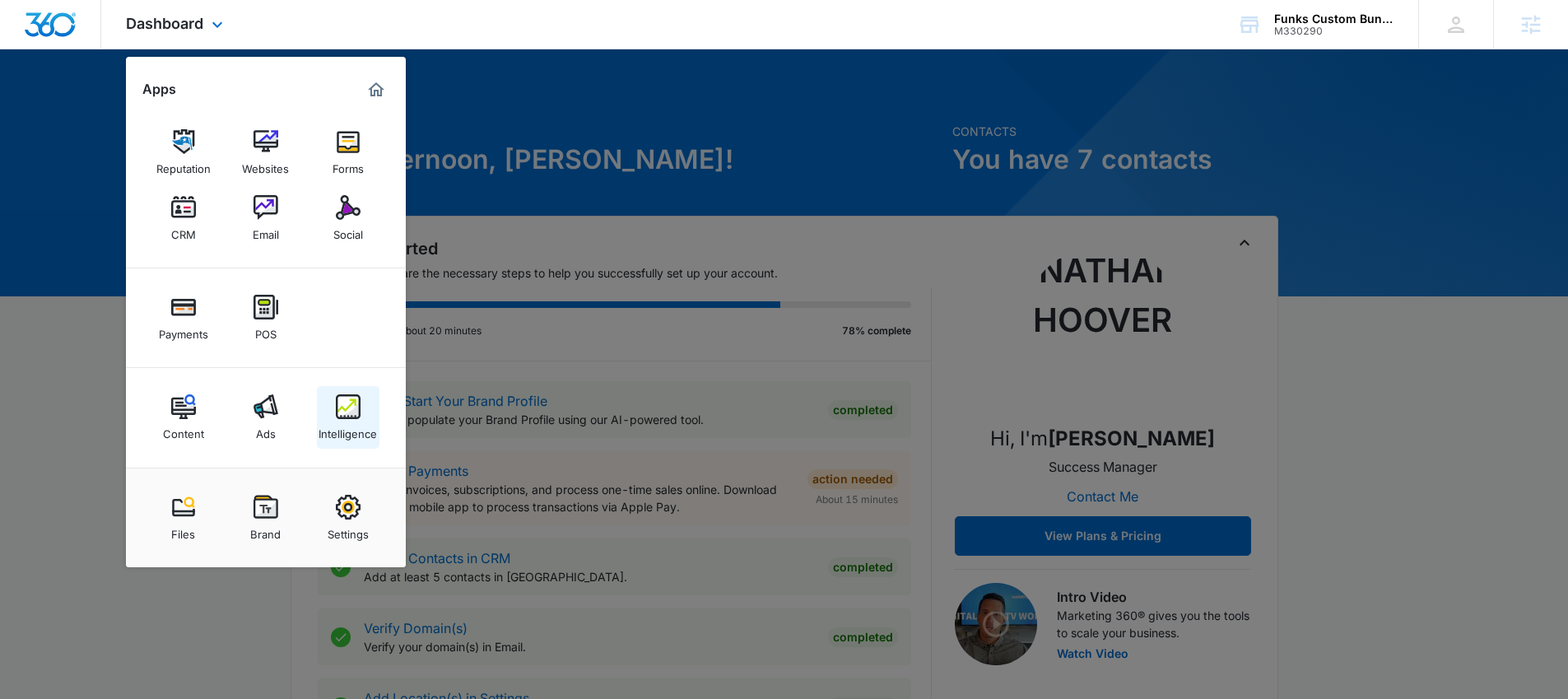
click at [335, 421] on div "Intelligence" at bounding box center [348, 429] width 58 height 22
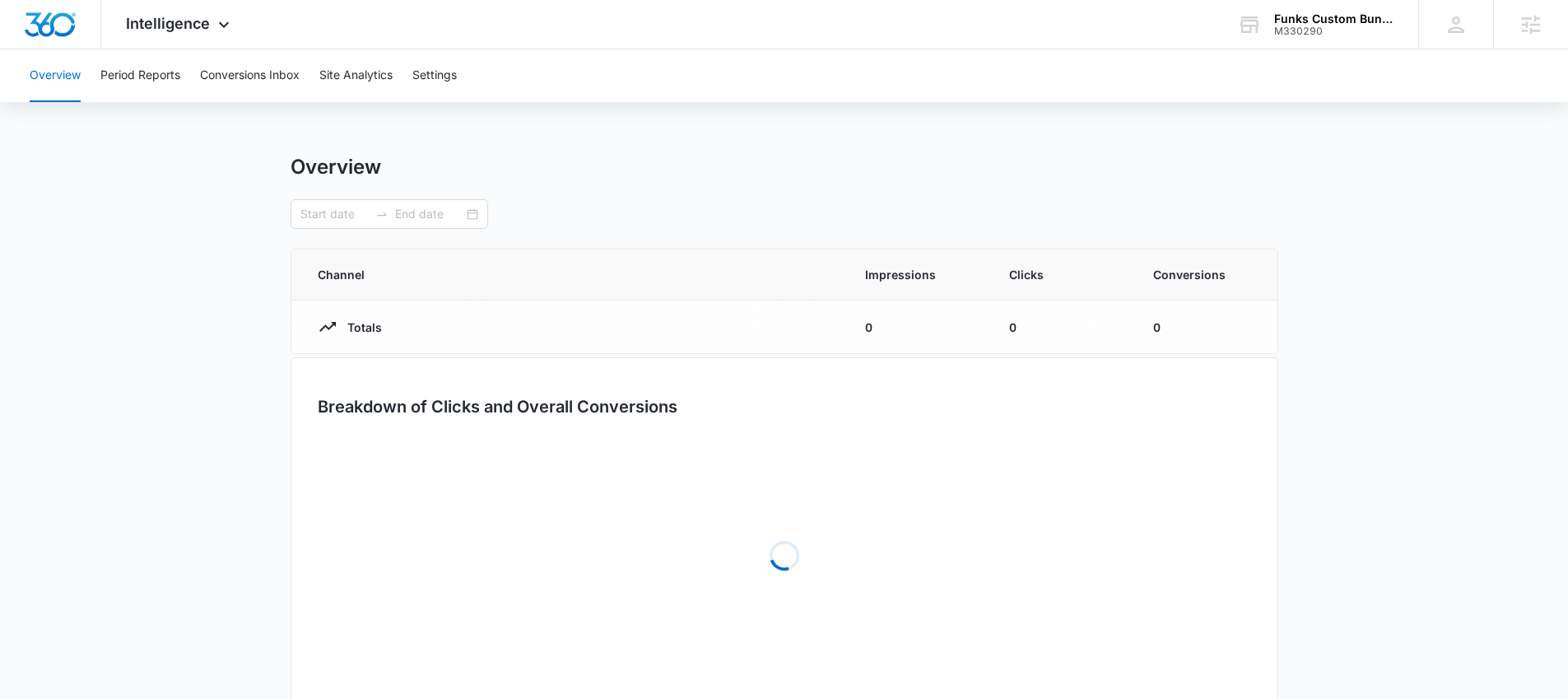
type input "[DATE]"
click at [289, 87] on button "Conversions Inbox" at bounding box center [250, 75] width 100 height 52
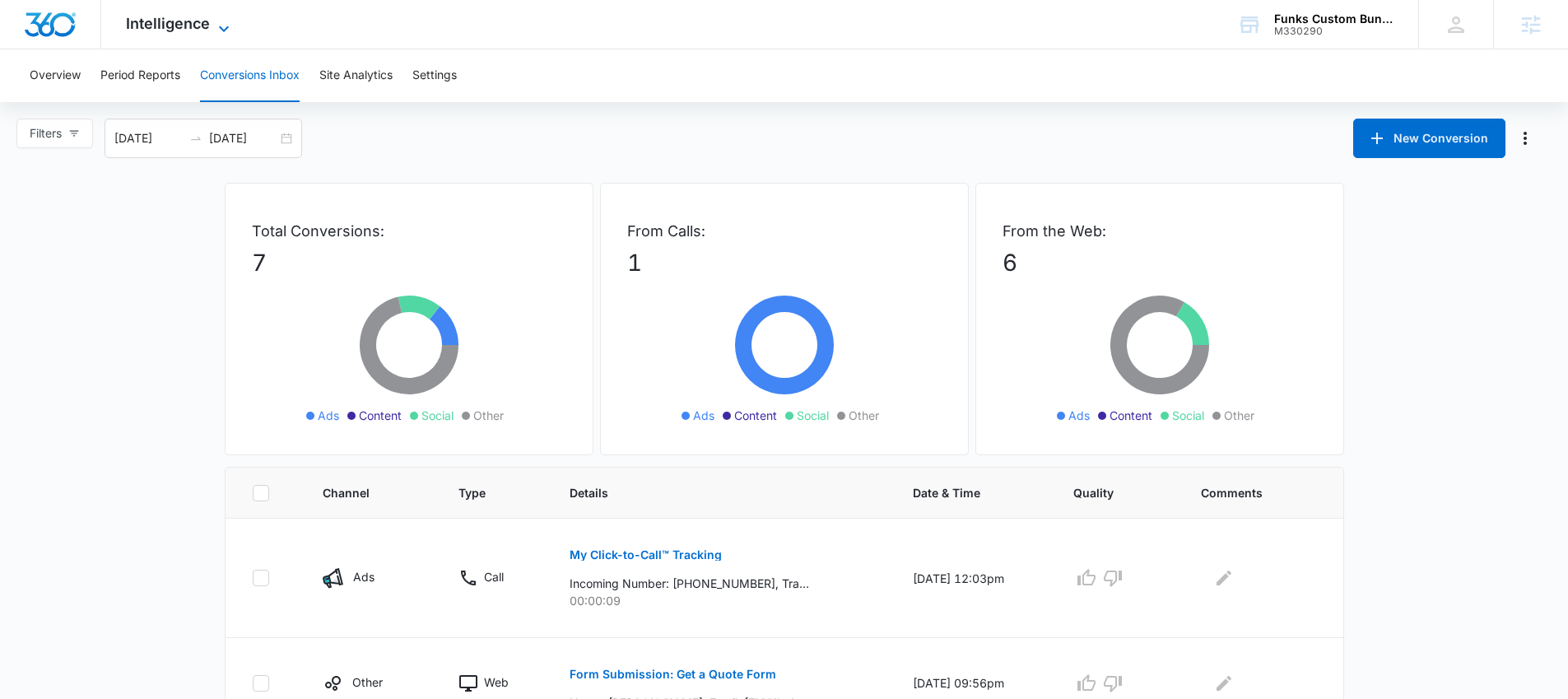
click at [178, 24] on span "Intelligence" at bounding box center [167, 23] width 84 height 17
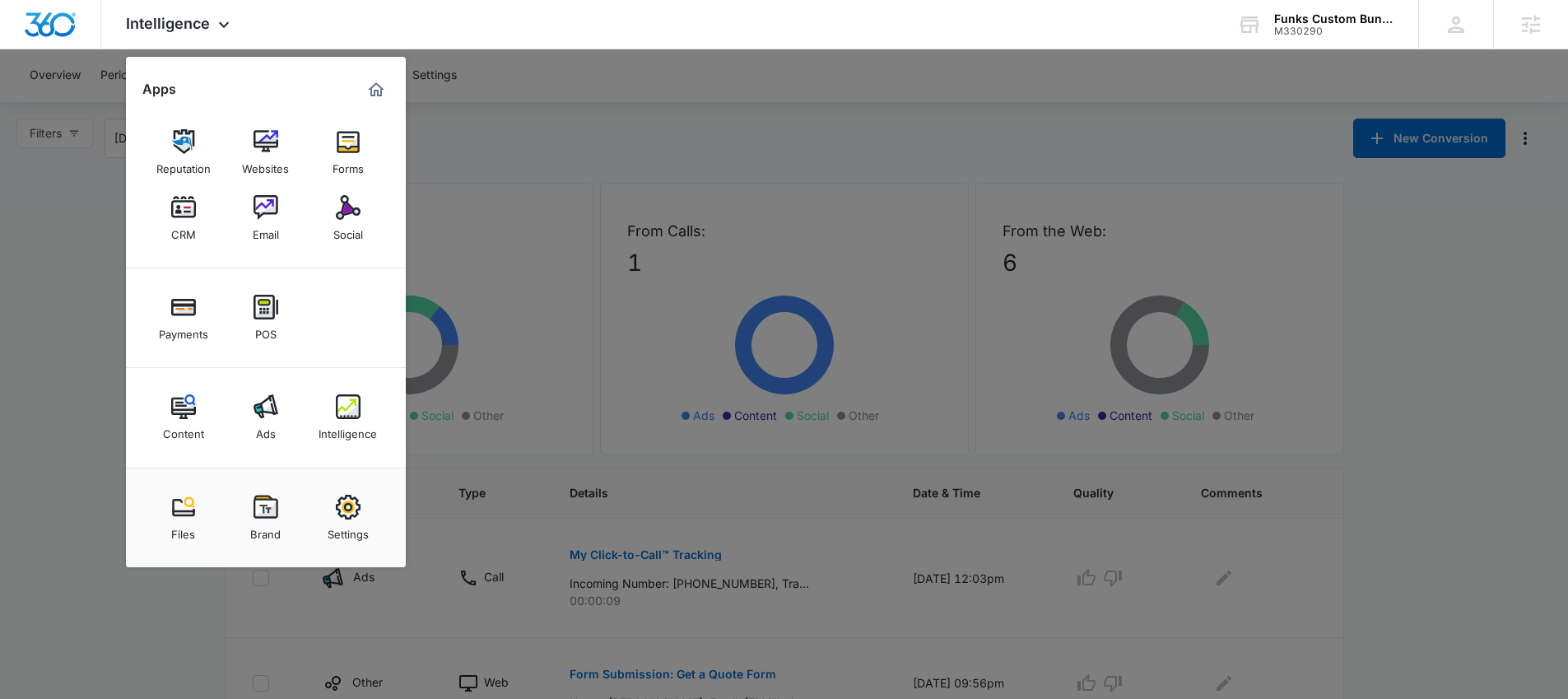
click at [87, 303] on div at bounding box center [784, 350] width 1568 height 699
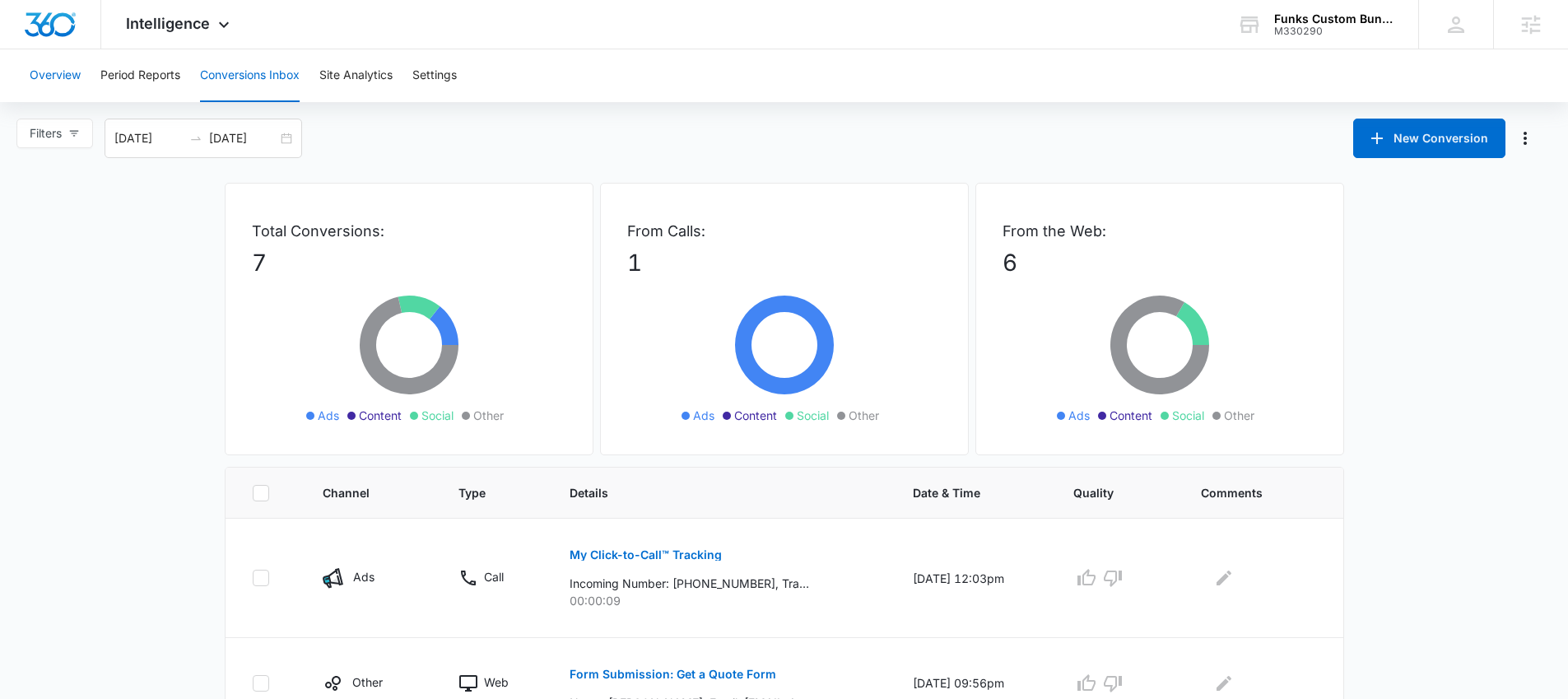
click at [46, 65] on button "Overview" at bounding box center [55, 75] width 51 height 52
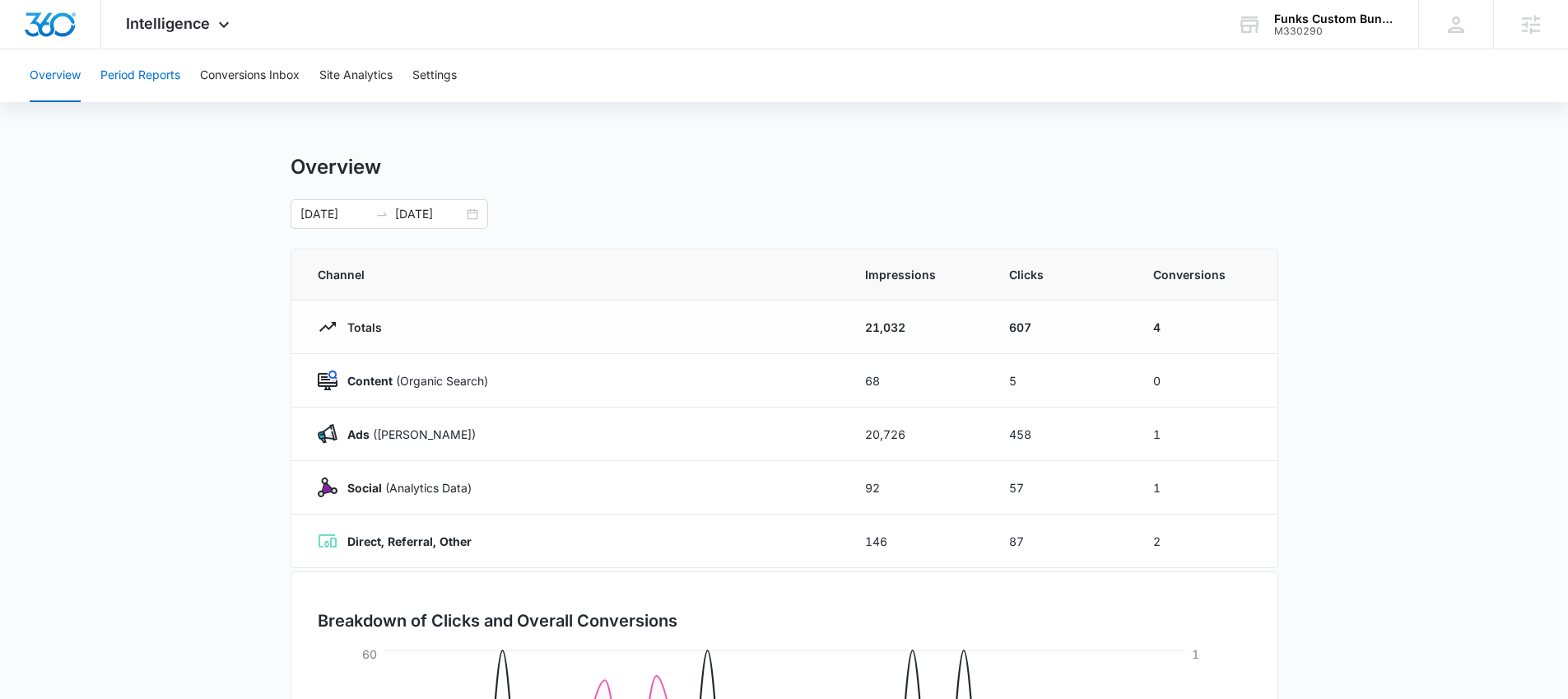
click at [160, 72] on button "Period Reports" at bounding box center [141, 75] width 80 height 52
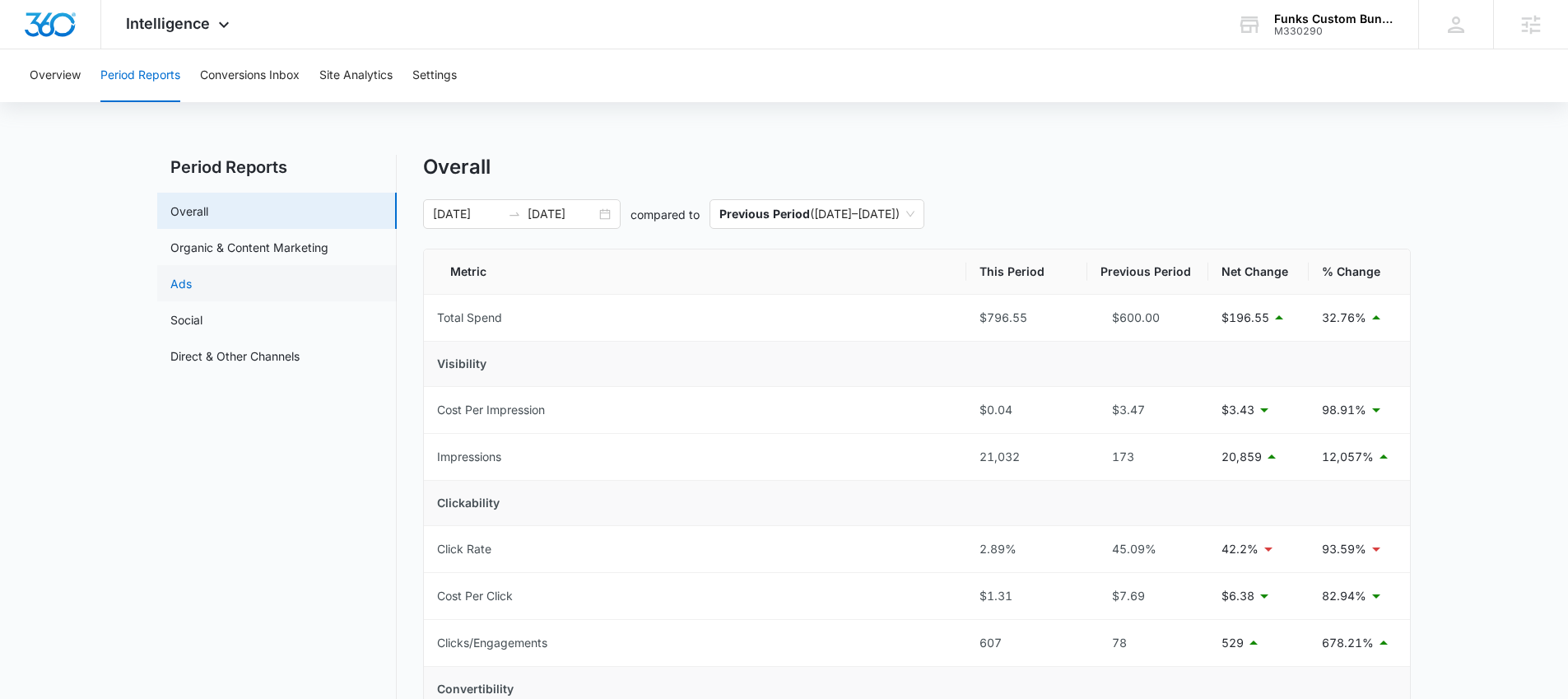
click at [178, 292] on link "Ads" at bounding box center [181, 283] width 22 height 17
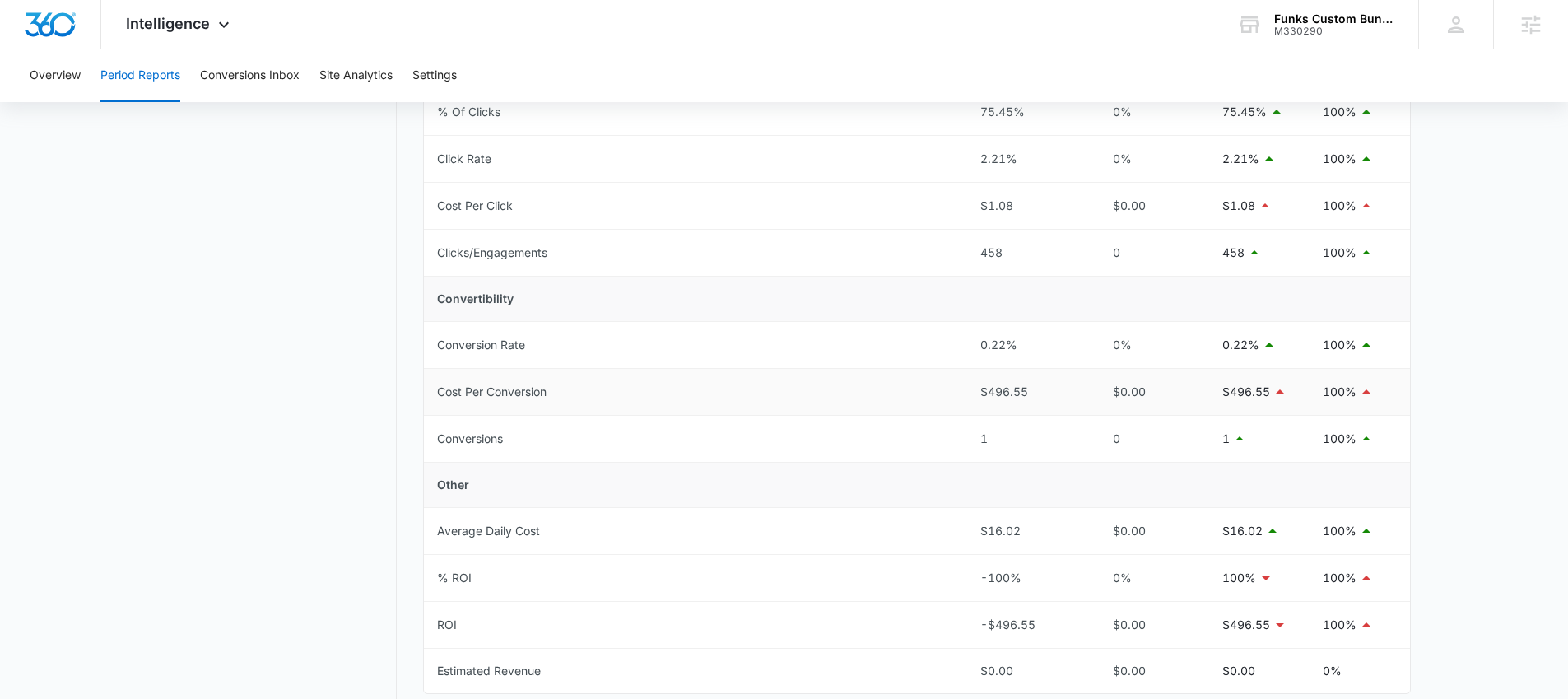
scroll to position [44, 0]
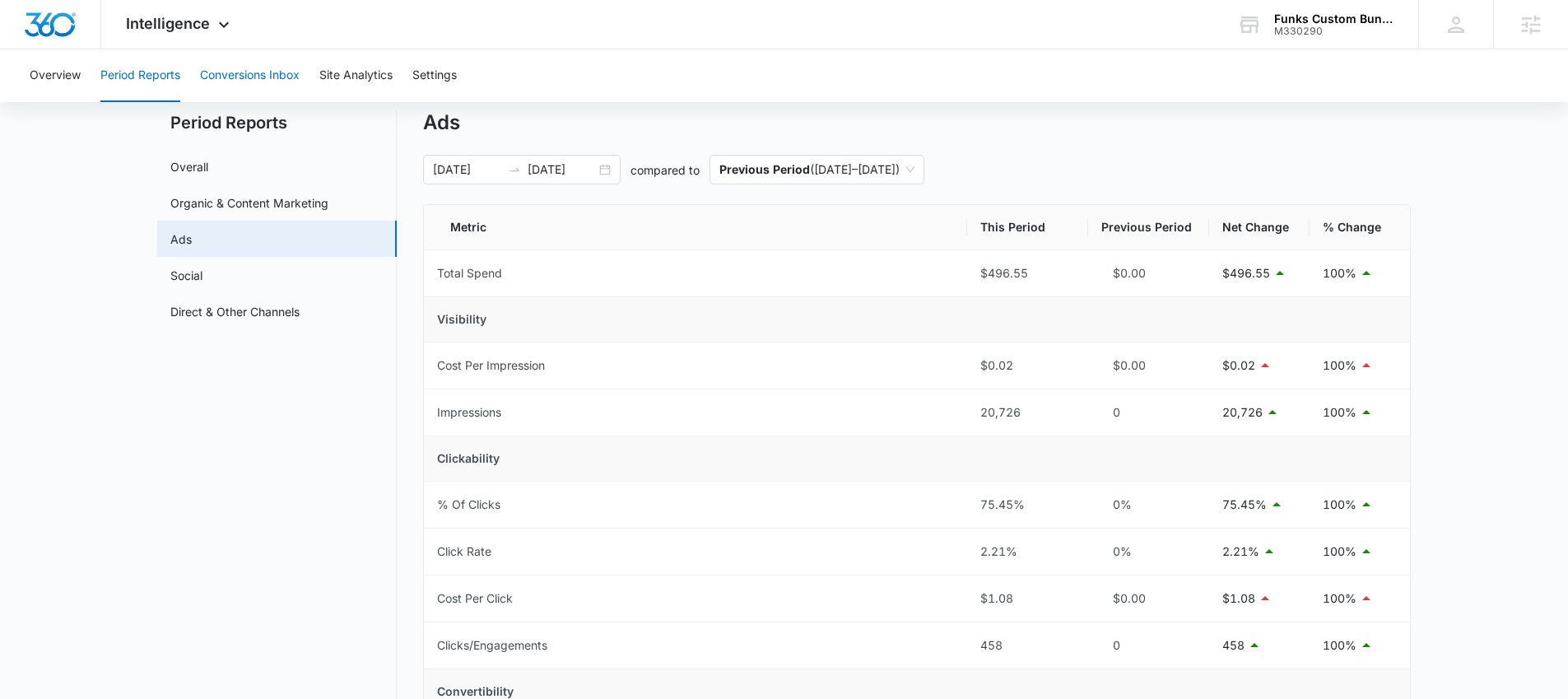
click at [292, 87] on button "Conversions Inbox" at bounding box center [250, 75] width 100 height 52
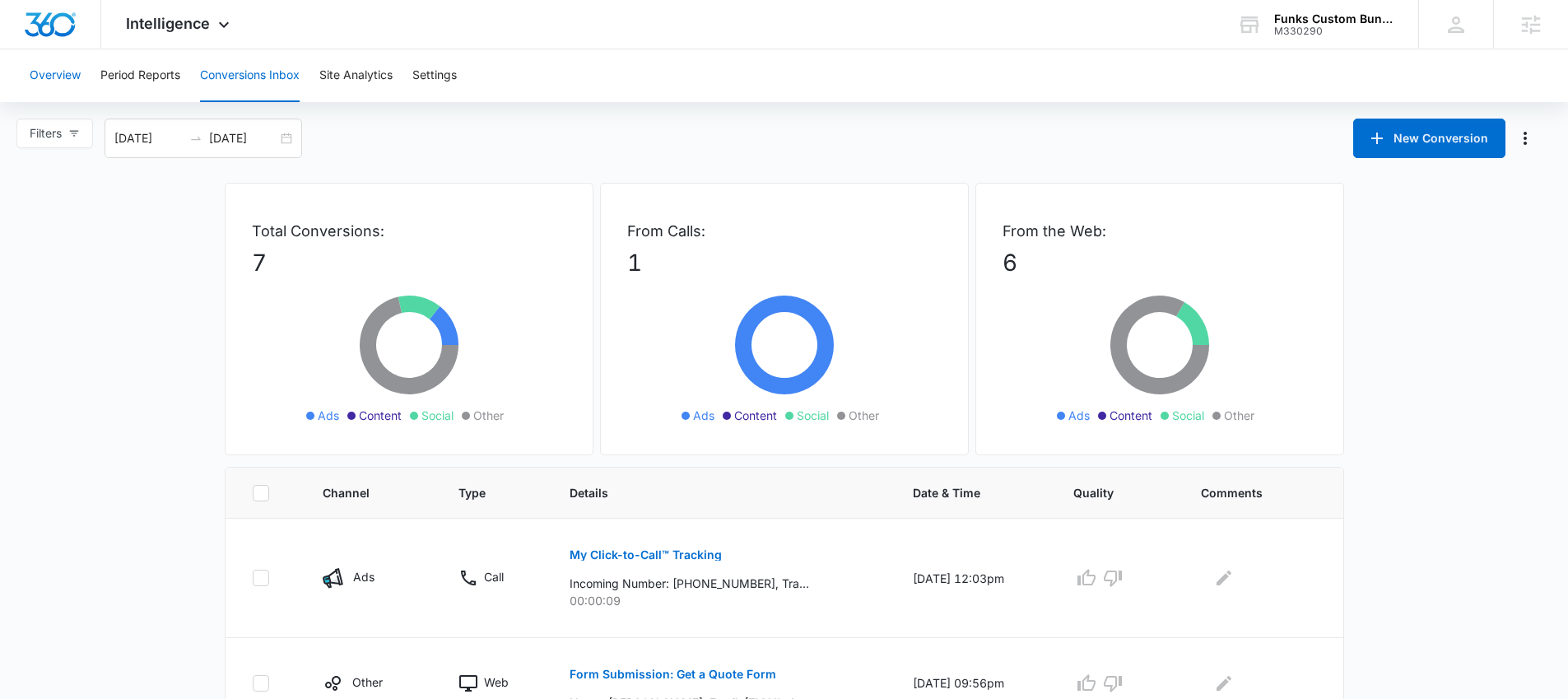
click at [64, 71] on button "Overview" at bounding box center [55, 75] width 51 height 52
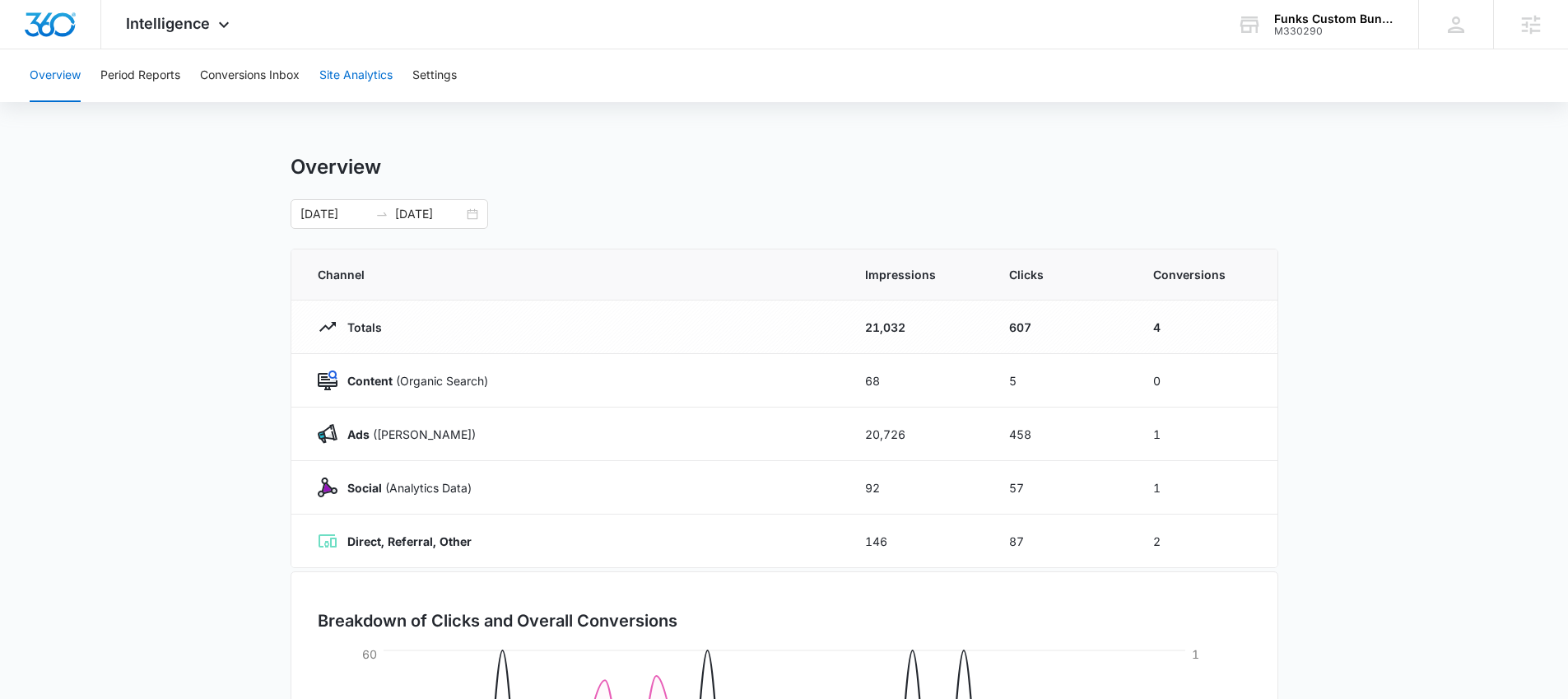
click at [347, 73] on button "Site Analytics" at bounding box center [356, 75] width 73 height 52
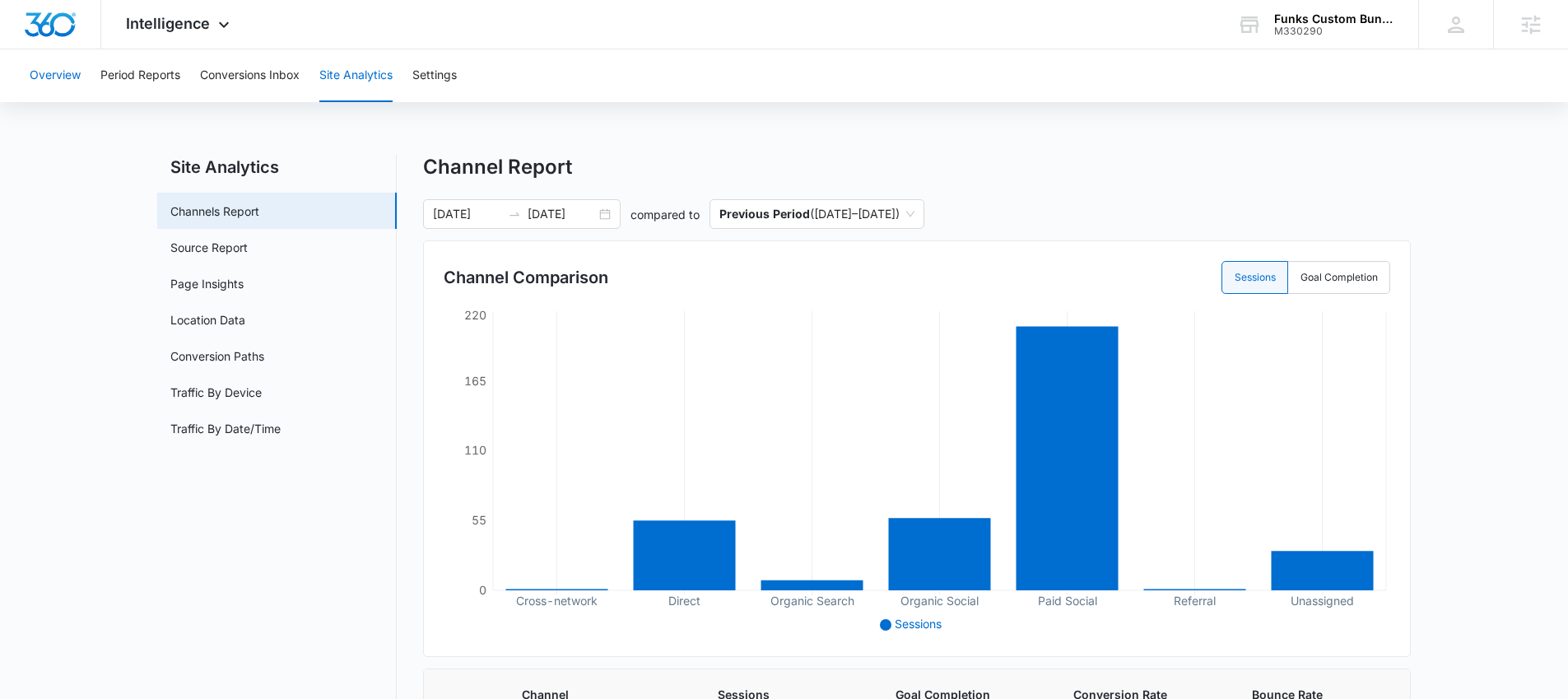
click at [67, 77] on button "Overview" at bounding box center [55, 75] width 51 height 52
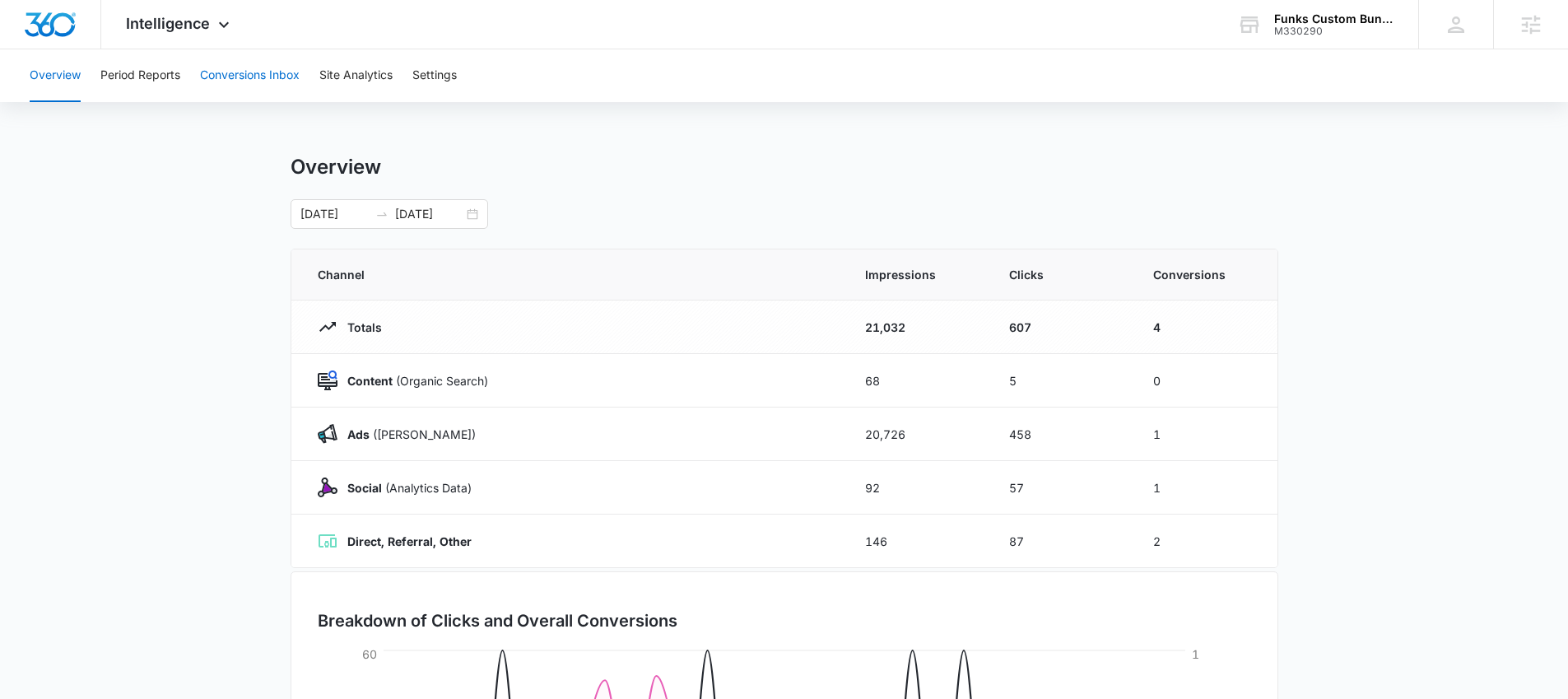
click at [267, 72] on button "Conversions Inbox" at bounding box center [250, 75] width 100 height 52
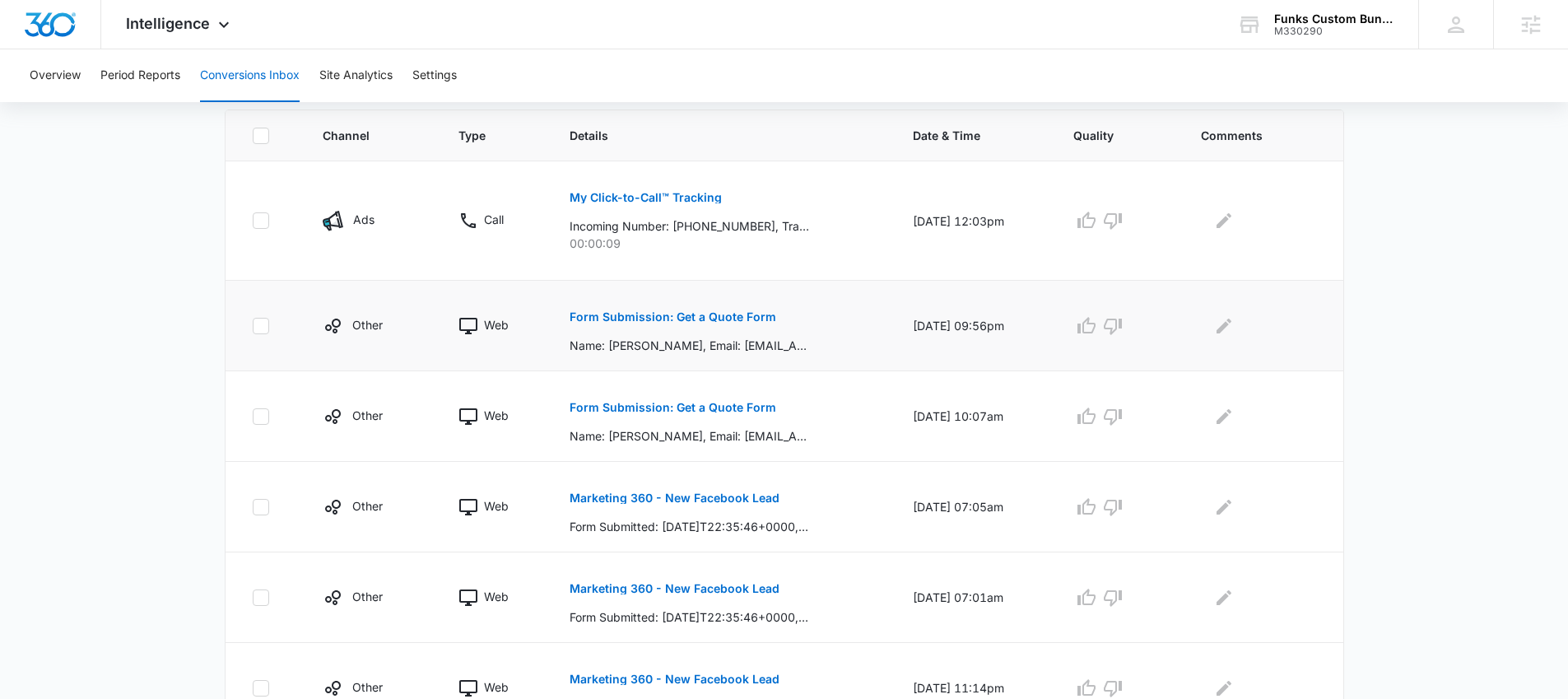
scroll to position [353, 0]
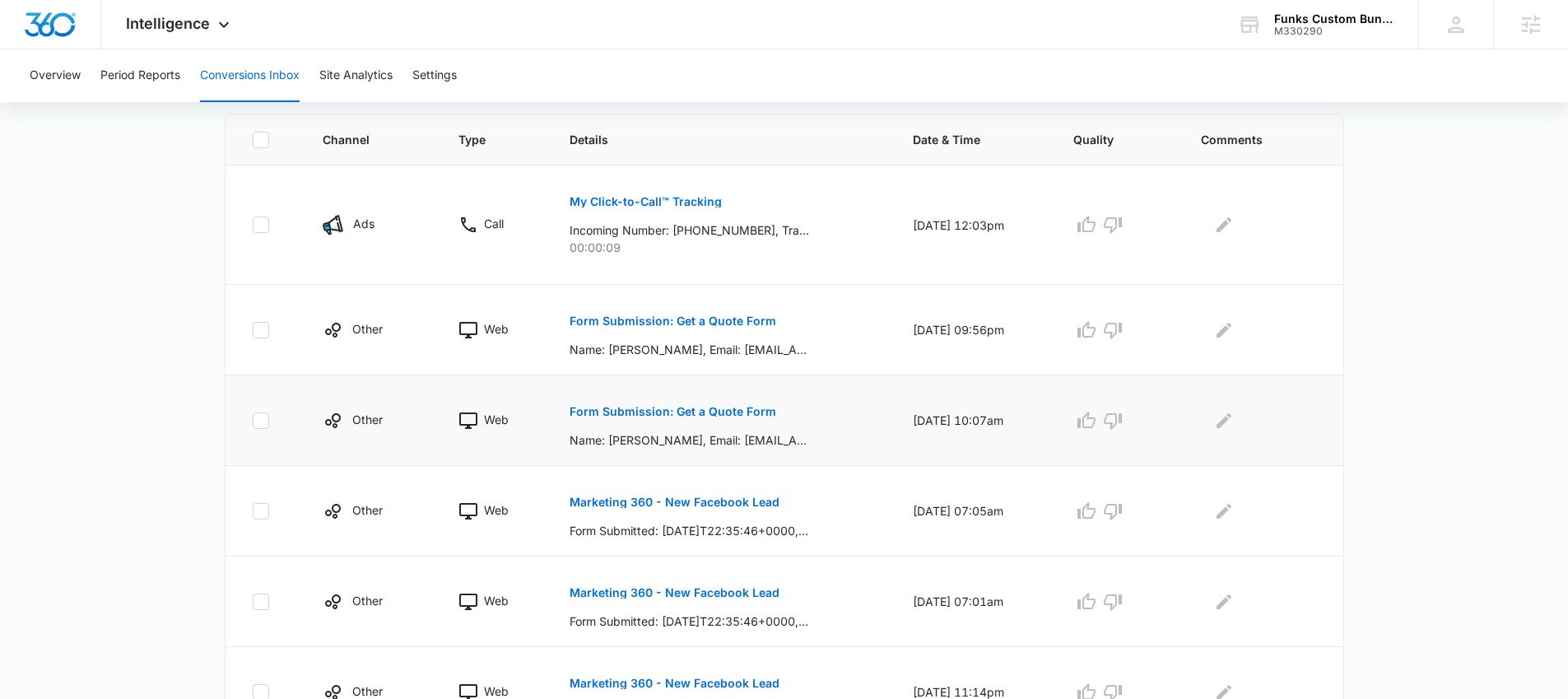
click at [633, 419] on button "Form Submission: Get a Quote Form" at bounding box center [672, 411] width 206 height 39
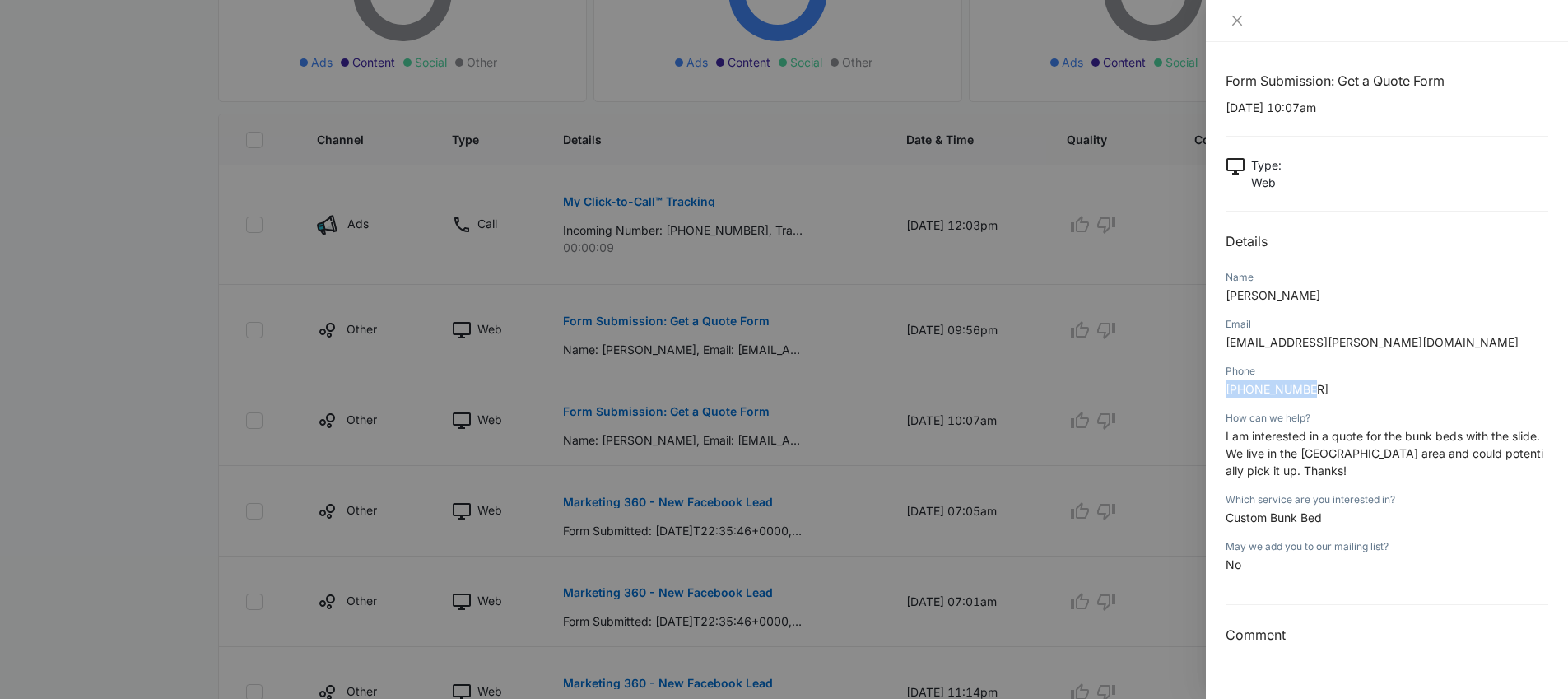
drag, startPoint x: 1348, startPoint y: 379, endPoint x: 1323, endPoint y: 383, distance: 25.3
click at [1323, 383] on p "816-225-4066" at bounding box center [1387, 389] width 323 height 17
copy span "816-225-4066"
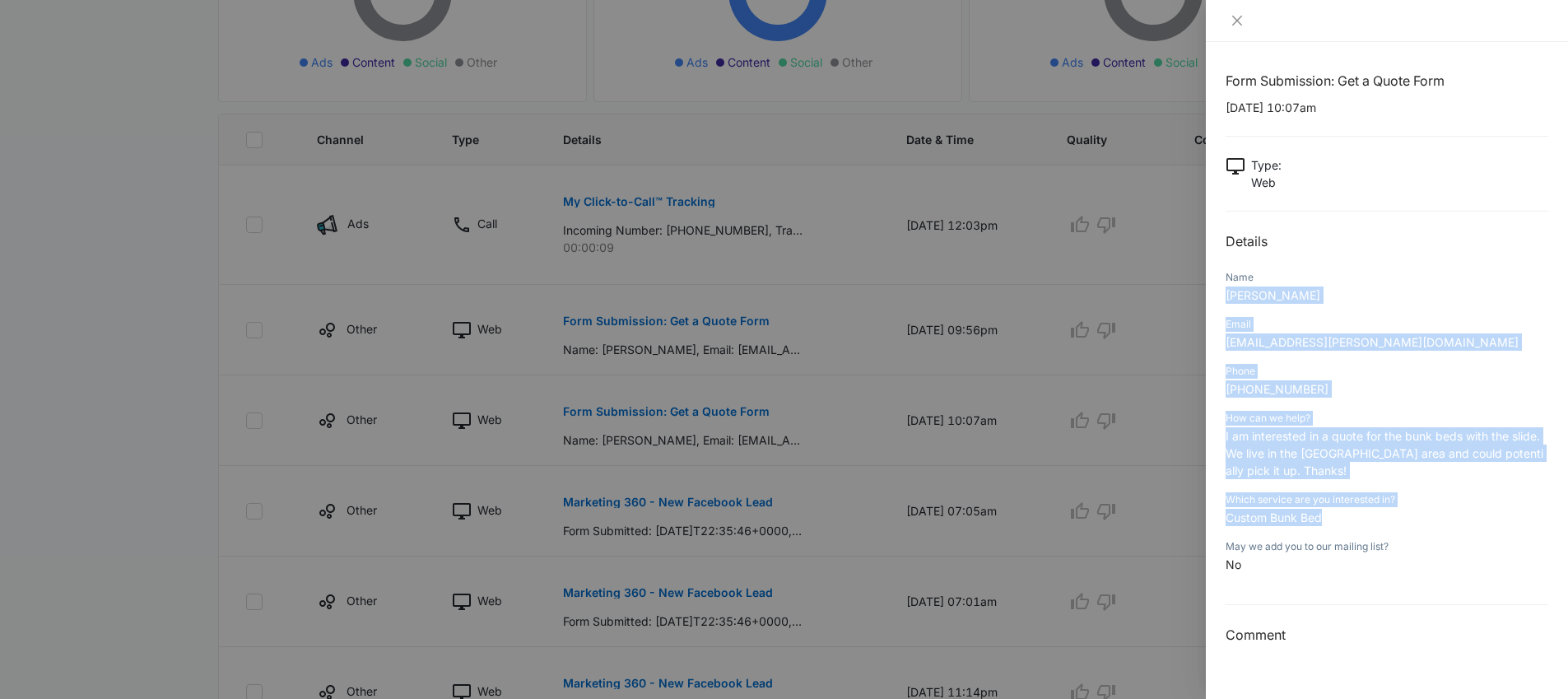
drag, startPoint x: 1226, startPoint y: 294, endPoint x: 1397, endPoint y: 514, distance: 278.6
click at [1397, 514] on div "Form Submission: Get a Quote Form 08/24/2025 at 10:07am Type : Web Details Name…" at bounding box center [1387, 358] width 323 height 574
copy div "Mark Gourley Email mark.gourley@sbcglobal.net Phone 816-225-4066 How can we hel…"
click at [1233, 17] on icon "close" at bounding box center [1237, 21] width 10 height 10
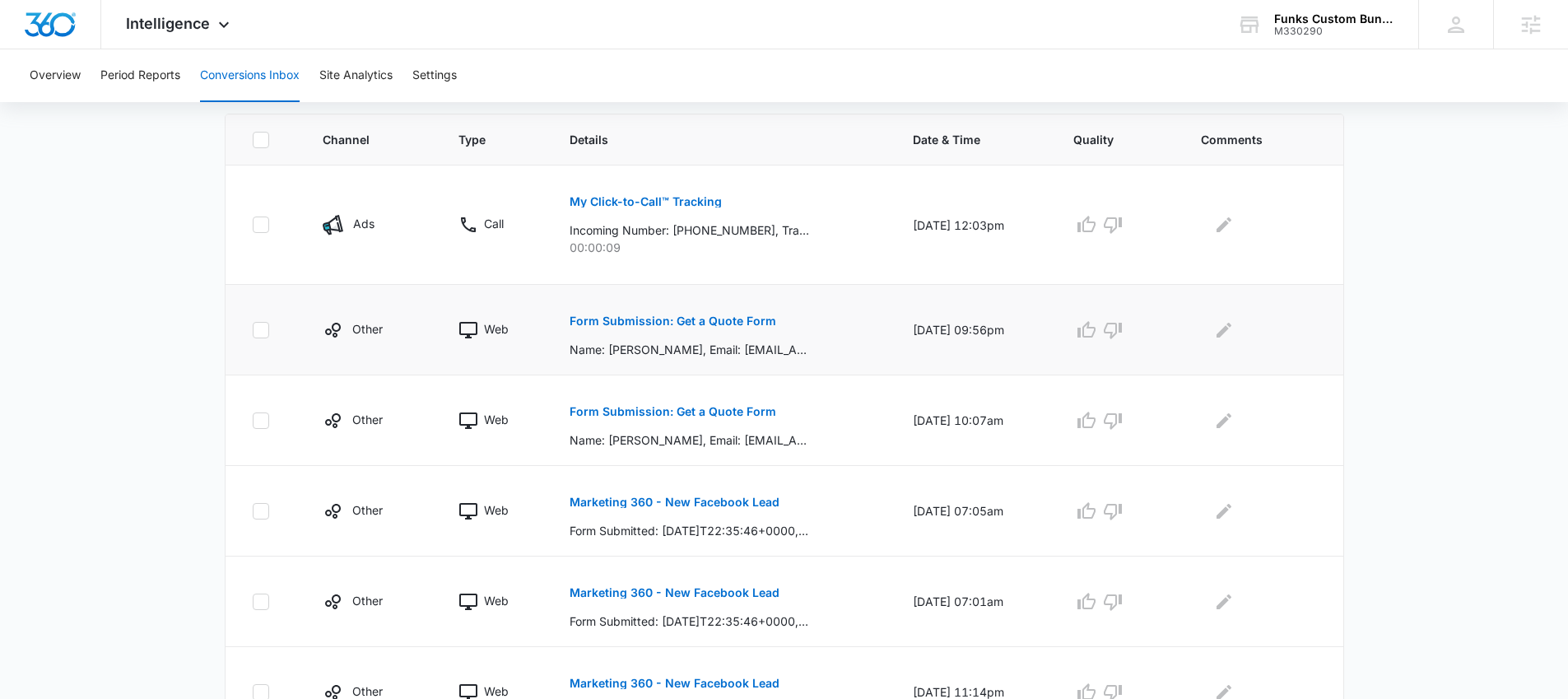
click at [686, 326] on p "Form Submission: Get a Quote Form" at bounding box center [672, 321] width 206 height 12
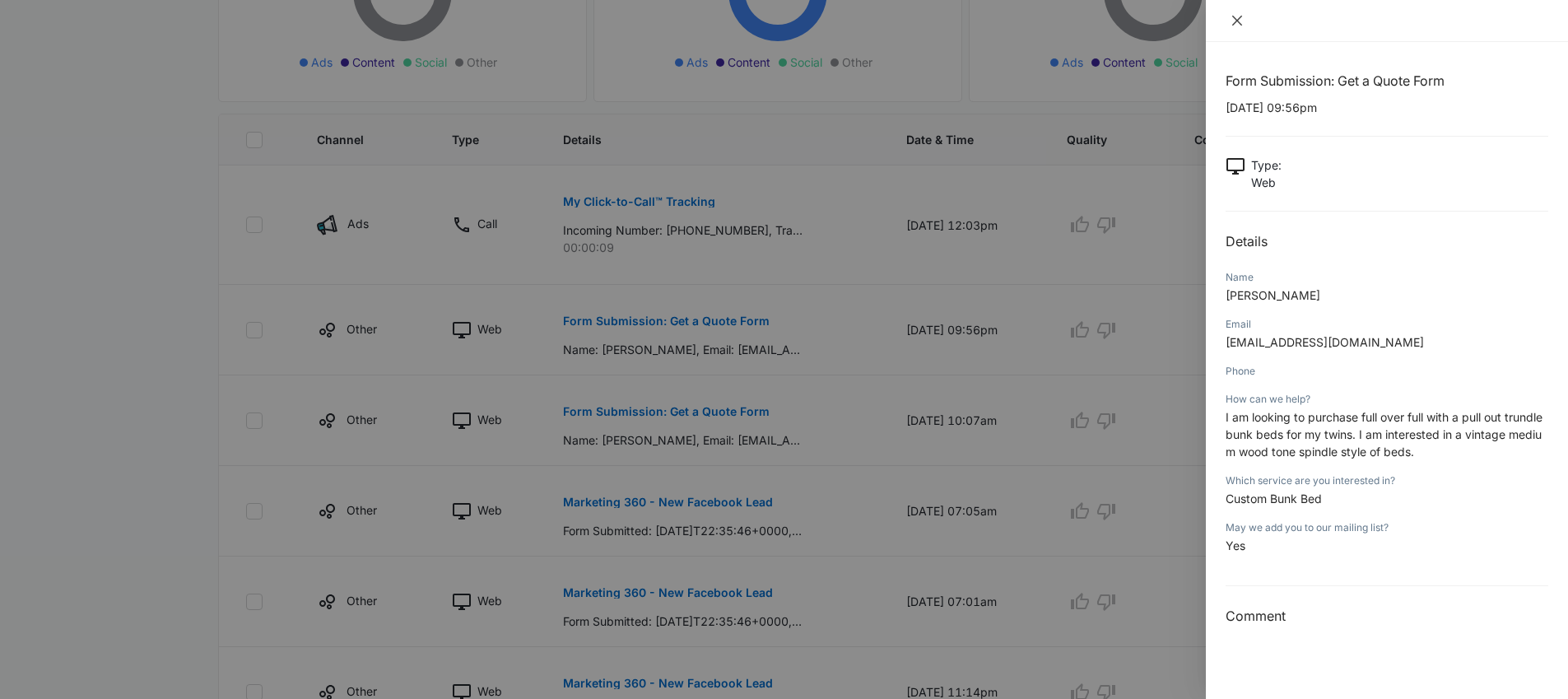
click at [1236, 24] on icon "close" at bounding box center [1237, 21] width 13 height 13
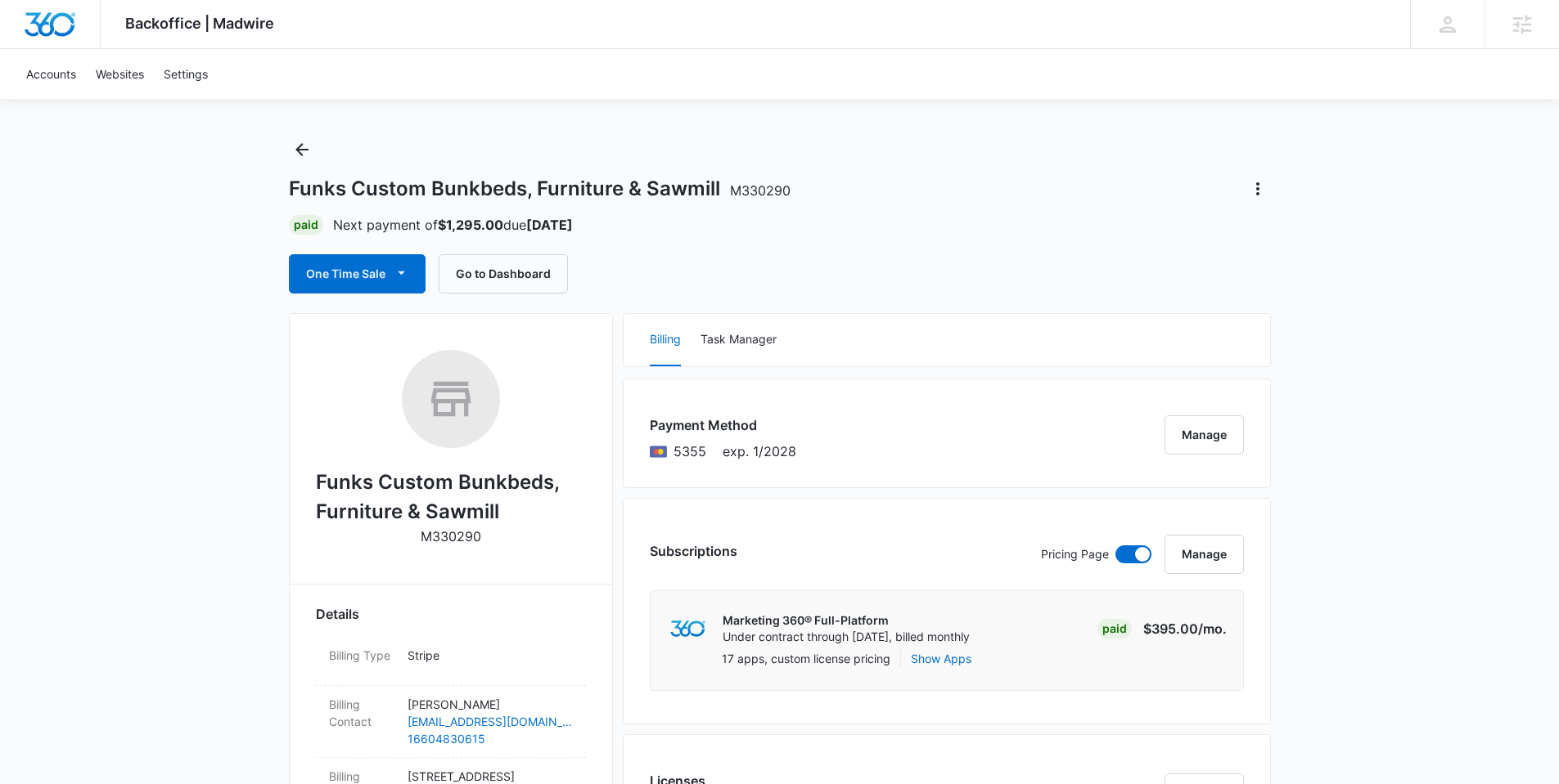
scroll to position [6, 0]
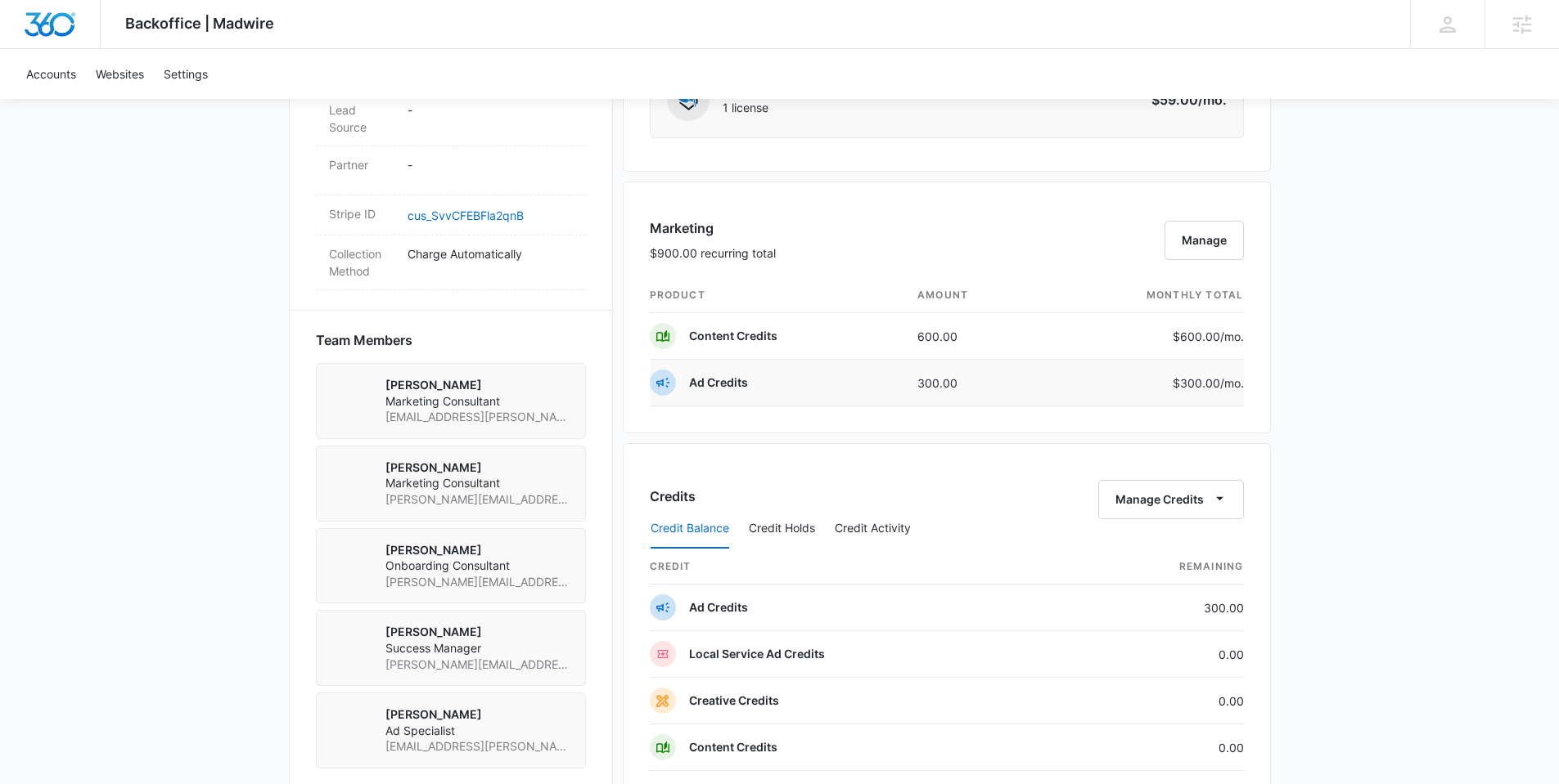
scroll to position [1279, 0]
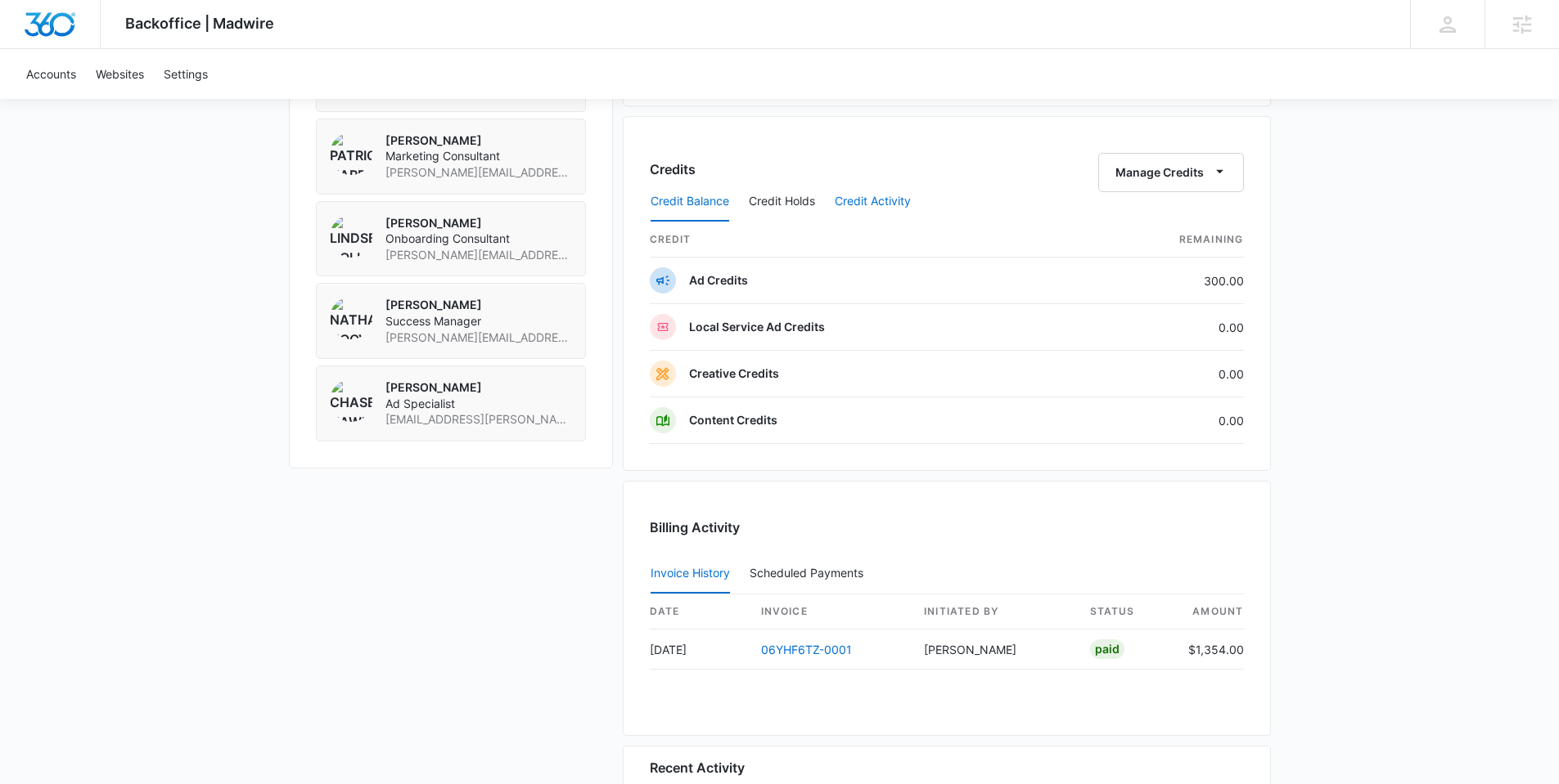
click at [888, 201] on button "Credit Activity" at bounding box center [873, 202] width 76 height 39
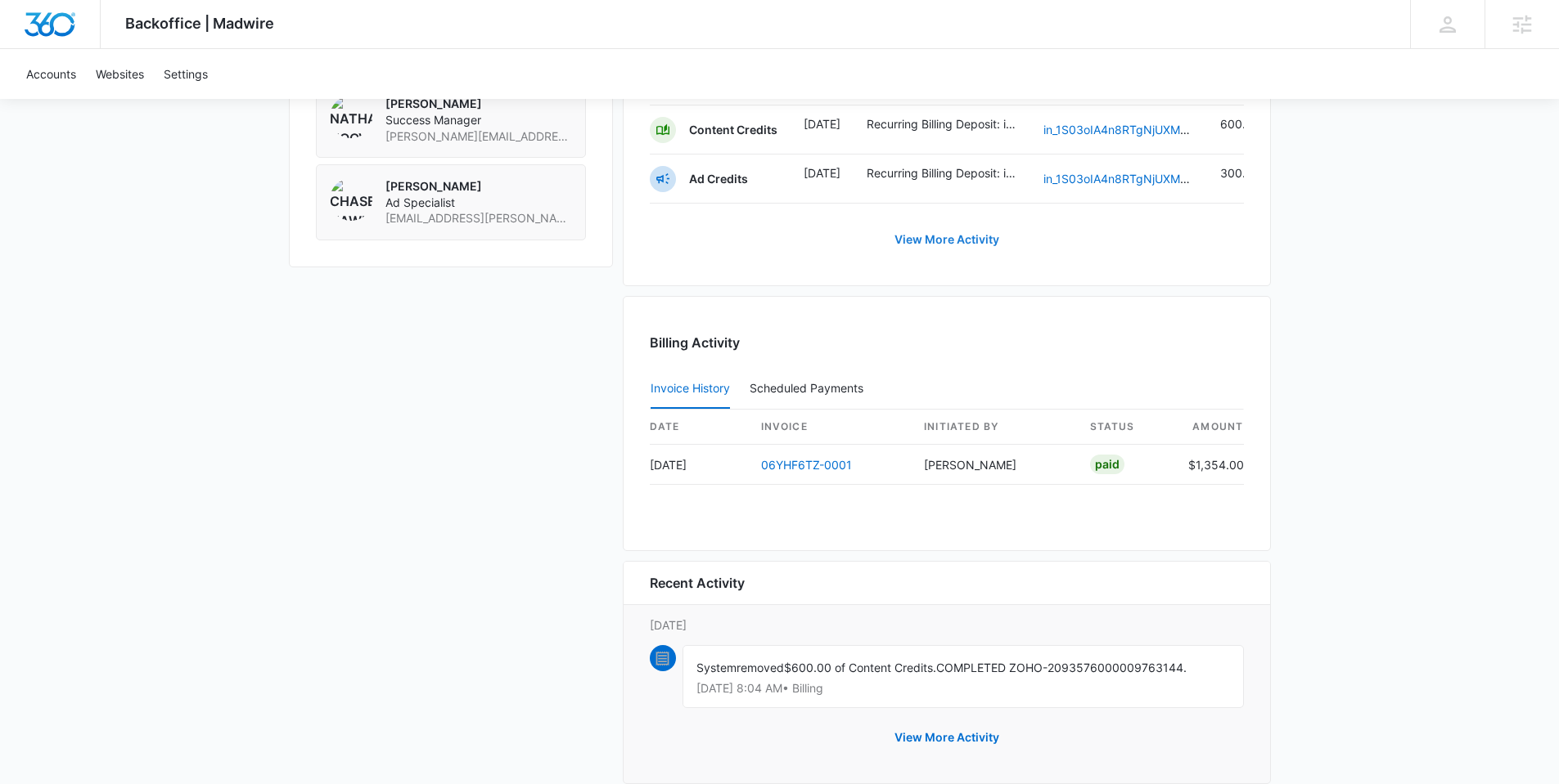
scroll to position [1365, 0]
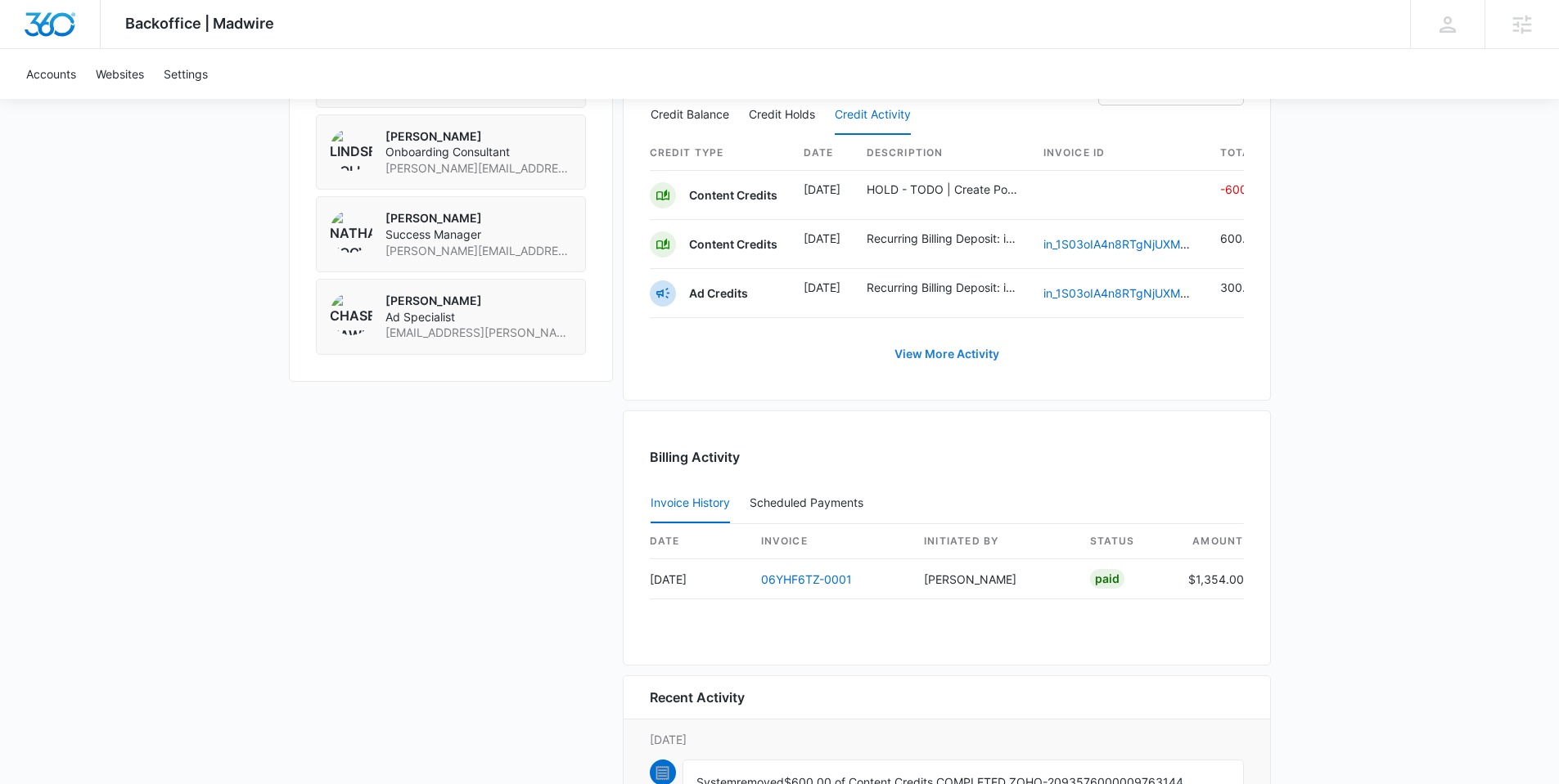
click at [947, 373] on link "View More Activity" at bounding box center [947, 353] width 137 height 39
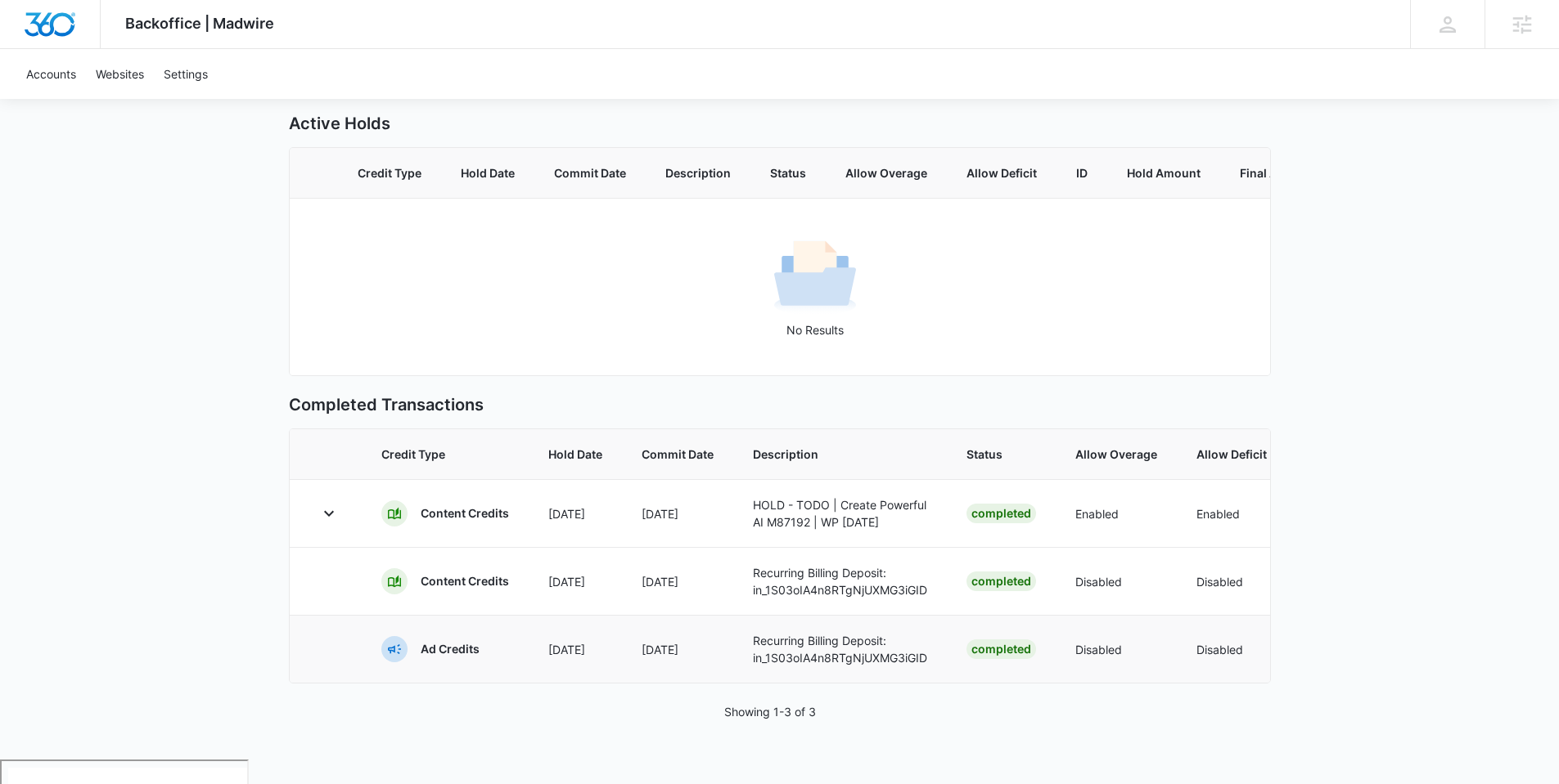
drag, startPoint x: 564, startPoint y: 706, endPoint x: 361, endPoint y: 666, distance: 206.9
click at [361, 666] on div "Credit Type Hold Date Commit Date Description Status Allow Overage Allow Defici…" at bounding box center [780, 556] width 982 height 256
